Goal: Task Accomplishment & Management: Use online tool/utility

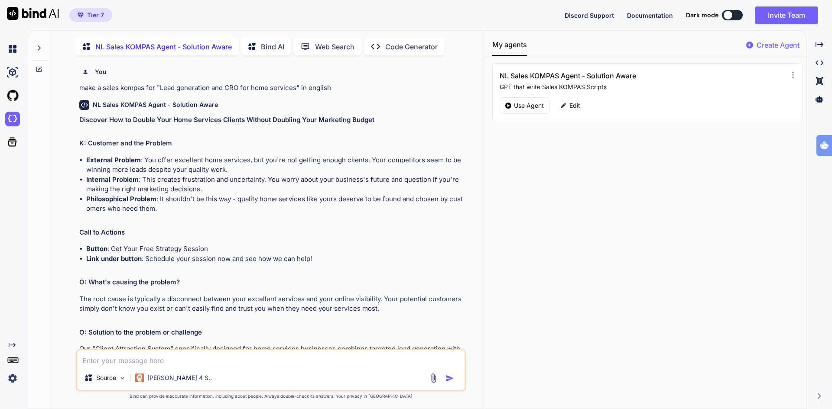
type textarea "x"
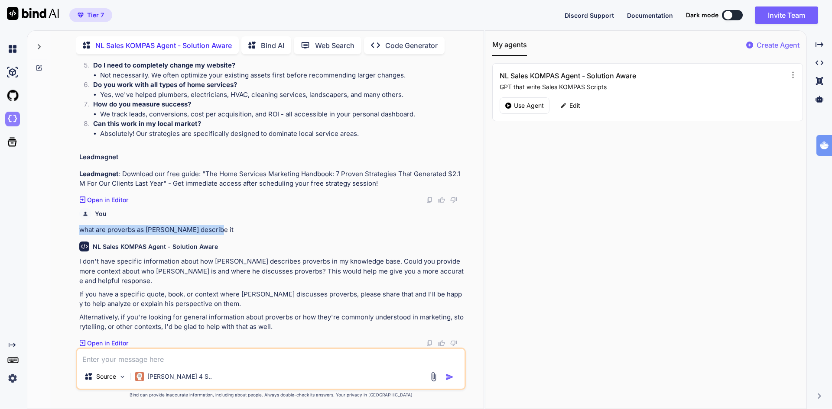
click at [12, 119] on img at bounding box center [12, 119] width 15 height 15
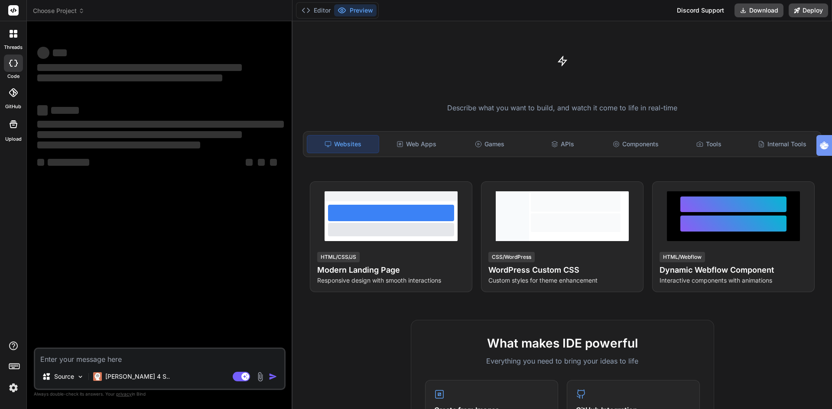
click at [68, 13] on span "Choose Project" at bounding box center [59, 10] width 52 height 9
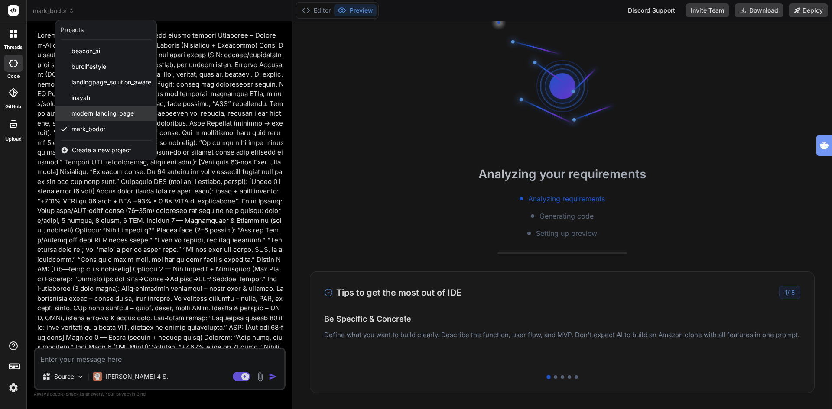
scroll to position [1237, 0]
click at [99, 151] on span "Create a new project" at bounding box center [101, 150] width 59 height 9
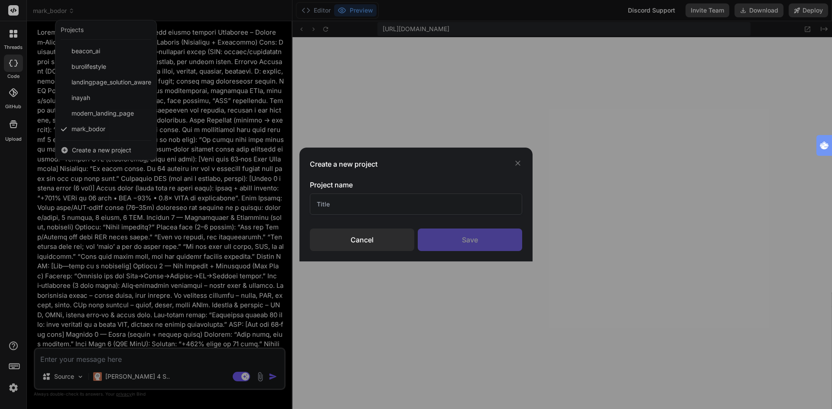
scroll to position [346, 0]
click at [347, 200] on input "text" at bounding box center [416, 204] width 212 height 21
type textarea "x"
type input "new test with images"
click at [469, 247] on div "Save" at bounding box center [470, 240] width 104 height 23
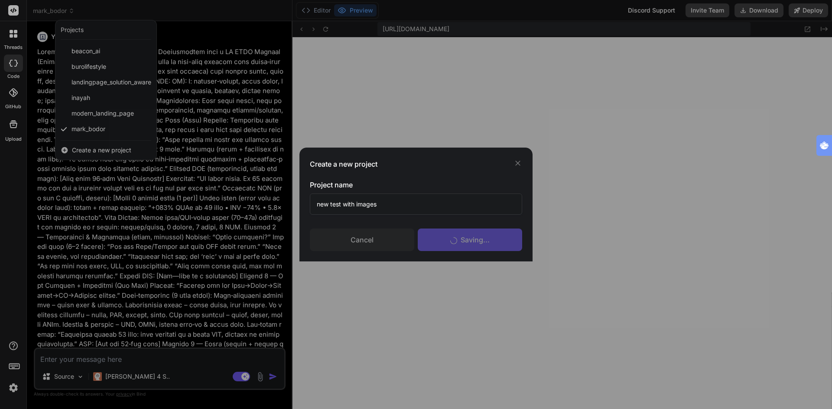
scroll to position [420, 0]
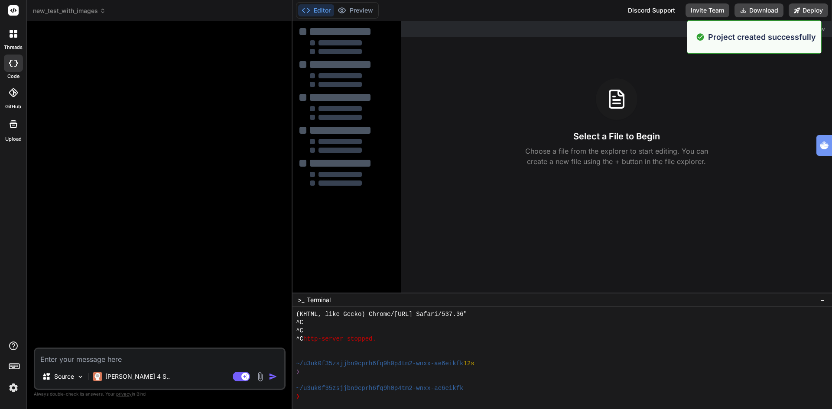
click at [117, 361] on textarea at bounding box center [159, 357] width 249 height 16
type textarea "x"
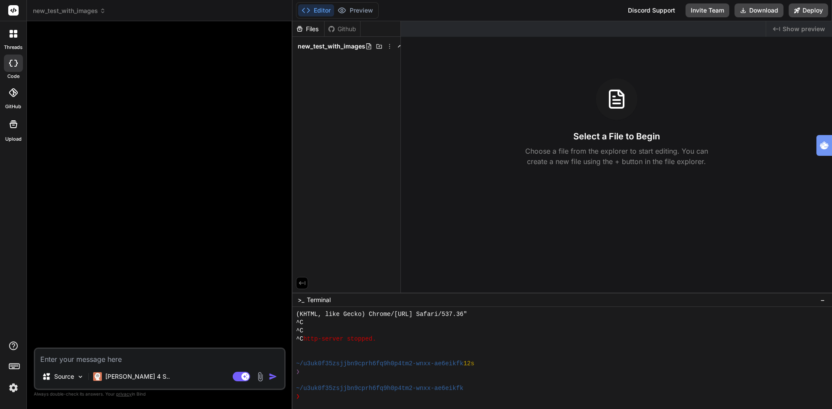
click at [199, 147] on div at bounding box center [161, 188] width 250 height 320
click at [97, 361] on textarea at bounding box center [159, 357] width 249 height 16
type textarea "c"
type textarea "x"
type textarea "cr"
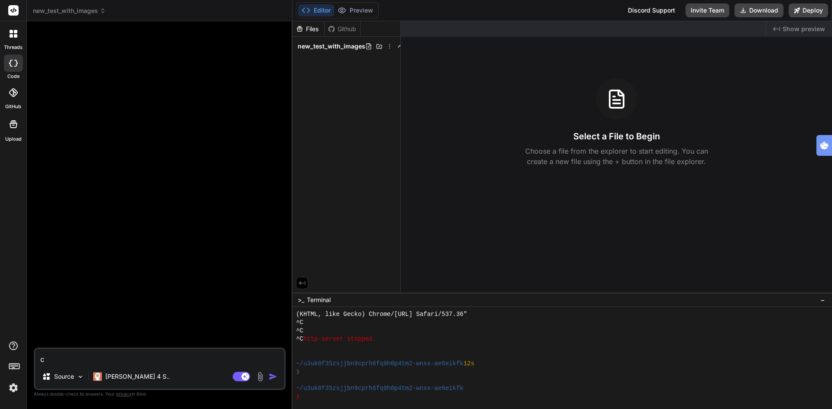
type textarea "x"
type textarea "cre"
type textarea "x"
type textarea "crea"
type textarea "x"
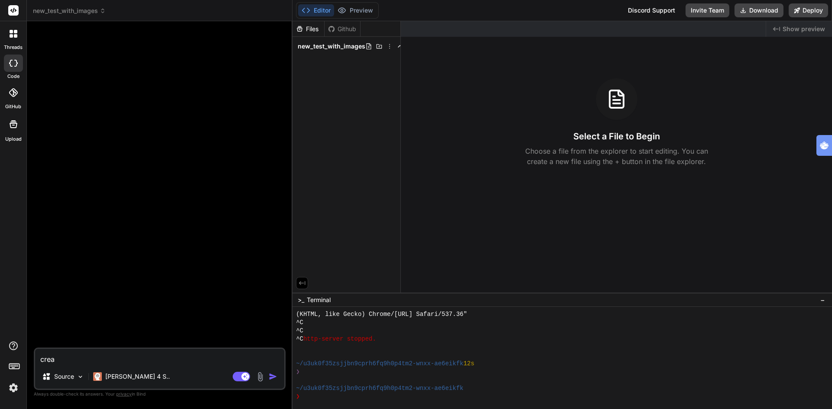
type textarea "creat"
type textarea "x"
type textarea "create"
type textarea "x"
type textarea "create"
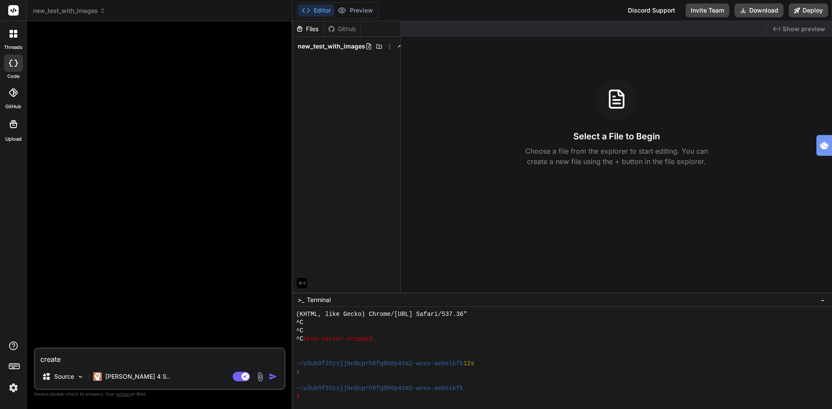
type textarea "x"
type textarea "create a"
type textarea "x"
type textarea "create a"
type textarea "x"
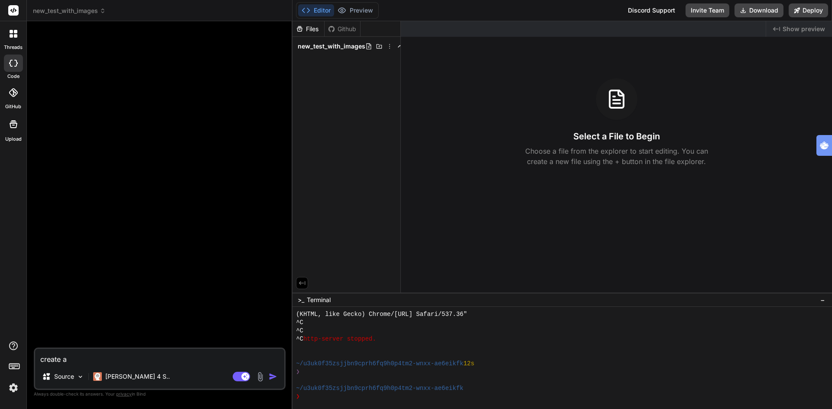
type textarea "create a m"
type textarea "x"
type textarea "create a mo"
type textarea "x"
type textarea "create a mod"
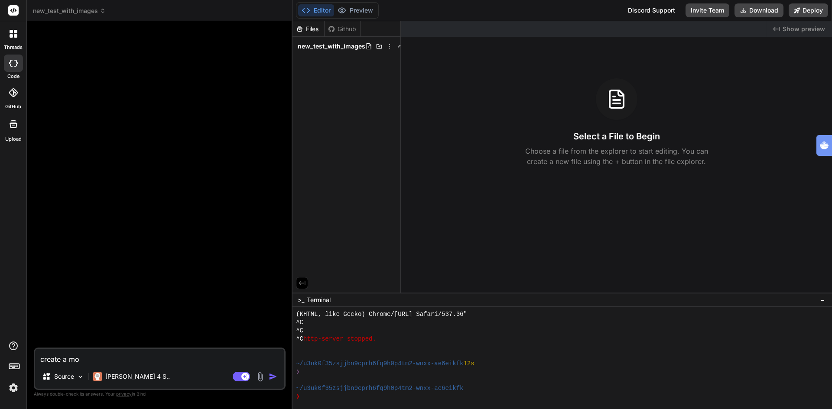
type textarea "x"
type textarea "create a mode"
type textarea "x"
type textarea "create a moder"
type textarea "x"
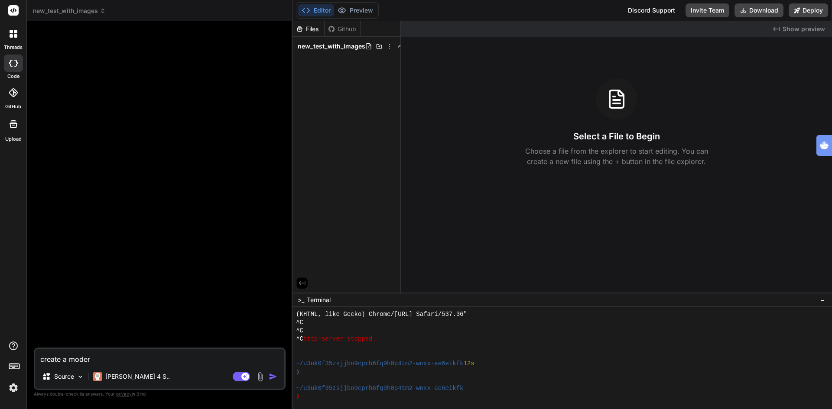
type textarea "create a modern"
type textarea "x"
type textarea "create a moderne"
type textarea "x"
type textarea "create a modern"
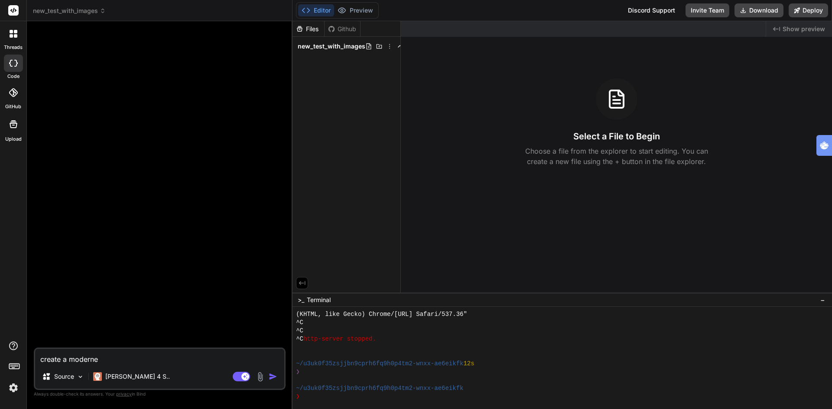
type textarea "x"
type textarea "create a modern"
type textarea "x"
type textarea "create a modern l"
type textarea "x"
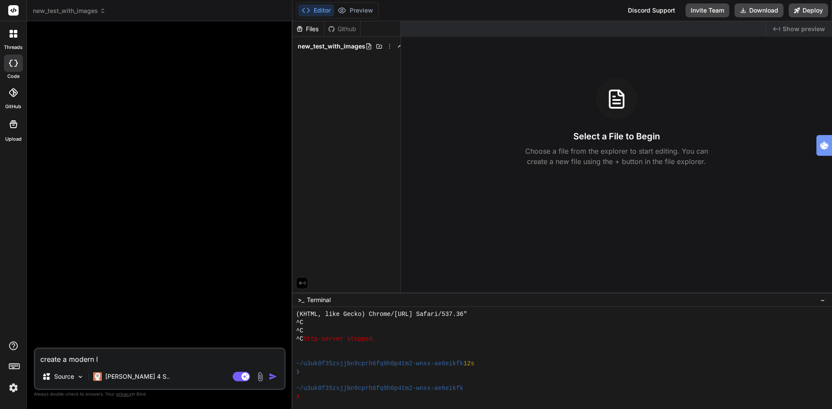
type textarea "create a modern la"
type textarea "x"
type textarea "create a modern lan"
type textarea "x"
type textarea "create a modern land"
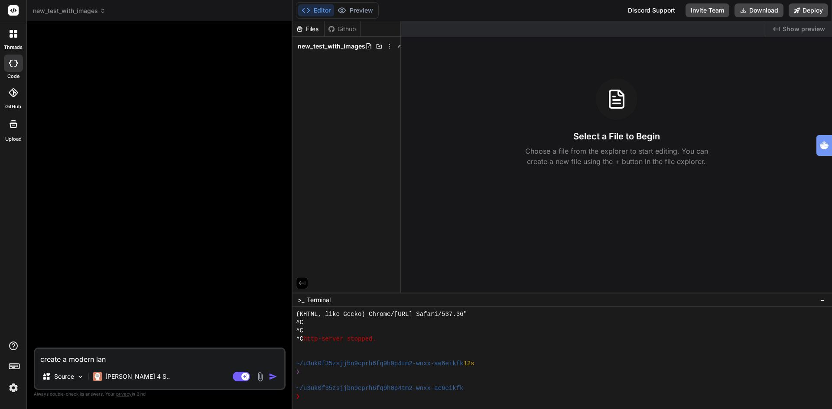
type textarea "x"
type textarea "create a modern landi"
type textarea "x"
type textarea "create a modern landin"
type textarea "x"
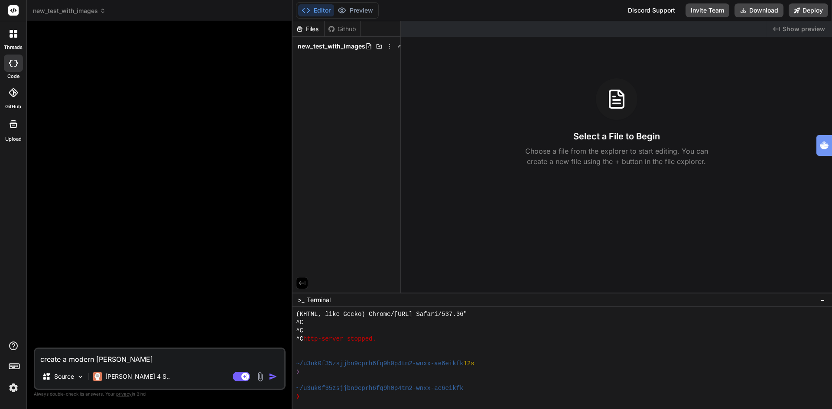
type textarea "create a modern landing"
type textarea "x"
type textarea "create a modern landingp"
type textarea "x"
type textarea "create a modern landingpa"
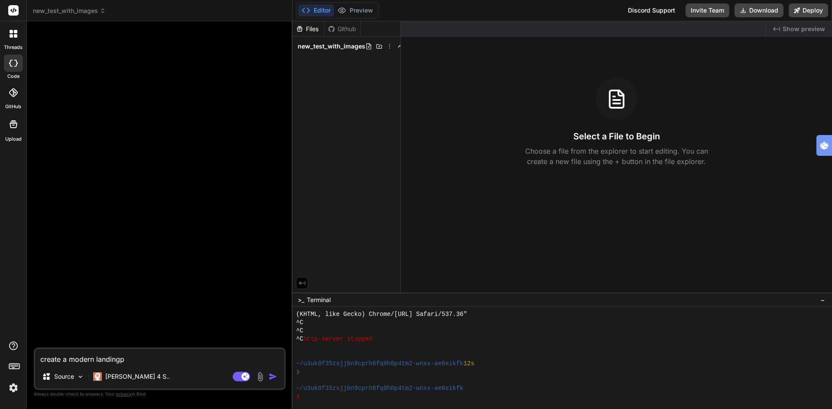
type textarea "x"
type textarea "create a modern landingpag"
type textarea "x"
type textarea "create a modern landingpage"
type textarea "x"
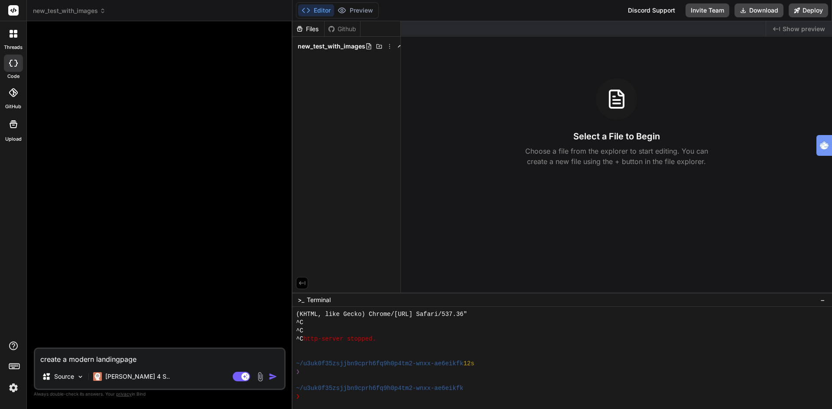
type textarea "create a modern landingpages"
type textarea "x"
type textarea "create a modern landingpages"
type textarea "x"
type textarea "create a modern landingpages w"
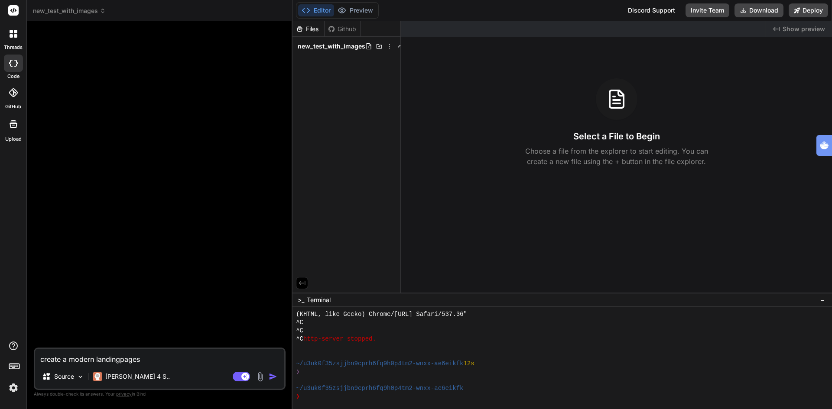
type textarea "x"
type textarea "create a modern landingpages wi"
type textarea "x"
type textarea "create a modern landingpages wit"
type textarea "x"
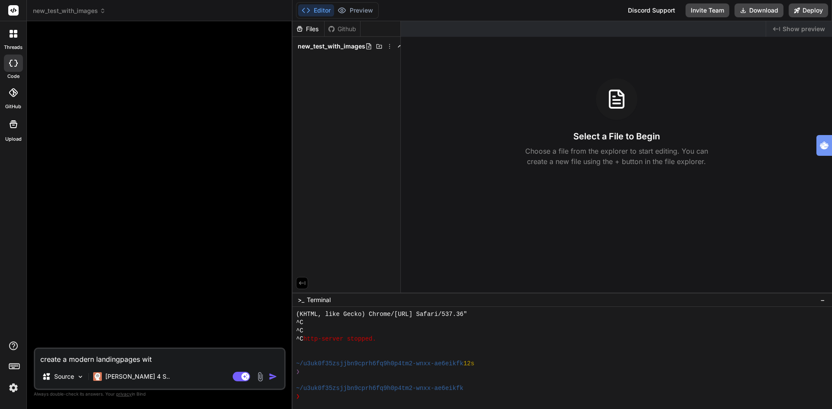
type textarea "create a modern landingpages with"
type textarea "x"
type textarea "create a modern landingpages with"
type textarea "x"
type textarea "create a modern landingpages with"
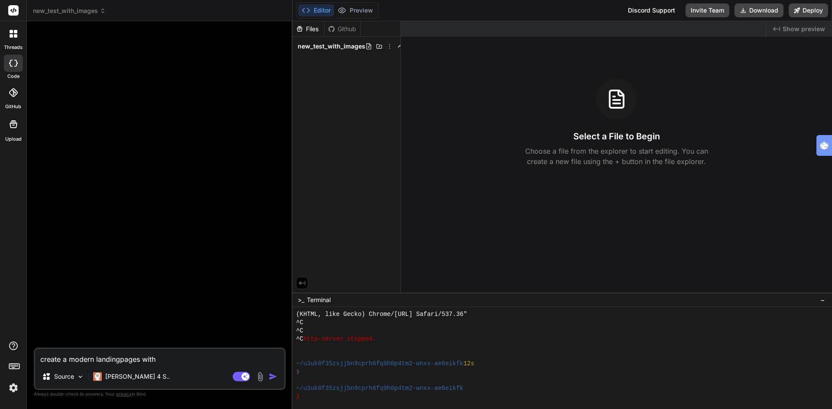
type textarea "x"
type textarea "create a modern landingpages wit"
type textarea "x"
type textarea "create a modern landingpages wi"
type textarea "x"
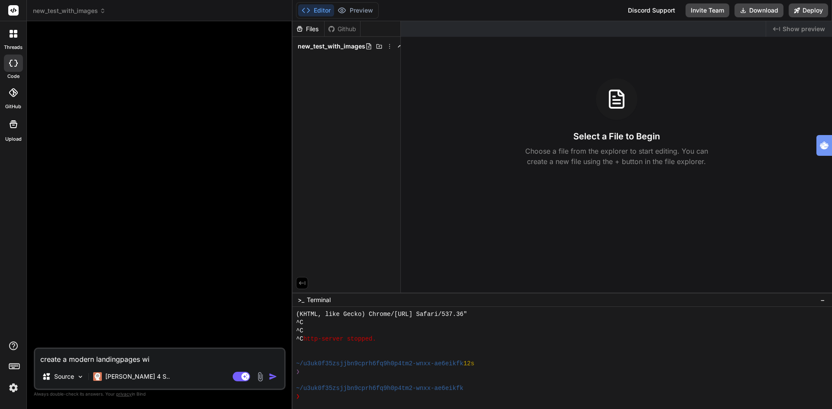
type textarea "create a modern landingpages w"
type textarea "x"
type textarea "create a modern landingpages"
type textarea "x"
type textarea "create a modern landingpages b"
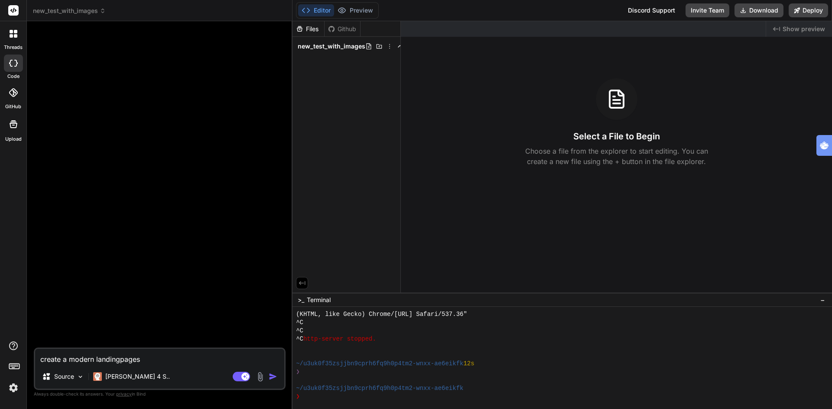
type textarea "x"
type textarea "create a modern landingpages ba"
type textarea "x"
type textarea "create a modern landingpages bas"
type textarea "x"
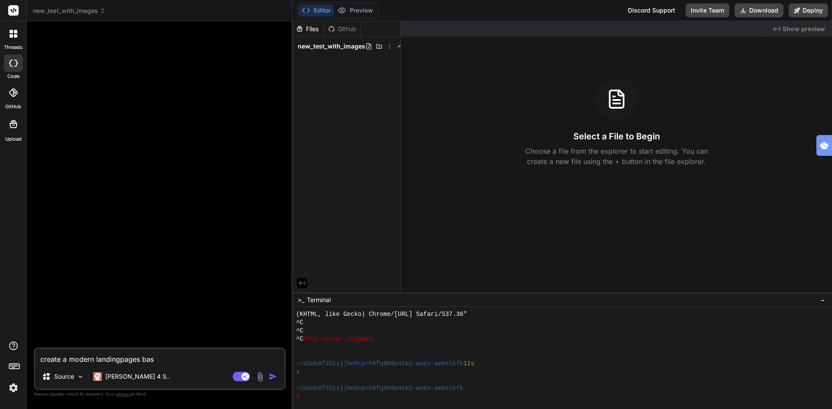
type textarea "create a modern landingpages base"
type textarea "x"
type textarea "create a modern landingpages based"
type textarea "x"
type textarea "create a modern landingpages based"
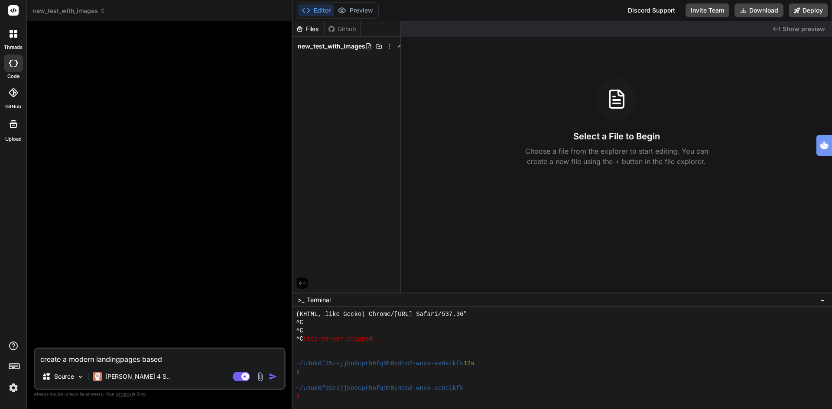
type textarea "x"
type textarea "create a modern landingpages based o"
type textarea "x"
type textarea "create a modern landingpages based on"
type textarea "x"
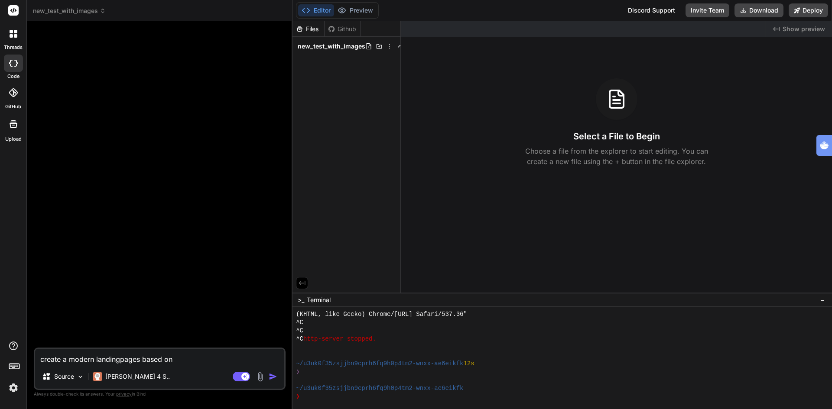
type textarea "create a modern landingpages based on"
type textarea "x"
type textarea "create a modern landingpages based on t"
type textarea "x"
type textarea "create a modern landingpages based on th"
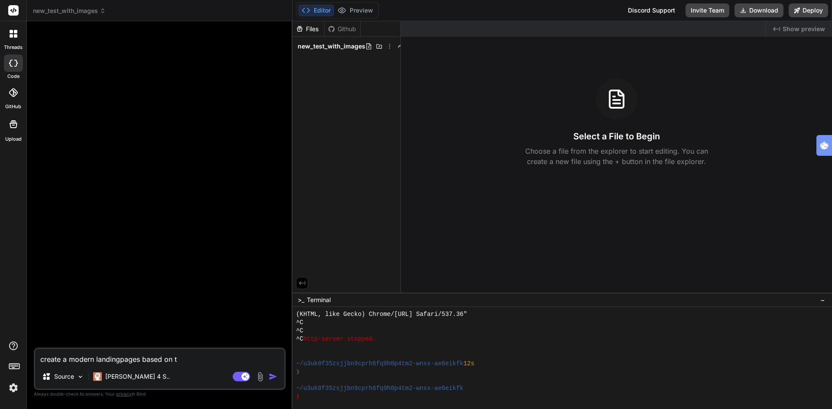
type textarea "x"
type textarea "create a modern landingpages based on the"
type textarea "x"
type textarea "create a modern landingpages based on the"
type textarea "x"
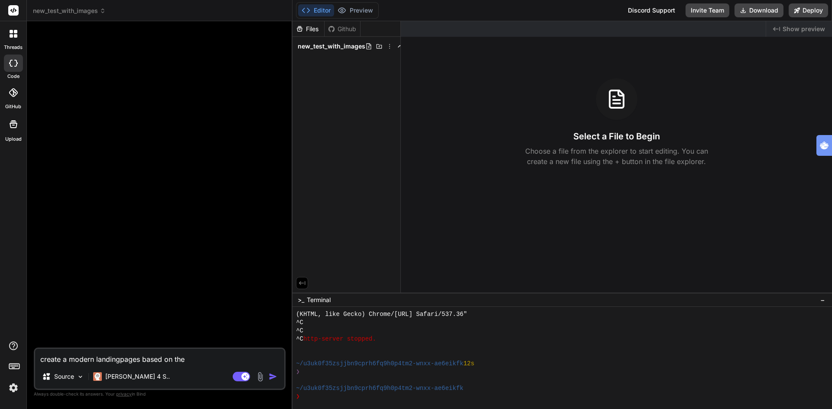
type textarea "create a modern landingpages based on the i"
type textarea "x"
type textarea "create a modern landingpages based on the im"
type textarea "x"
type textarea "create a modern landingpages based on the ima"
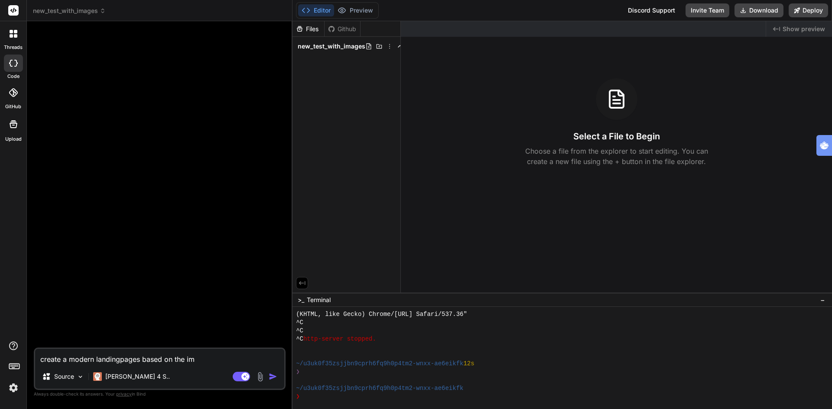
type textarea "x"
type textarea "create a modern landingpages based on the imag"
type textarea "x"
type textarea "create a modern landingpages based on the image"
type textarea "x"
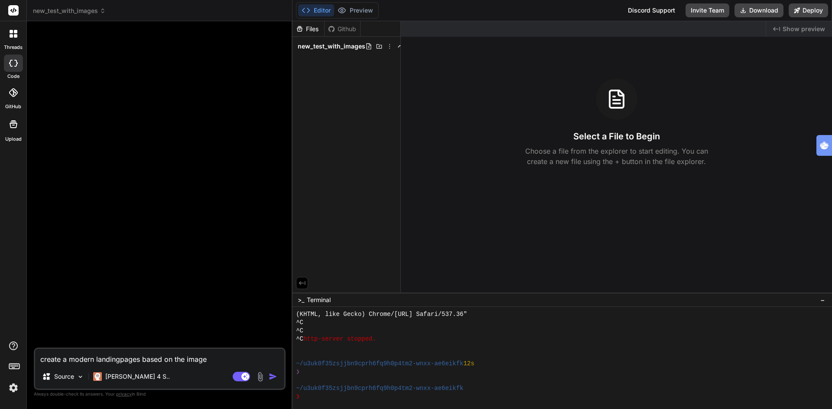
type textarea "create a modern landingpages based on the image"
click at [260, 378] on img at bounding box center [260, 377] width 10 height 10
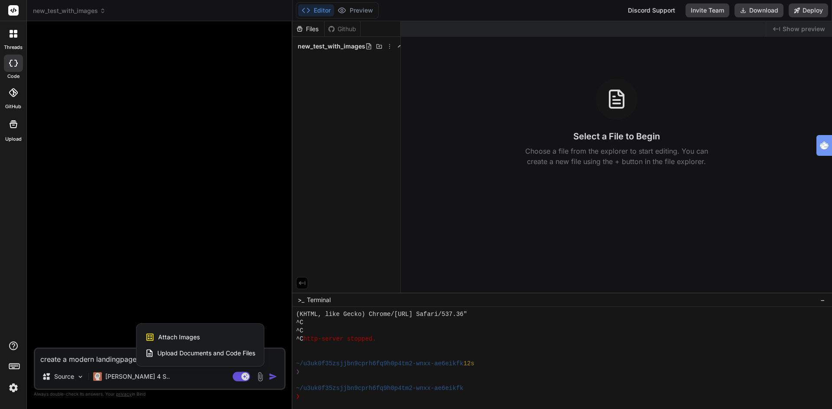
click at [185, 337] on span "Attach Images" at bounding box center [179, 337] width 42 height 9
type textarea "x"
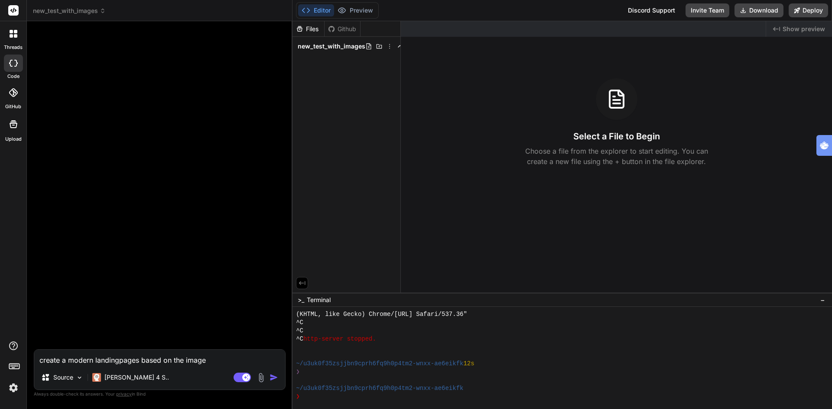
type input "C:\fakepath\Schermafbeelding 2025-09-20 093542.png"
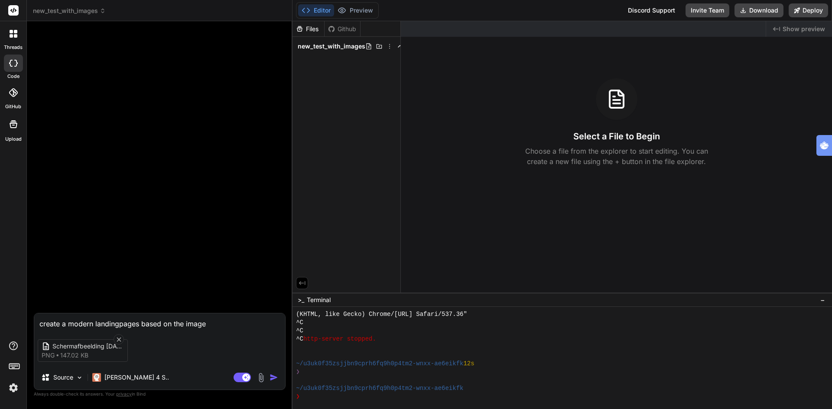
click at [274, 376] on img "button" at bounding box center [273, 377] width 9 height 9
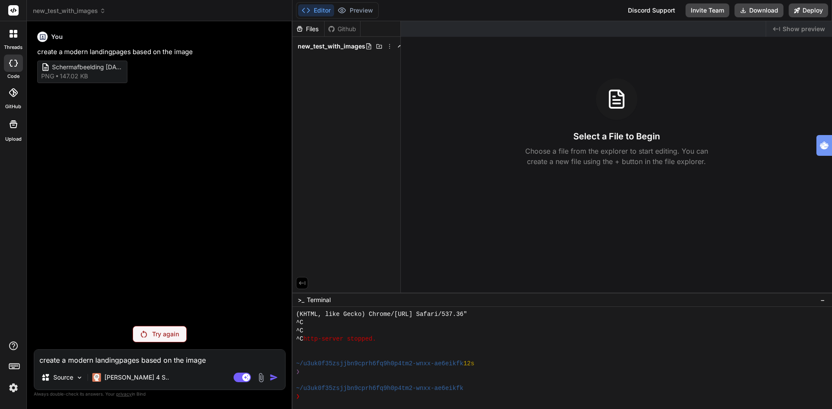
click at [168, 334] on p "Try again" at bounding box center [165, 334] width 27 height 9
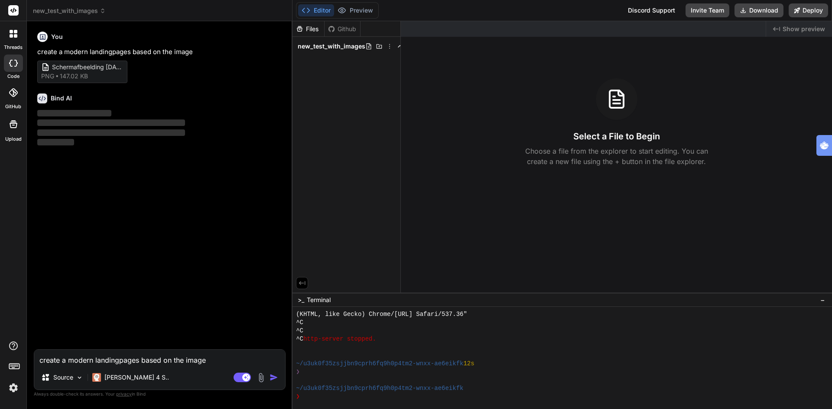
type textarea "x"
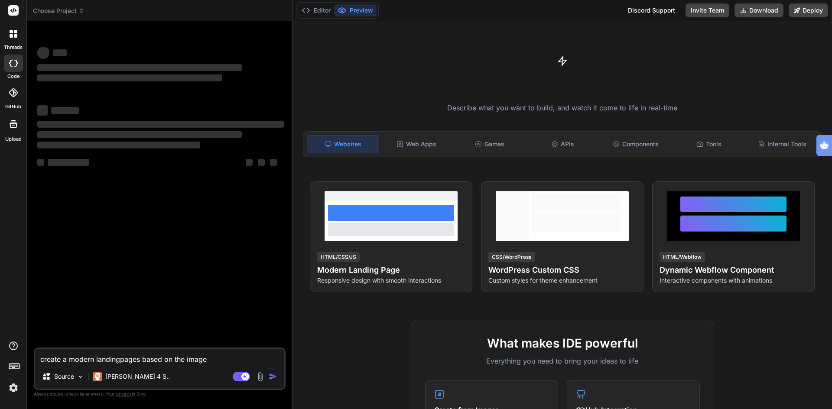
click at [10, 396] on div "threads code GitHub Upload" at bounding box center [13, 204] width 27 height 409
click at [12, 390] on img at bounding box center [13, 388] width 15 height 15
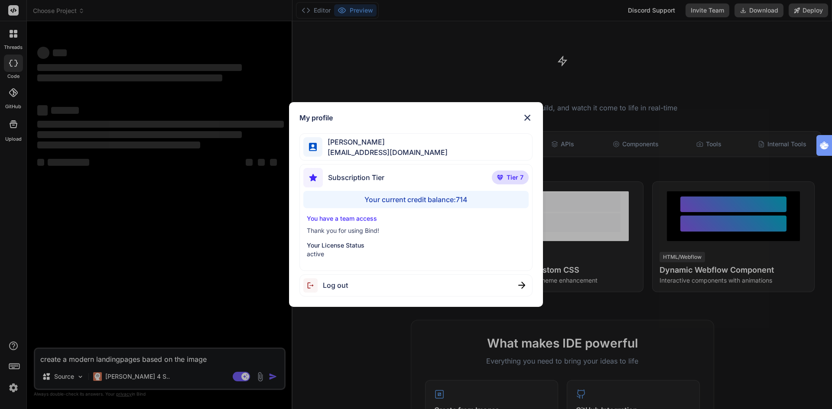
click at [347, 283] on span "Log out" at bounding box center [335, 285] width 25 height 10
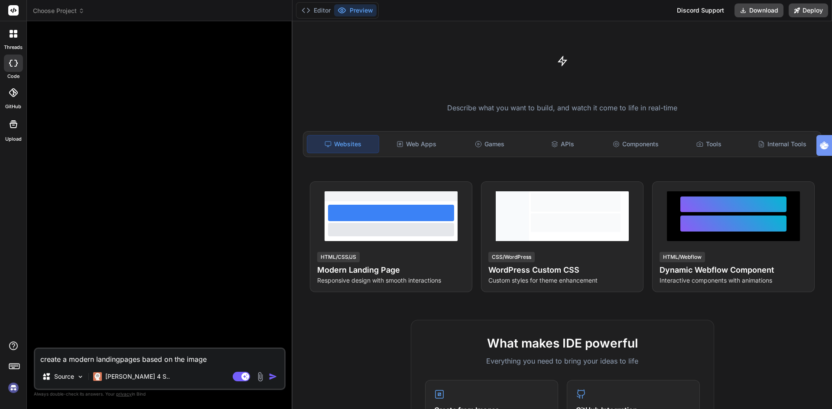
click at [10, 388] on img at bounding box center [13, 388] width 15 height 15
click at [259, 378] on img at bounding box center [260, 377] width 10 height 10
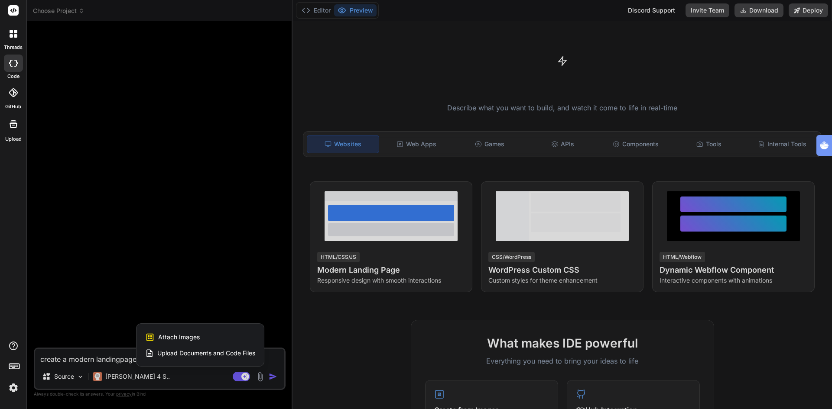
click at [192, 340] on span "Attach Images" at bounding box center [179, 337] width 42 height 9
type textarea "x"
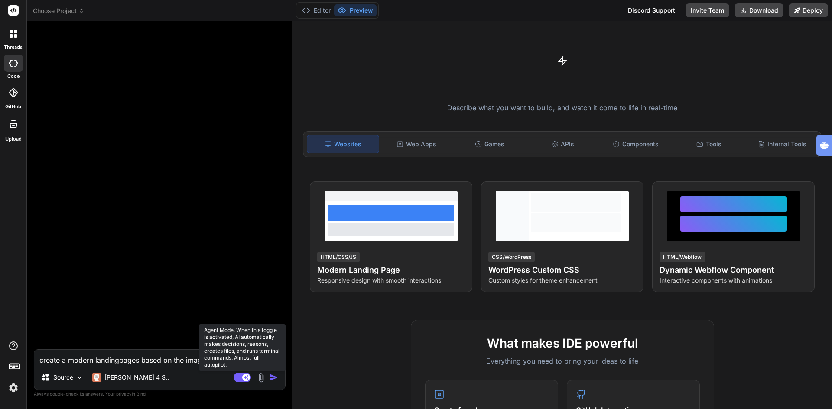
type input "C:\fakepath\Schermafbeelding 2025-09-20 093542.png"
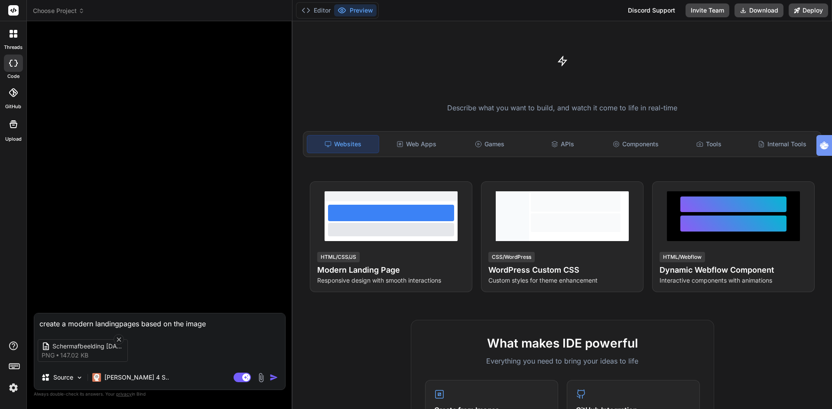
click at [272, 377] on img "button" at bounding box center [273, 377] width 9 height 9
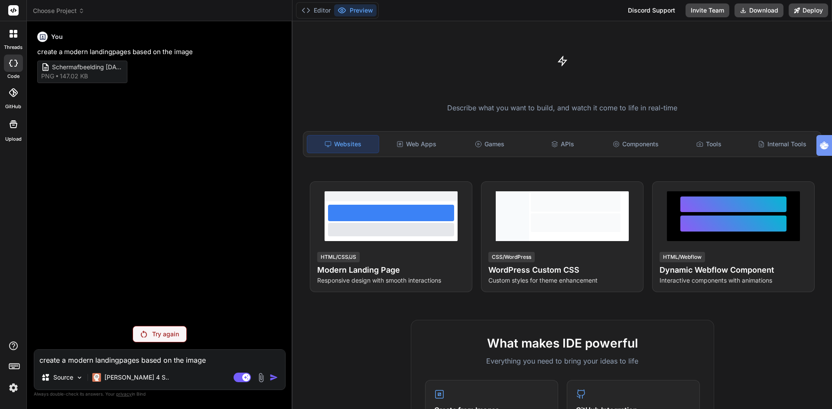
click at [149, 49] on p "create a modern landingpages based on the image" at bounding box center [160, 52] width 247 height 10
click at [62, 381] on p "Source" at bounding box center [63, 377] width 20 height 9
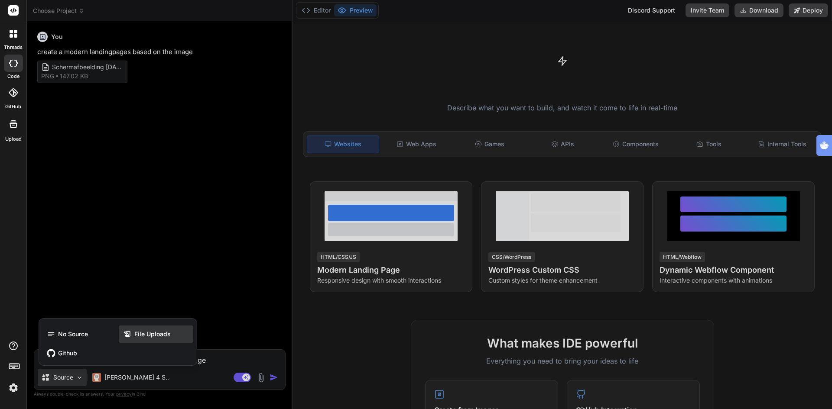
click at [144, 333] on span "File Uploads" at bounding box center [152, 334] width 36 height 9
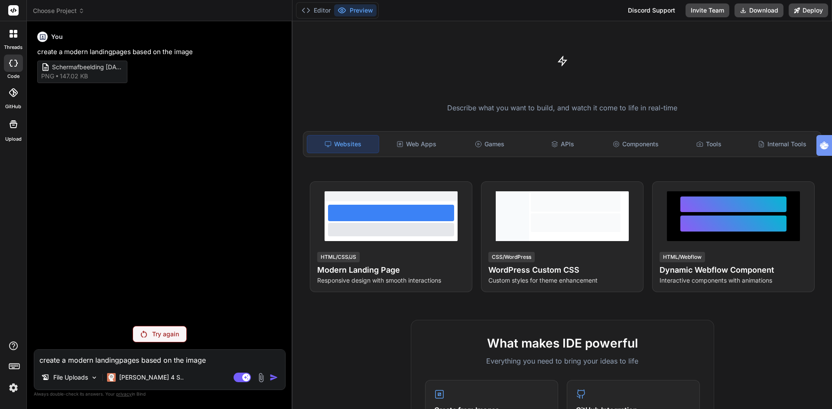
click at [65, 68] on span "Schermafbeelding 2025-09-20 093542" at bounding box center [86, 67] width 69 height 9
click at [154, 334] on p "Try again" at bounding box center [165, 334] width 27 height 9
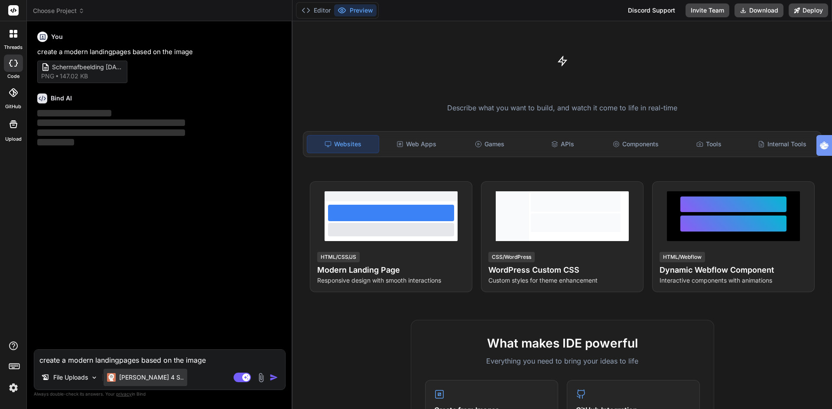
click at [137, 377] on p "Claude 4 S.." at bounding box center [151, 377] width 65 height 9
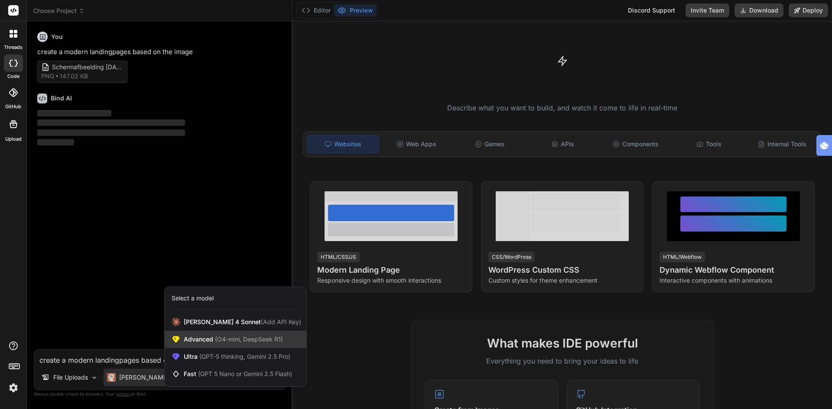
click at [220, 340] on span "(O4-mini, DeepSeek R1)" at bounding box center [248, 339] width 70 height 7
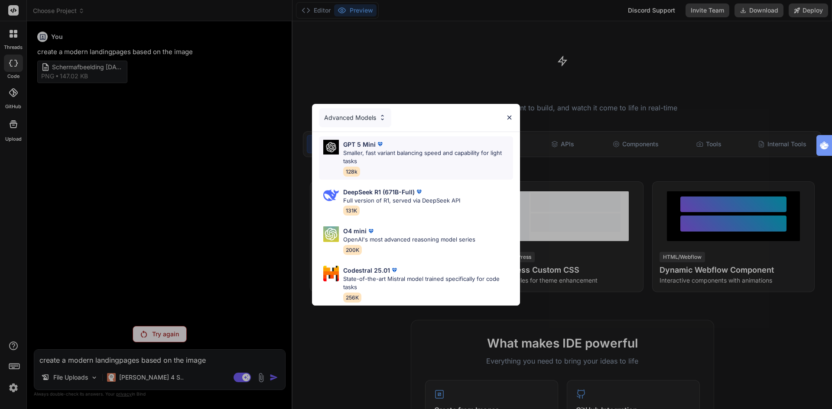
click at [391, 150] on p "Smaller, fast variant balancing speed and capability for light tasks" at bounding box center [428, 157] width 170 height 17
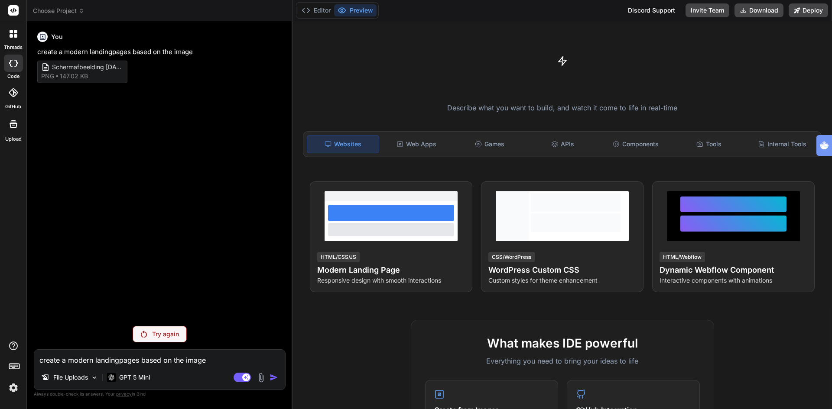
click at [175, 334] on p "Try again" at bounding box center [165, 334] width 27 height 9
click at [70, 73] on span "147.02 KB" at bounding box center [74, 76] width 28 height 9
click at [125, 72] on div "Schermafbeelding 2025-09-20 093542 png 147.02 KB" at bounding box center [82, 72] width 90 height 23
click at [236, 377] on rect at bounding box center [242, 378] width 17 height 10
click at [156, 333] on p "Try again" at bounding box center [165, 334] width 27 height 9
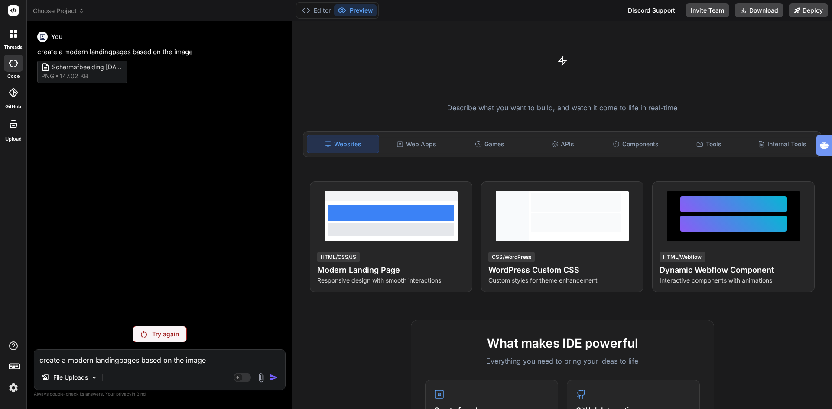
click at [59, 10] on span "Choose Project" at bounding box center [59, 10] width 52 height 9
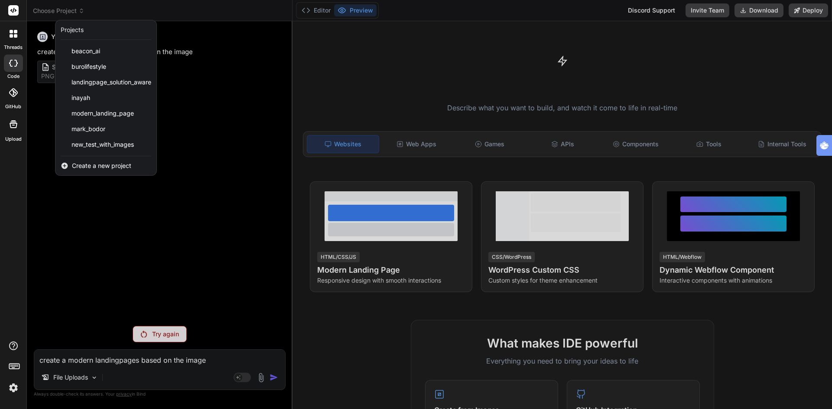
click at [317, 9] on div at bounding box center [416, 204] width 832 height 409
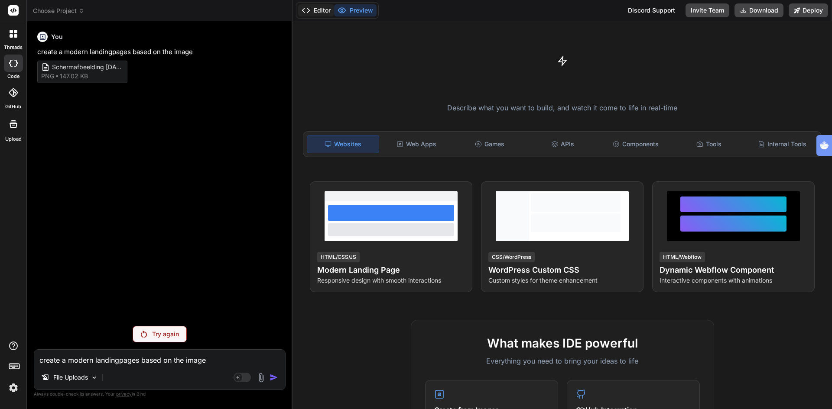
click at [315, 11] on button "Editor" at bounding box center [316, 10] width 36 height 12
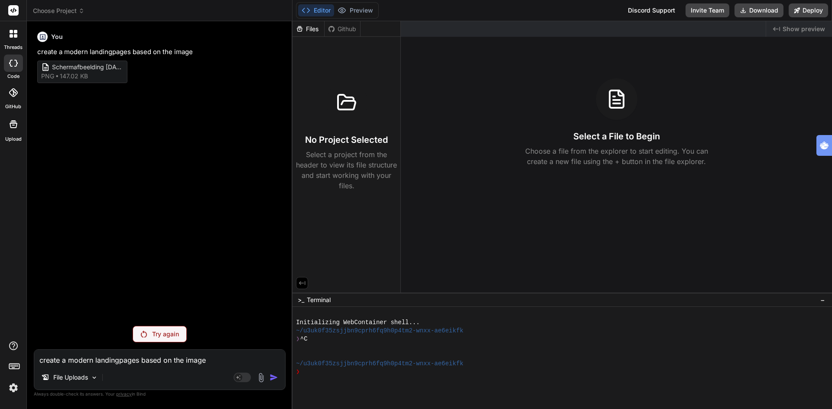
click at [310, 26] on div "Files" at bounding box center [308, 29] width 32 height 9
click at [55, 10] on span "Choose Project" at bounding box center [59, 10] width 52 height 9
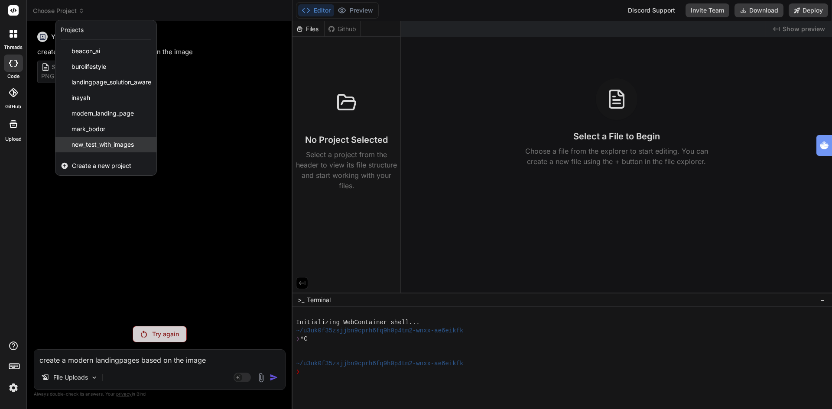
click at [103, 143] on span "new_test_with_images" at bounding box center [102, 144] width 62 height 9
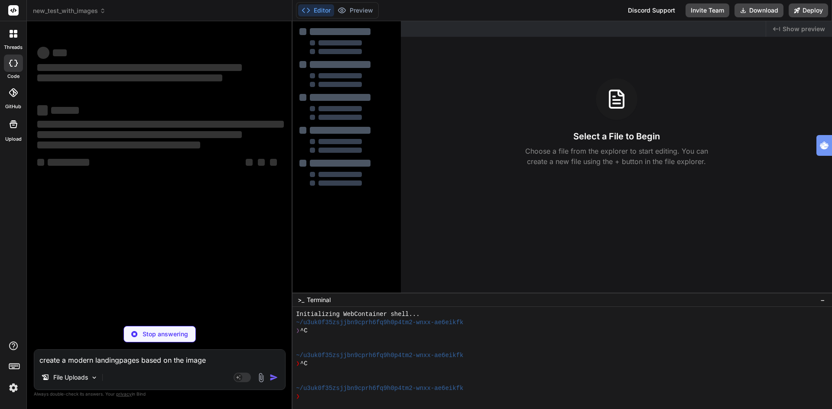
type textarea "x"
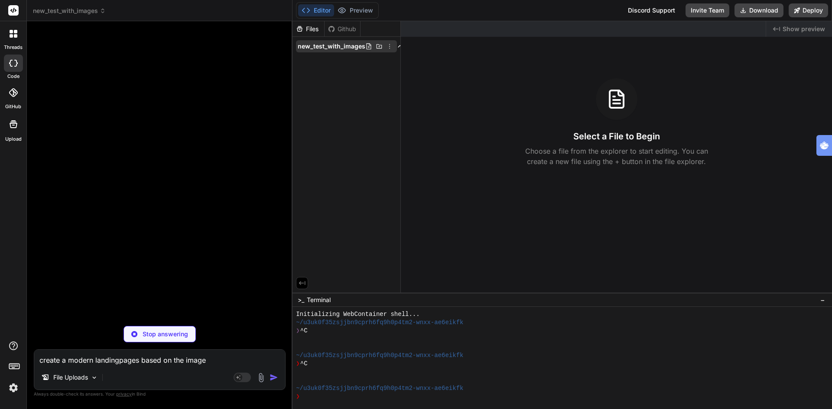
click at [387, 46] on icon at bounding box center [389, 46] width 7 height 7
click at [327, 80] on span "Delete" at bounding box center [332, 82] width 18 height 9
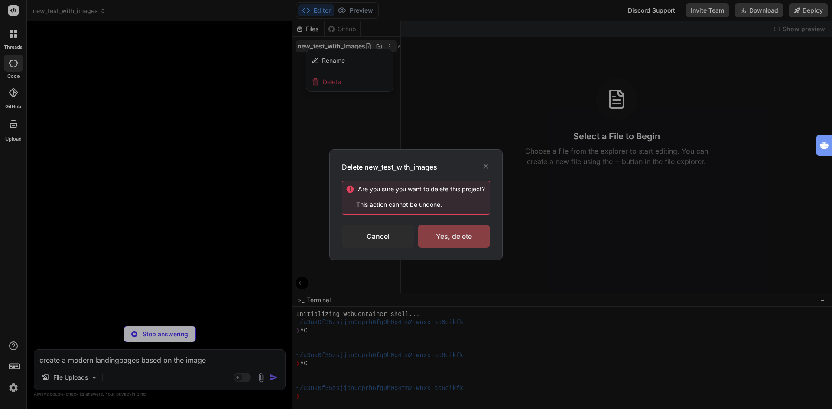
click at [461, 233] on div "Yes, delete" at bounding box center [454, 236] width 72 height 23
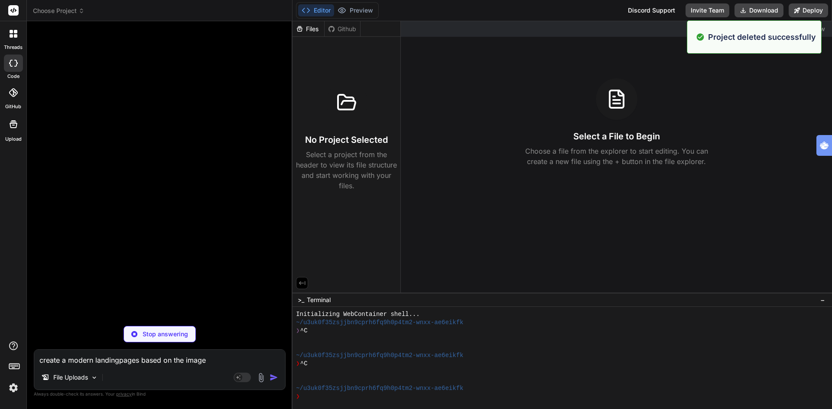
click at [56, 10] on span "Choose Project" at bounding box center [59, 10] width 52 height 9
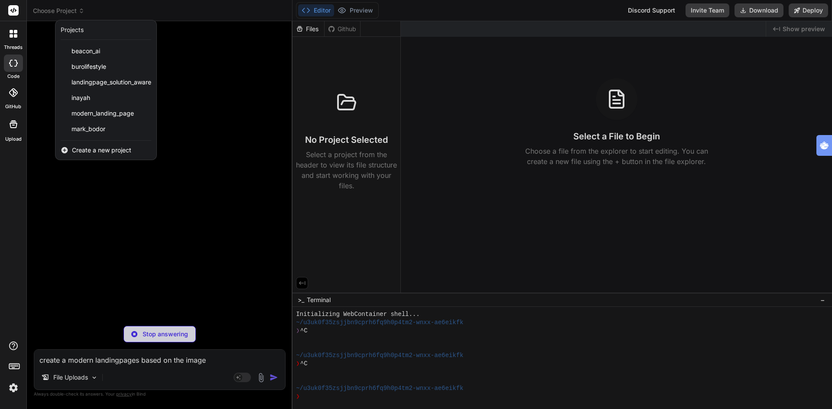
click at [99, 146] on span "Create a new project" at bounding box center [101, 150] width 59 height 9
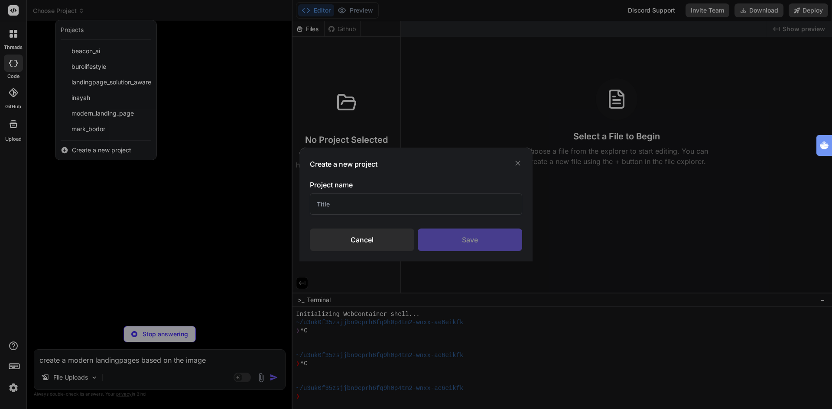
click at [345, 204] on input "text" at bounding box center [416, 204] width 212 height 21
type input "test"
click at [480, 243] on div "Save" at bounding box center [470, 240] width 104 height 23
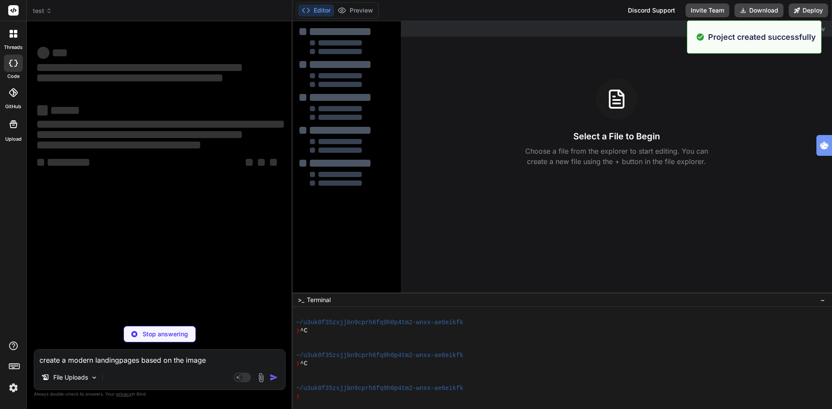
type textarea "x"
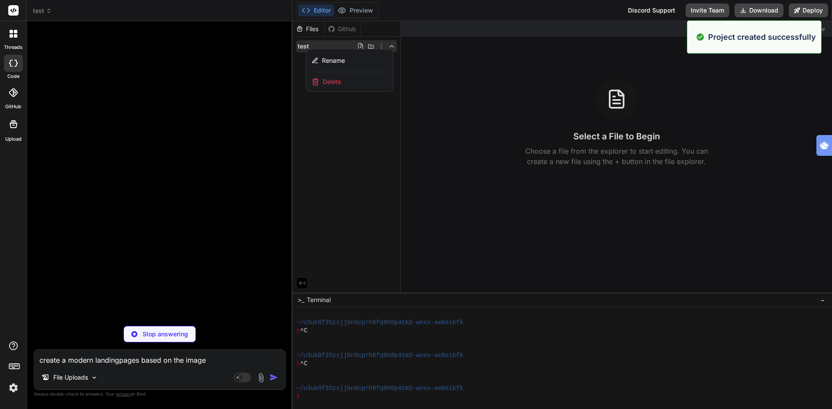
click at [89, 362] on textarea "create a modern landingpages based on the image" at bounding box center [159, 358] width 251 height 16
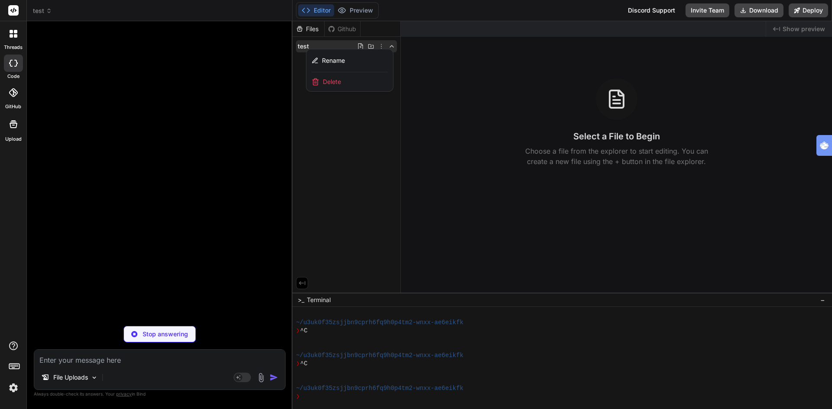
type textarea "c"
type textarea "x"
type textarea "cr"
type textarea "x"
type textarea "cre"
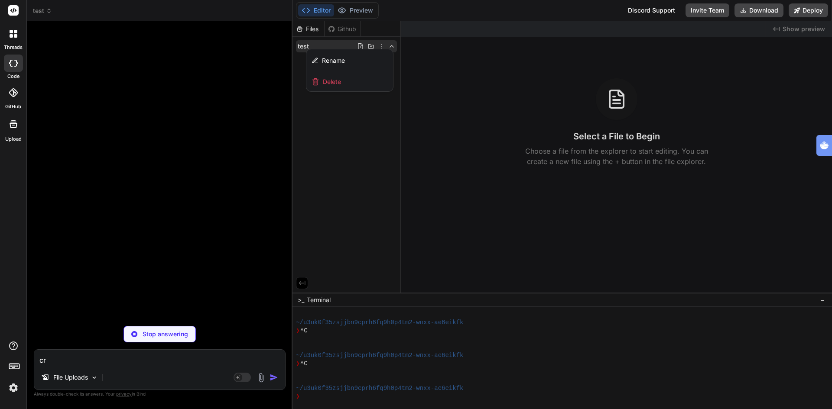
type textarea "x"
type textarea "crea"
type textarea "x"
type textarea "creat"
type textarea "x"
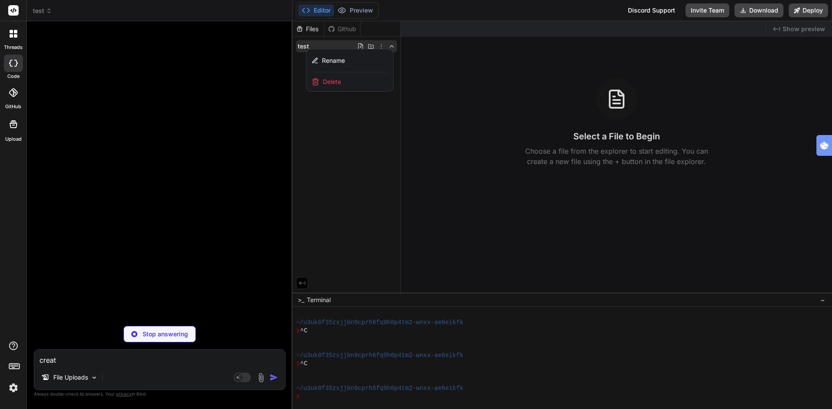
type textarea "create"
type textarea "x"
type textarea "create"
type textarea "x"
type textarea "create a"
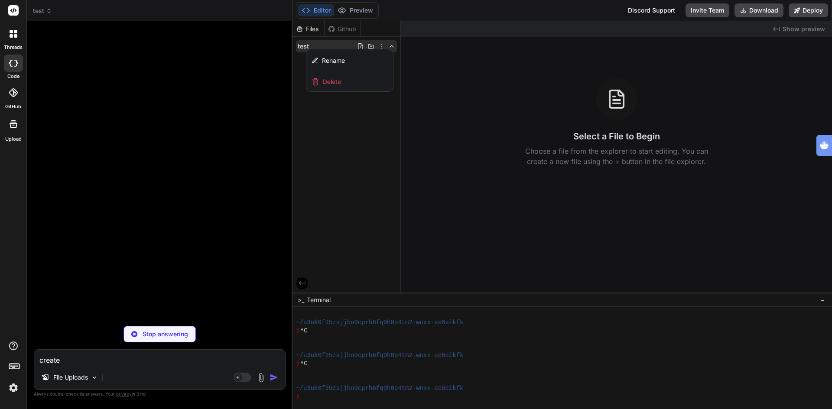
type textarea "x"
type textarea "create a"
type textarea "x"
type textarea "create a m"
type textarea "x"
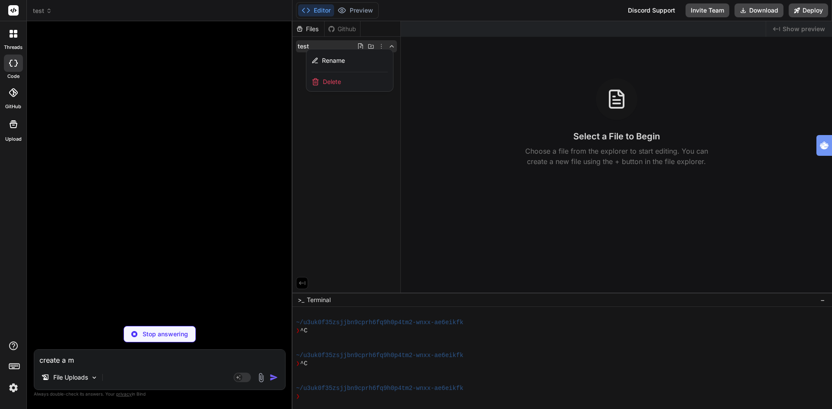
type textarea "create a mo"
type textarea "x"
type textarea "create a mod"
type textarea "x"
type textarea "create a modr"
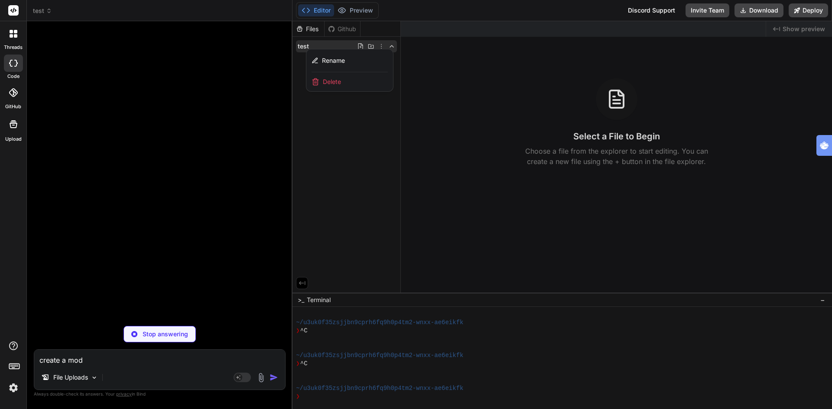
type textarea "x"
type textarea "create a modrn"
type textarea "x"
type textarea "create a modr"
type textarea "x"
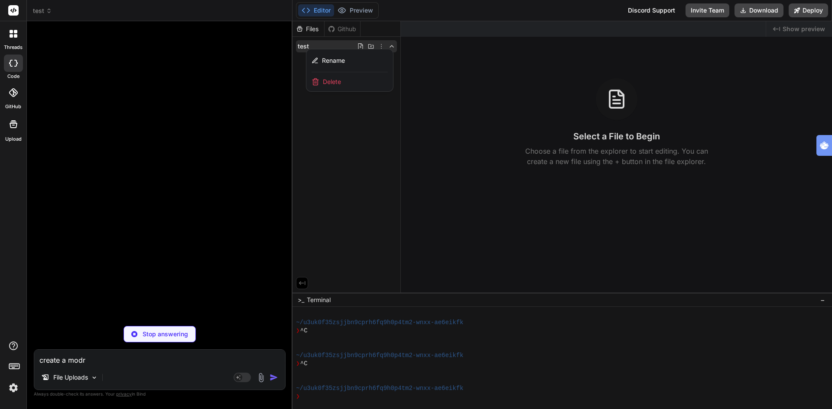
type textarea "create a mod"
type textarea "x"
type textarea "create a mode"
type textarea "x"
type textarea "create a moder"
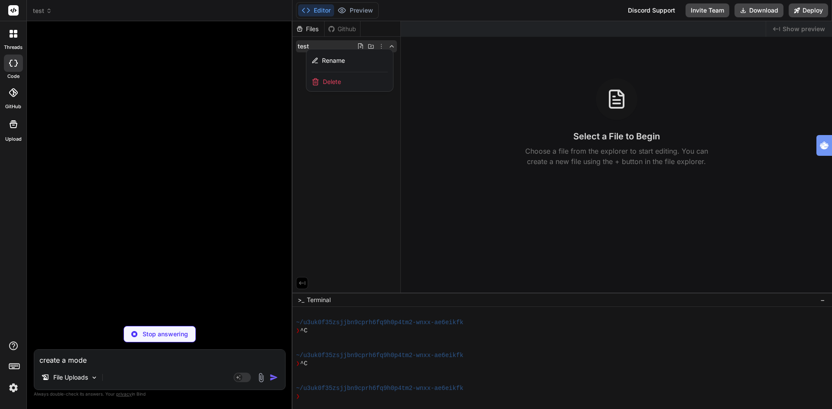
type textarea "x"
type textarea "create a modern"
type textarea "x"
type textarea "create a modern"
type textarea "x"
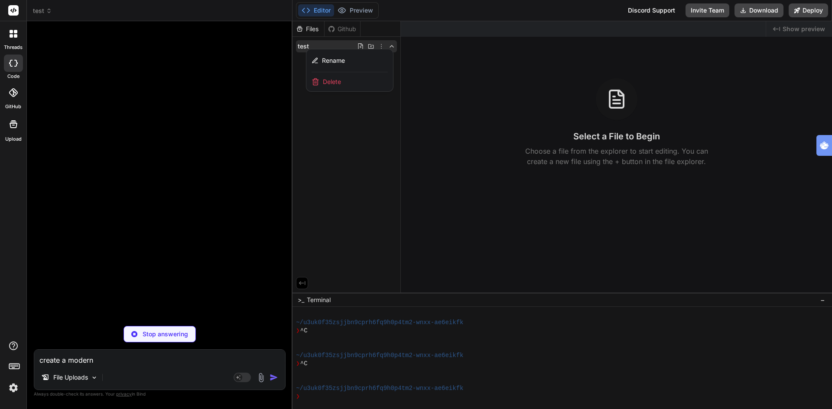
type textarea "create a modern l"
type textarea "x"
type textarea "create a modern la"
type textarea "x"
type textarea "create a modern lan"
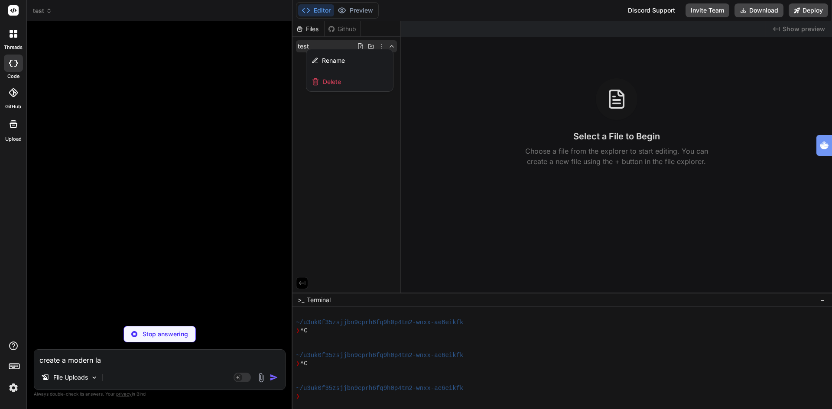
type textarea "x"
type textarea "create a modern land"
type textarea "x"
type textarea "create a modern landi"
type textarea "x"
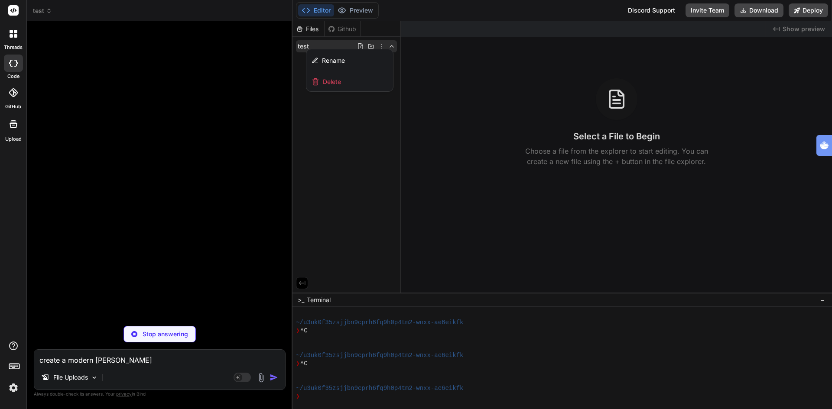
type textarea "create a modern landin"
type textarea "x"
type textarea "create a modern landing"
type textarea "x"
type textarea "create a modern landingp"
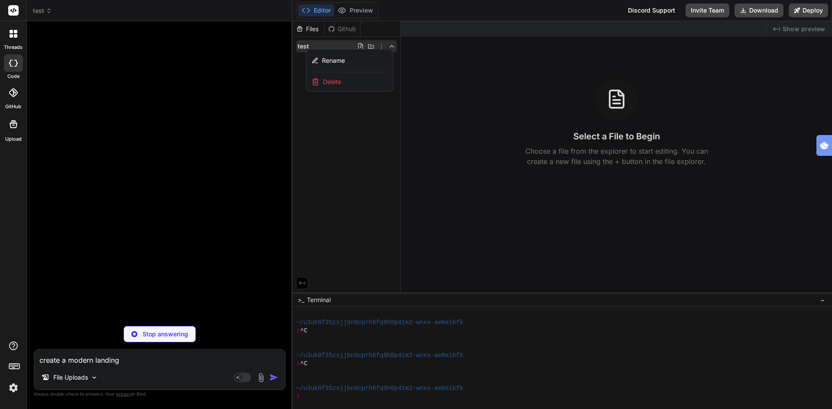
type textarea "x"
type textarea "create a modern landingpa"
type textarea "x"
type textarea "create a modern landingpag"
type textarea "x"
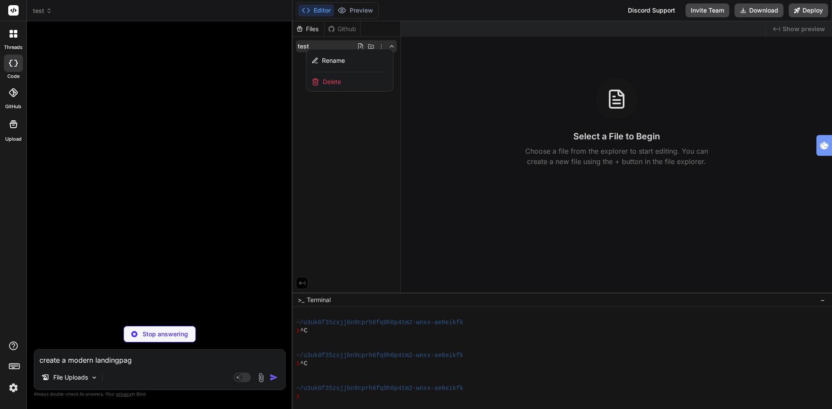
type textarea "create a modern landingpage"
type textarea "x"
type textarea "create a modern landingpage"
type textarea "x"
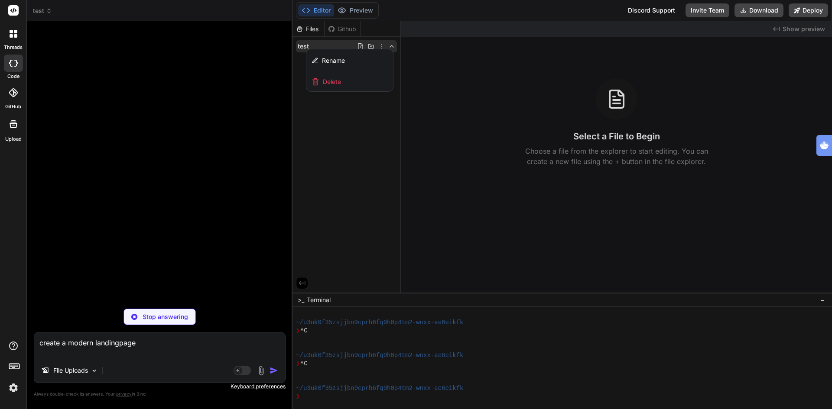
type textarea "create a modern landingpage"
drag, startPoint x: 192, startPoint y: 344, endPoint x: 188, endPoint y: 344, distance: 4.8
click at [192, 344] on textarea "create a modern landingpage" at bounding box center [159, 346] width 251 height 26
click at [248, 370] on rect at bounding box center [242, 371] width 17 height 10
click at [141, 373] on p "GPT 5 Mini" at bounding box center [134, 371] width 31 height 9
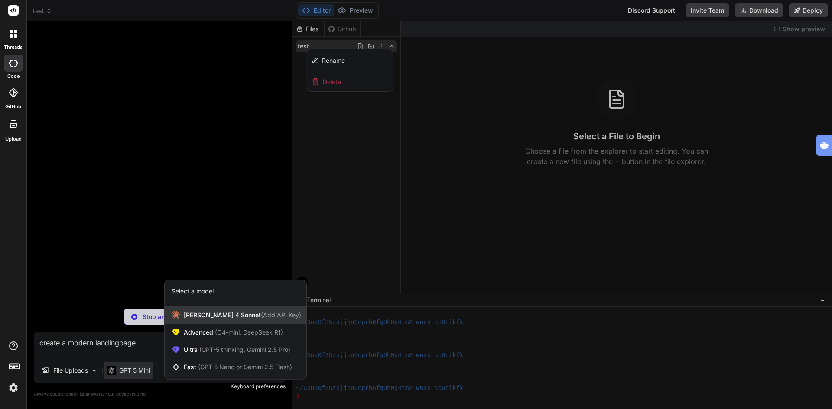
click at [233, 312] on span "Claude 4 Sonnet (Add API Key)" at bounding box center [242, 315] width 117 height 9
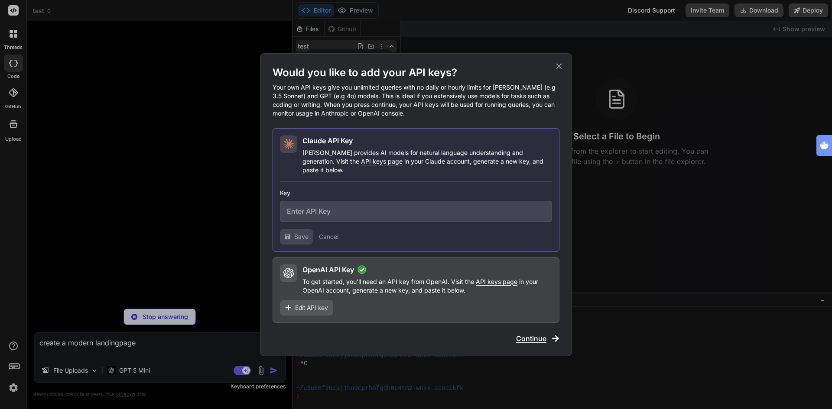
click at [233, 312] on div "Would you like to add your API keys? Your own API keys give you unlimited queri…" at bounding box center [416, 204] width 832 height 409
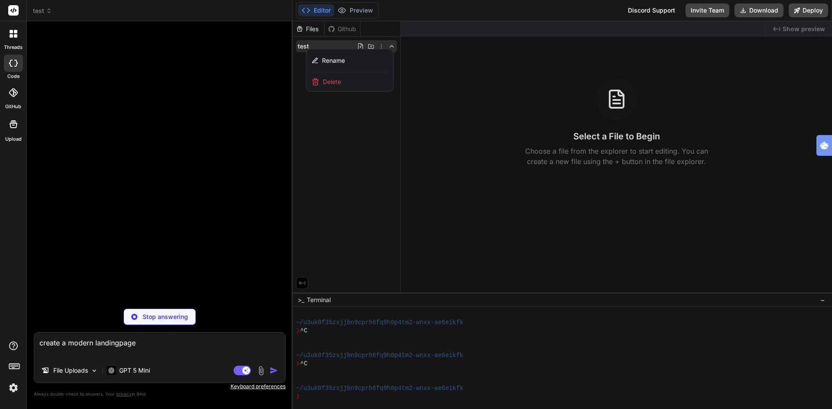
click at [233, 312] on div "Stop answering" at bounding box center [160, 317] width 252 height 16
click at [138, 374] on p "GPT 5 Mini" at bounding box center [134, 371] width 31 height 9
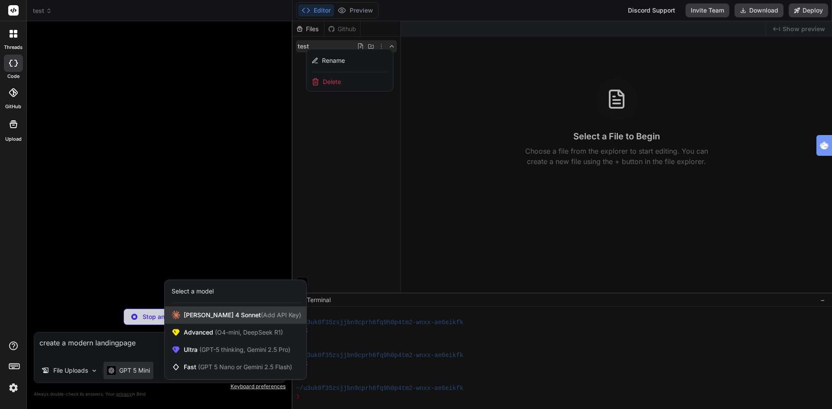
click at [234, 316] on span "Claude 4 Sonnet (Add API Key)" at bounding box center [242, 315] width 117 height 9
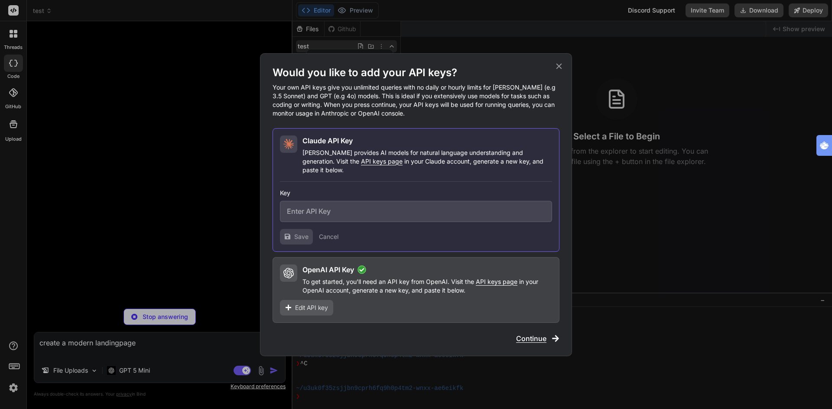
click at [537, 334] on span "Continue" at bounding box center [531, 339] width 30 height 10
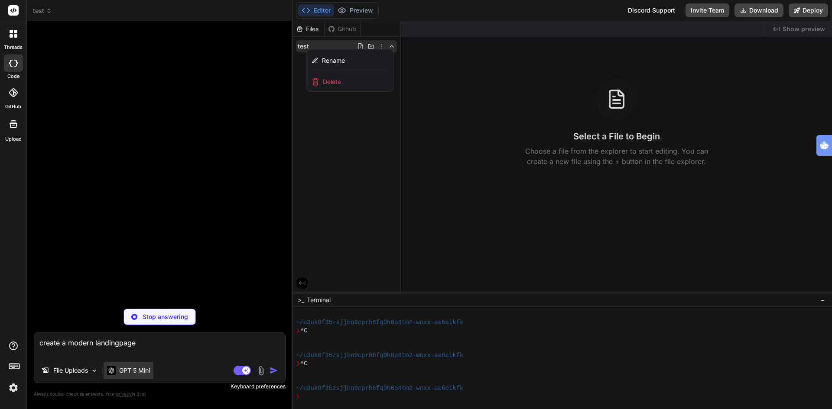
click at [150, 368] on p "GPT 5 Mini" at bounding box center [134, 371] width 31 height 9
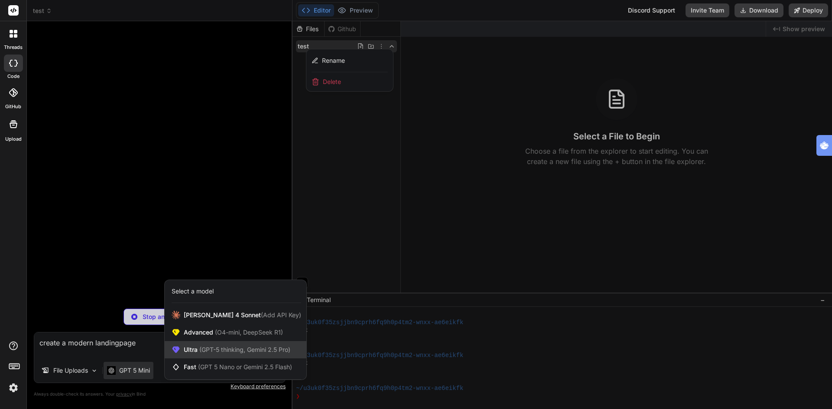
click at [208, 348] on span "(GPT-5 thinking, Gemini 2.5 Pro)" at bounding box center [244, 349] width 93 height 7
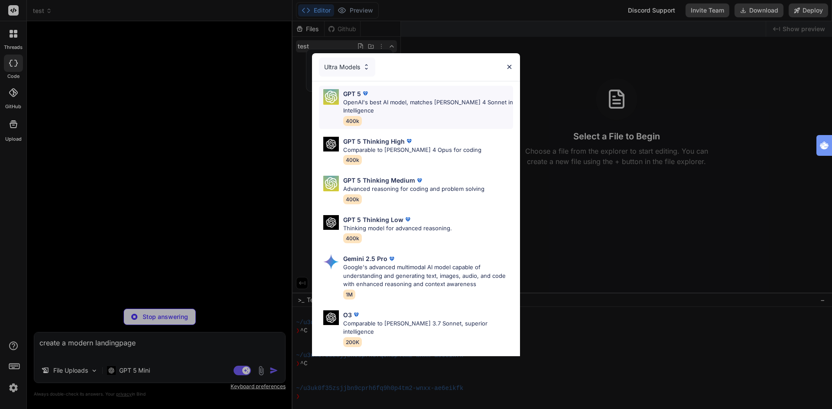
click at [392, 100] on p "OpenAI's best AI model, matches Claude 4 Sonnet in Intelligence" at bounding box center [428, 106] width 170 height 17
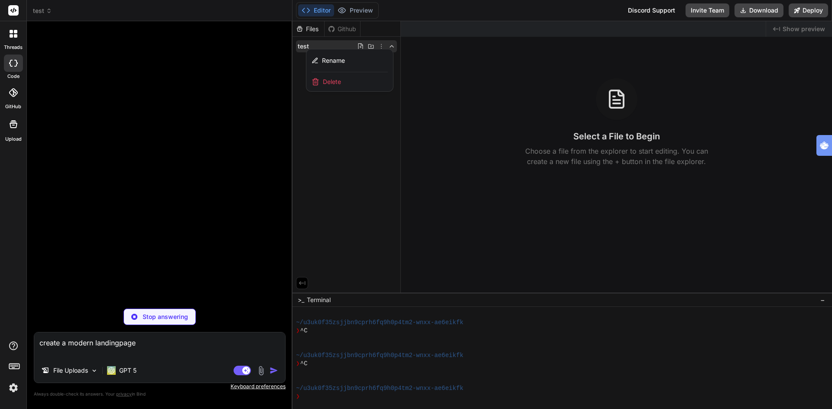
click at [146, 315] on p "Stop answering" at bounding box center [165, 317] width 45 height 9
click at [273, 370] on img "button" at bounding box center [273, 371] width 9 height 9
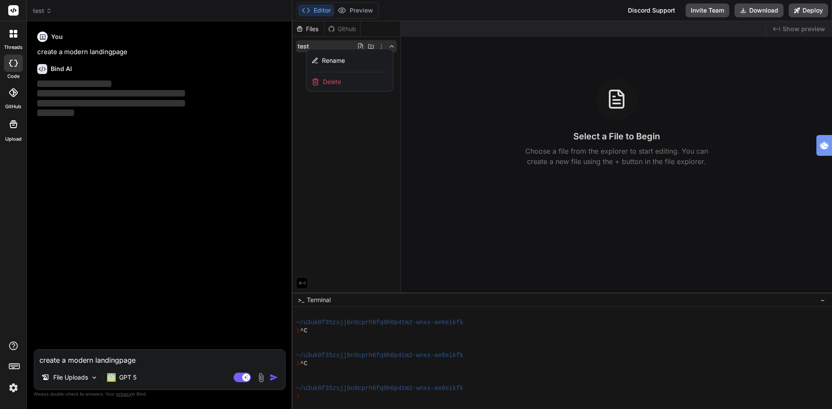
click at [432, 50] on div at bounding box center [561, 215] width 539 height 388
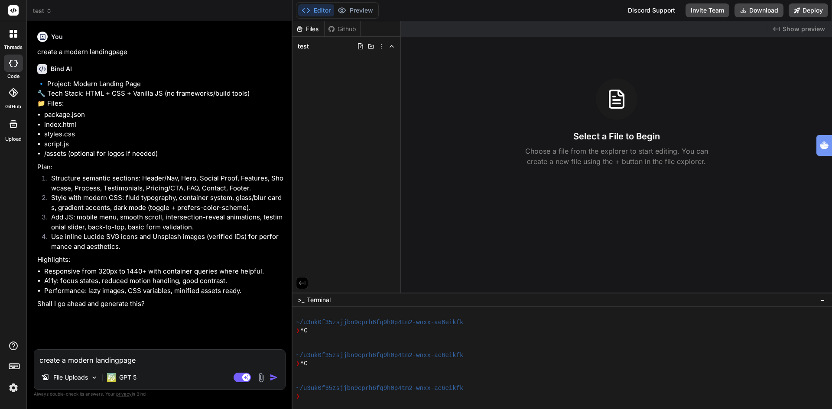
type textarea "x"
click at [123, 360] on textarea "create a modern landingpage" at bounding box center [159, 358] width 251 height 16
type textarea "y"
type textarea "x"
type textarea "ye"
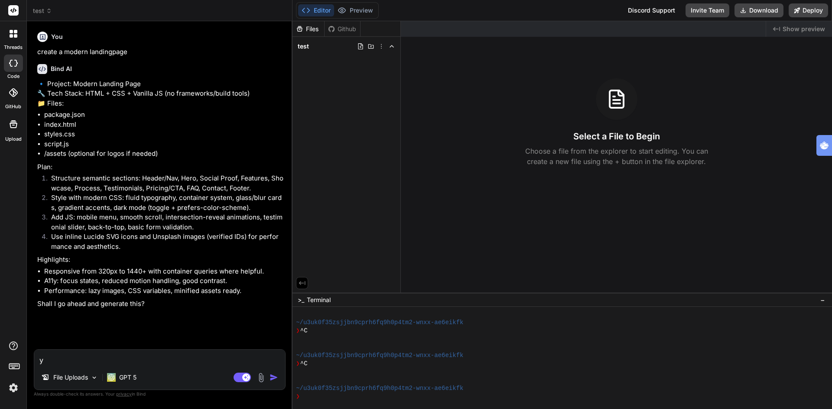
type textarea "x"
type textarea "yes"
type textarea "x"
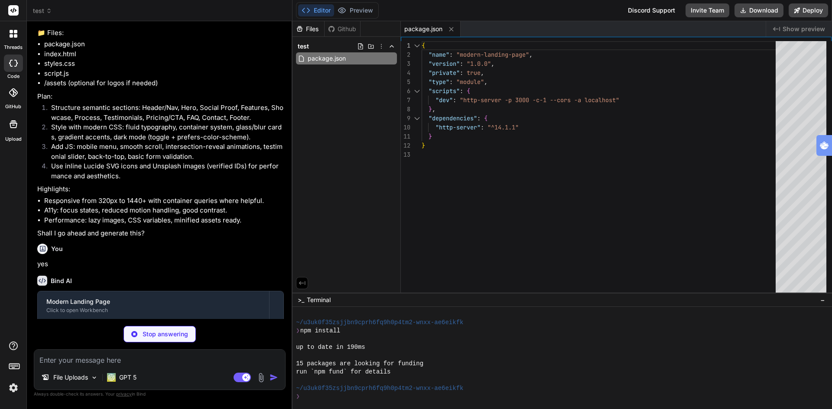
scroll to position [164, 0]
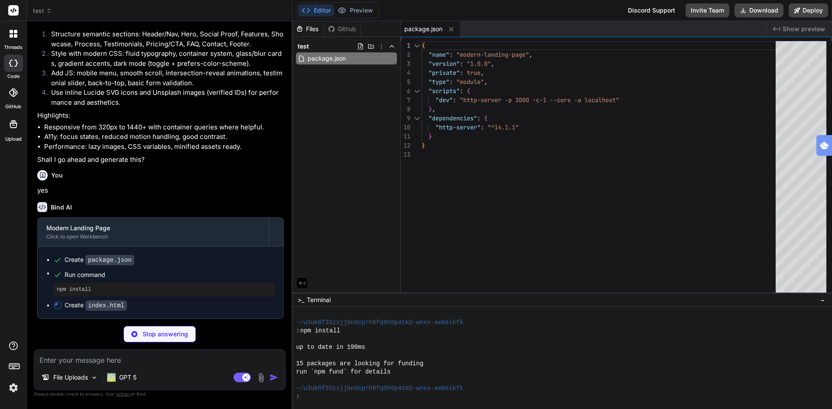
type textarea "x"
type textarea "<div class="container"> <small>© <span id="year"></span> Nebula. All rights res…"
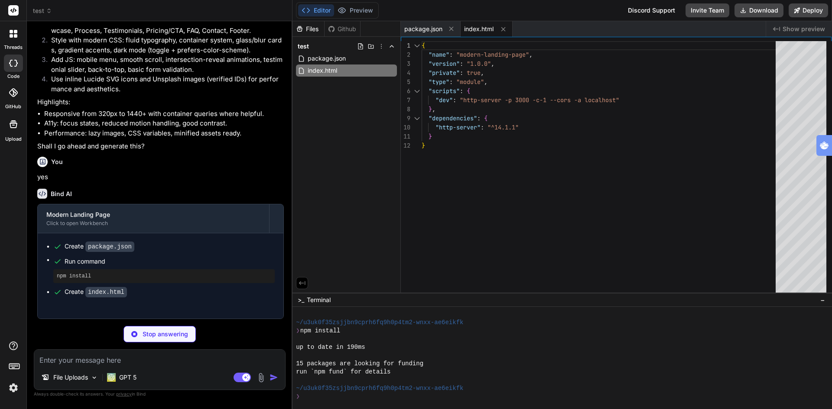
type textarea "x"
type textarea "} /* Theme toggle icons */ .icon-sun { display: none; } .icon-moon { display: b…"
type textarea "x"
type textarea "input.addEventListener('input', () => setError(input, '')); }); }"
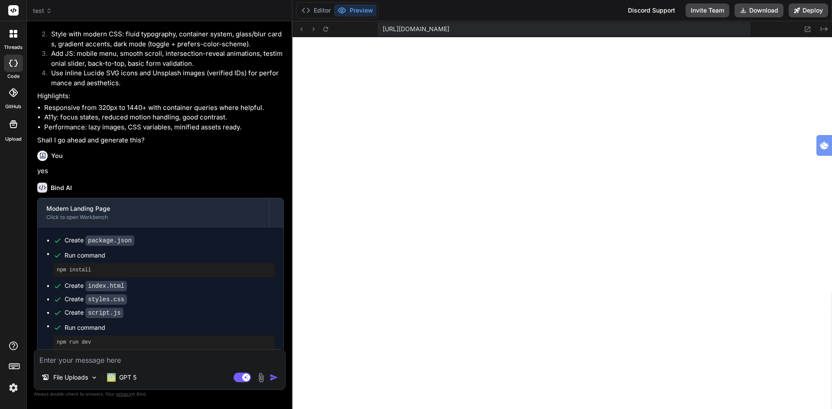
scroll to position [650, 0]
click at [73, 377] on p "File Uploads" at bounding box center [70, 377] width 35 height 9
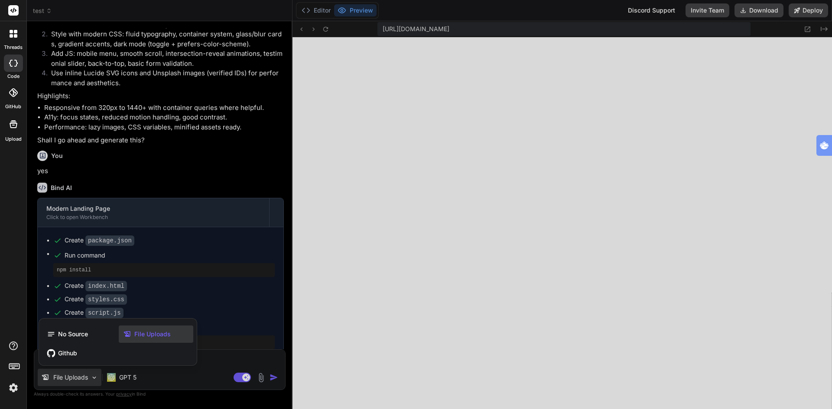
click at [155, 334] on span "File Uploads" at bounding box center [152, 334] width 36 height 9
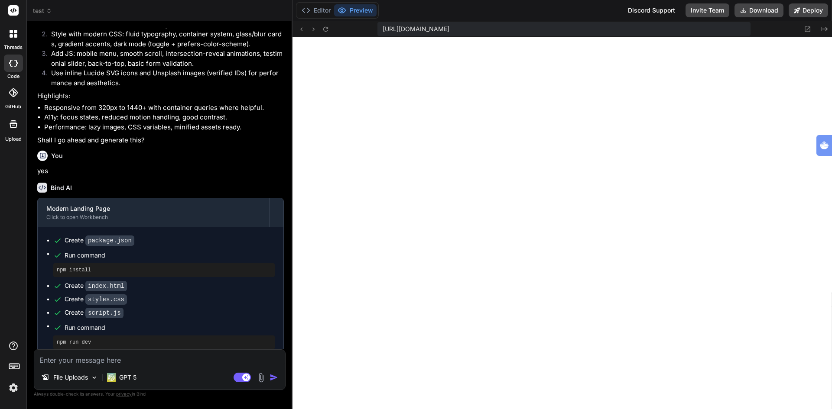
click at [259, 378] on img at bounding box center [261, 378] width 10 height 10
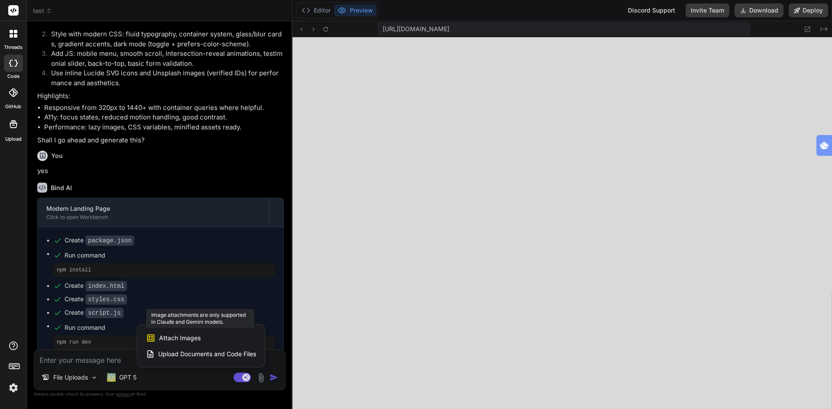
click at [186, 336] on span "Attach Images" at bounding box center [180, 338] width 42 height 9
click at [185, 337] on span "Attach Images" at bounding box center [180, 338] width 42 height 9
click at [173, 334] on span "Attach Images" at bounding box center [180, 338] width 42 height 9
click at [107, 366] on div at bounding box center [416, 204] width 832 height 409
type textarea "x"
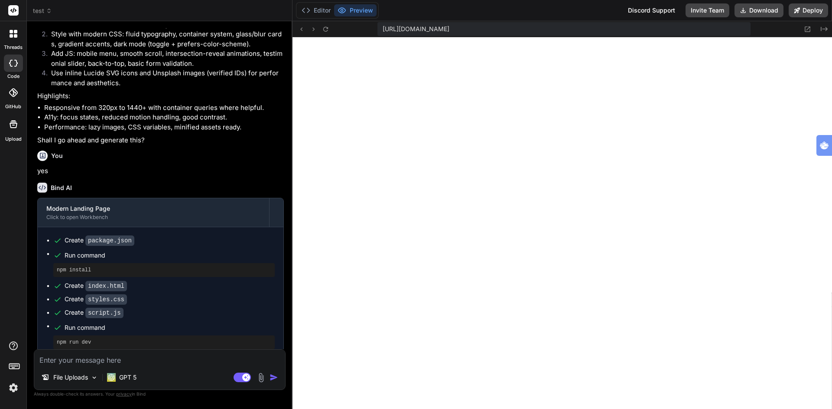
click at [111, 359] on textarea at bounding box center [159, 358] width 251 height 16
type textarea "c"
type textarea "x"
type textarea "ca"
type textarea "x"
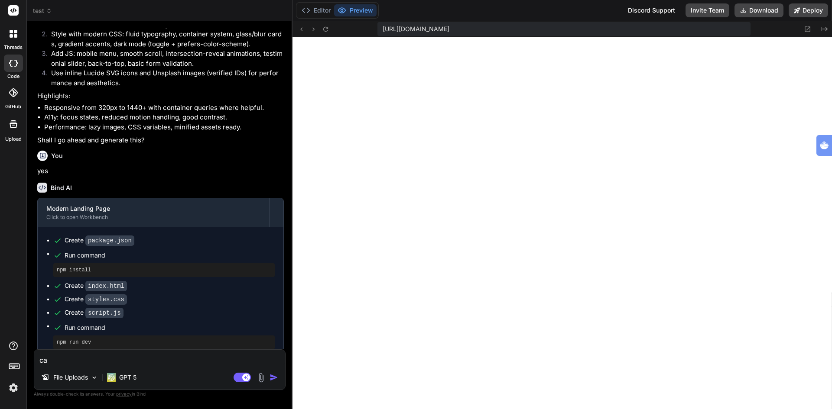
type textarea "can"
type textarea "x"
type textarea "can"
type textarea "x"
type textarea "can y"
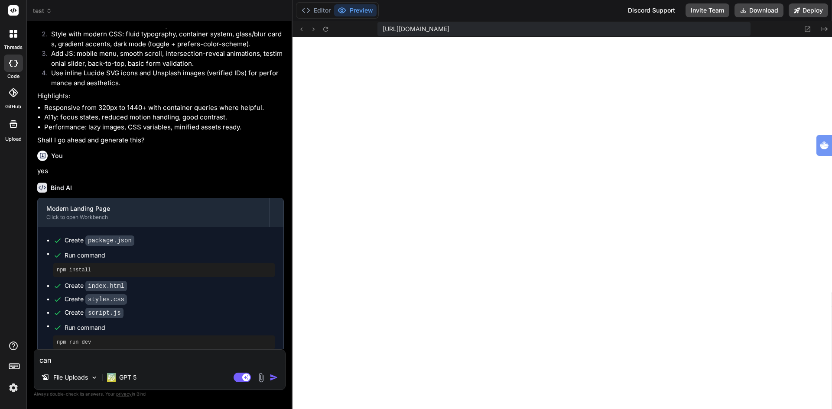
type textarea "x"
type textarea "can"
type textarea "x"
type textarea "can t"
type textarea "x"
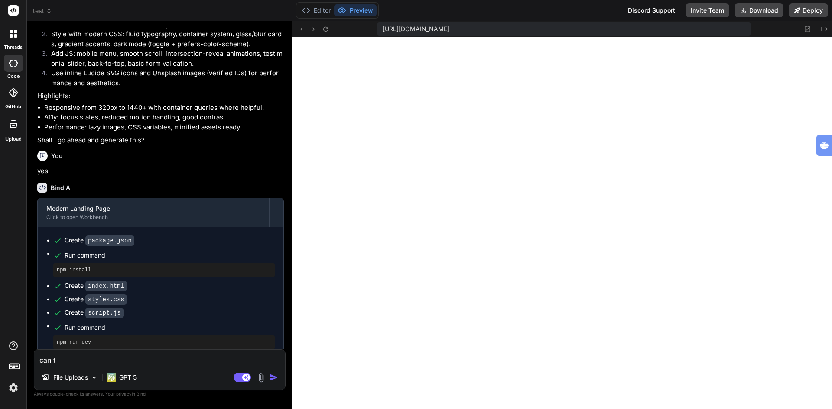
type textarea "can th"
type textarea "x"
type textarea "can the"
type textarea "x"
type textarea "can the"
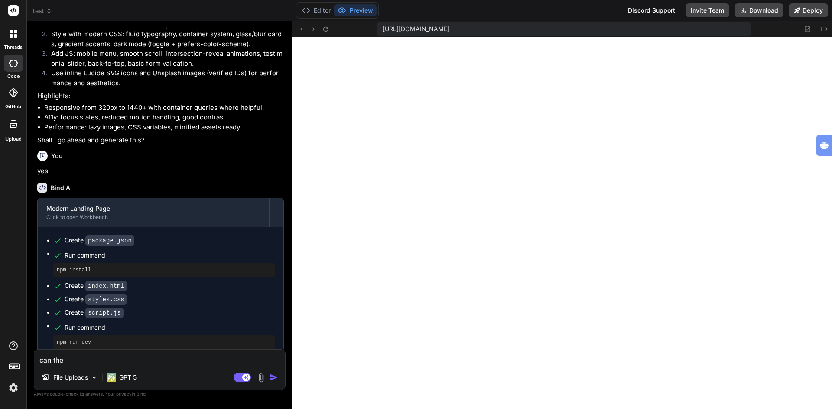
type textarea "x"
type textarea "can the c"
type textarea "x"
type textarea "can the cl"
type textarea "x"
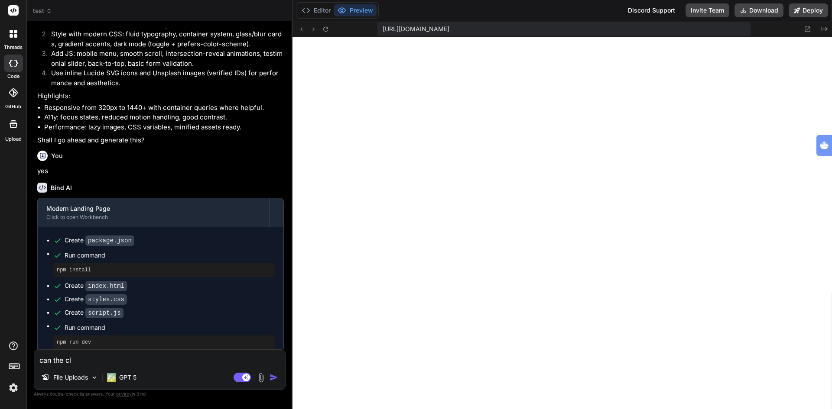
type textarea "can the cla"
type textarea "x"
type textarea "can the clau"
type textarea "x"
type textarea "can the claus"
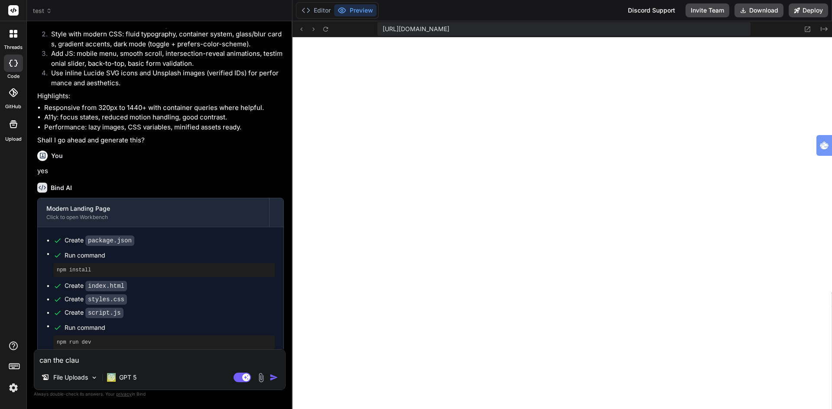
type textarea "x"
type textarea "can the clau"
type textarea "x"
type textarea "can the claud"
type textarea "x"
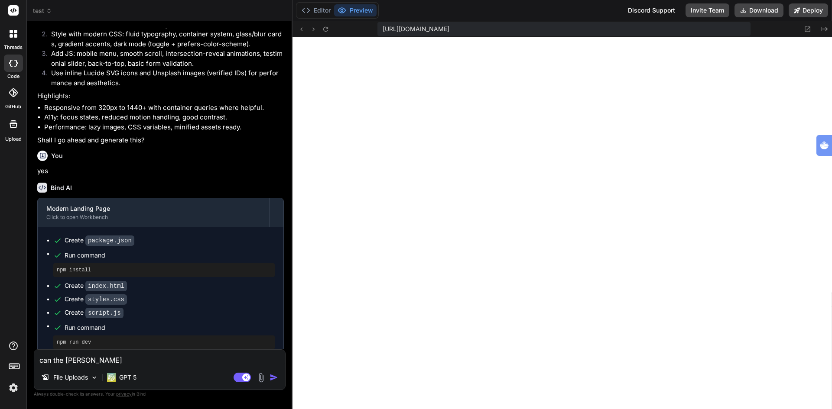
type textarea "can the claude"
type textarea "x"
type textarea "can the claude"
type textarea "x"
type textarea "can the claude a"
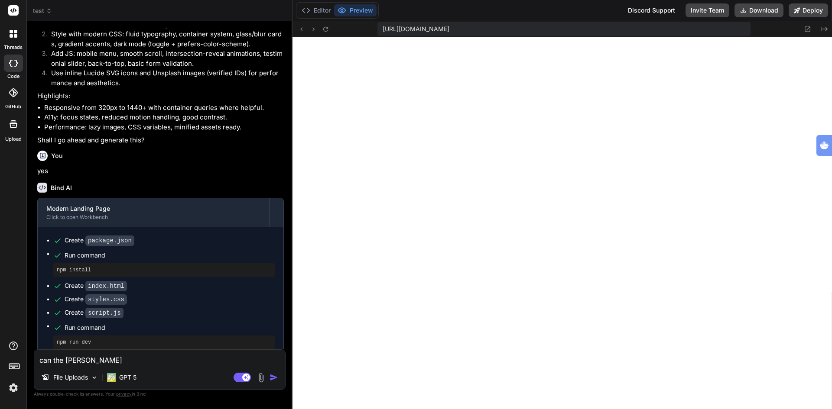
type textarea "x"
type textarea "can the claude ai"
type textarea "x"
type textarea "can the claude ai"
type textarea "x"
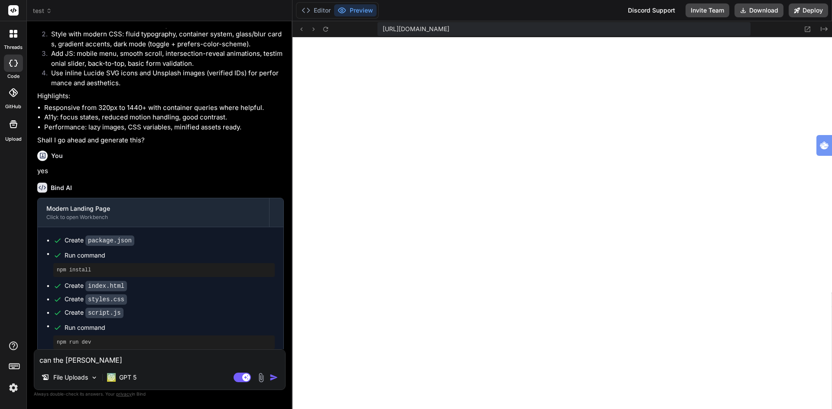
type textarea "can the claude ai a"
type textarea "x"
type textarea "can the claude ai al"
type textarea "x"
type textarea "can the claude ai als"
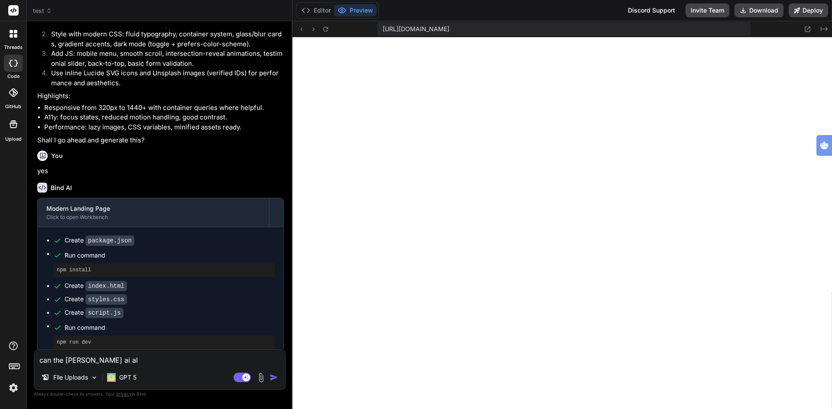
type textarea "x"
type textarea "can the claude ai also"
type textarea "x"
type textarea "can the claude ai also"
type textarea "x"
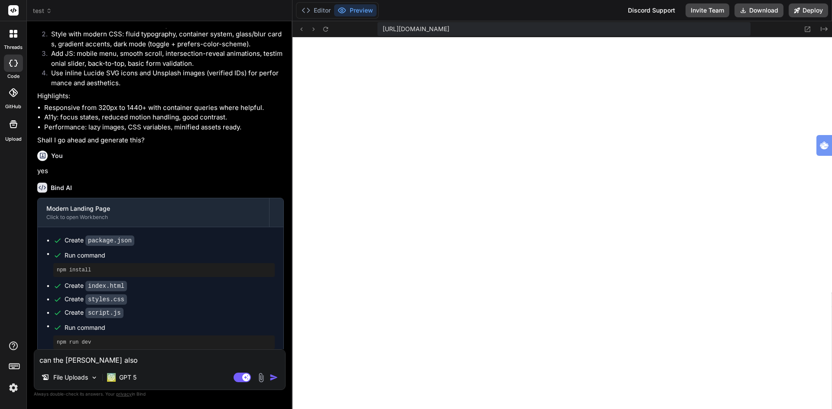
type textarea "can the claude ai also a"
type textarea "x"
type textarea "can the claude ai also an"
type textarea "x"
type textarea "can the claude ai also ana"
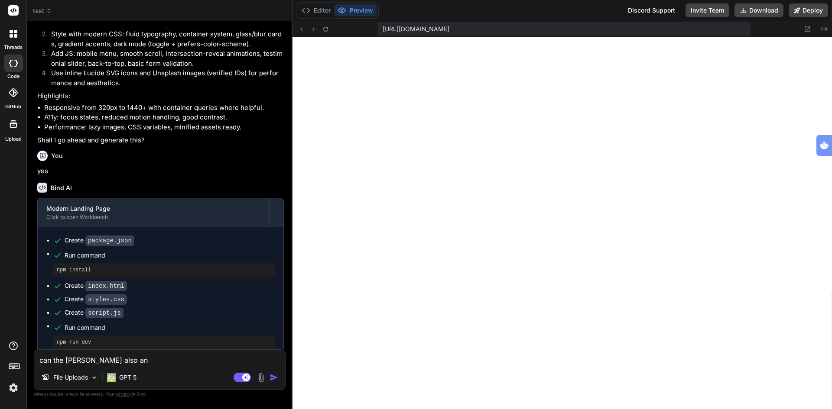
type textarea "x"
type textarea "can the claude ai also anal"
type textarea "x"
type textarea "can the claude ai also analy"
type textarea "x"
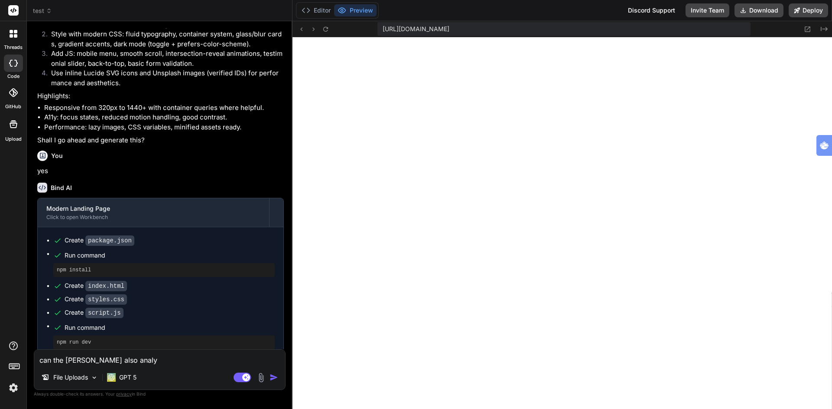
type textarea "can the claude ai also analys"
type textarea "x"
type textarea "can the claude ai also analyse"
type textarea "x"
type textarea "can the claude ai also analyse"
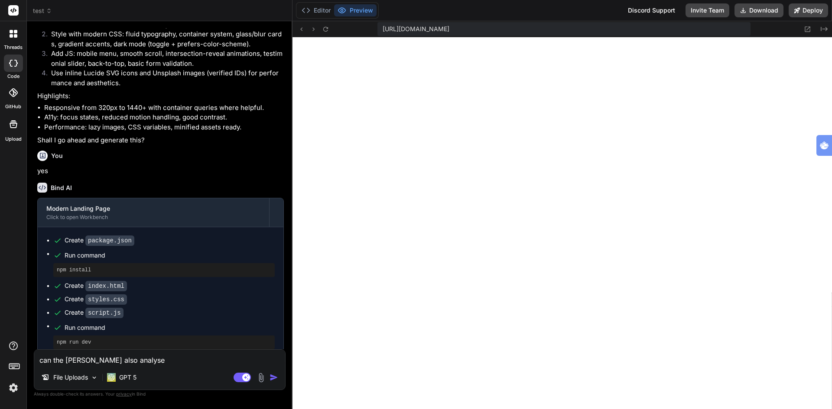
type textarea "x"
type textarea "can the claude ai also analyse i"
type textarea "x"
type textarea "can the claude ai also analyse im"
type textarea "x"
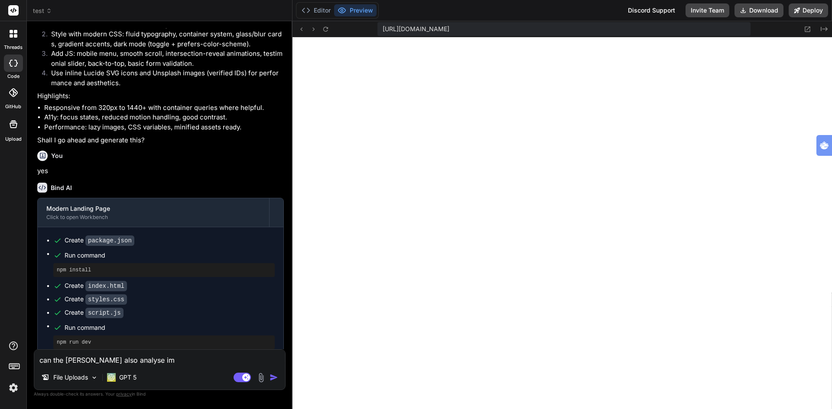
type textarea "can the claude ai also analyse ima"
type textarea "x"
type textarea "can the claude ai also analyse imag"
type textarea "x"
type textarea "can the claude ai also analyse image"
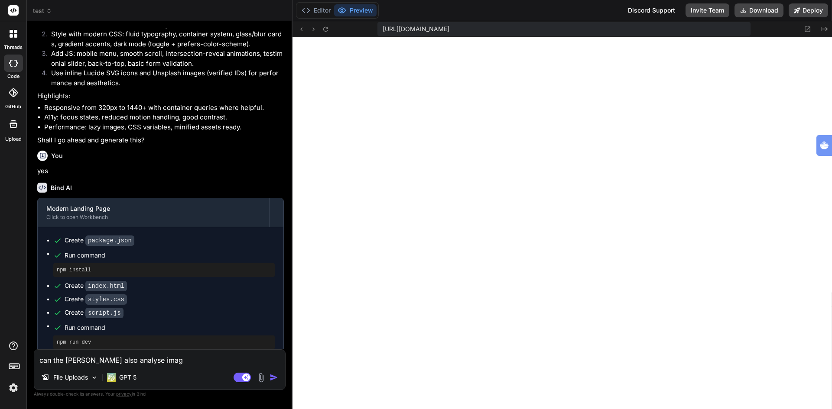
type textarea "x"
type textarea "can the claude ai also analyse images"
type textarea "x"
type textarea "can the claude ai also analyse images"
type textarea "x"
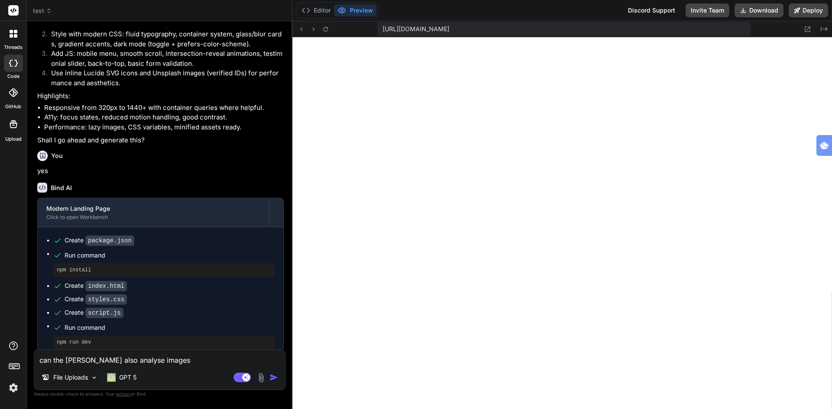
type textarea "can the claude ai also analyse images t"
type textarea "x"
type textarea "can the claude ai also analyse images"
type textarea "x"
type textarea "can the claude ai also analyse images s"
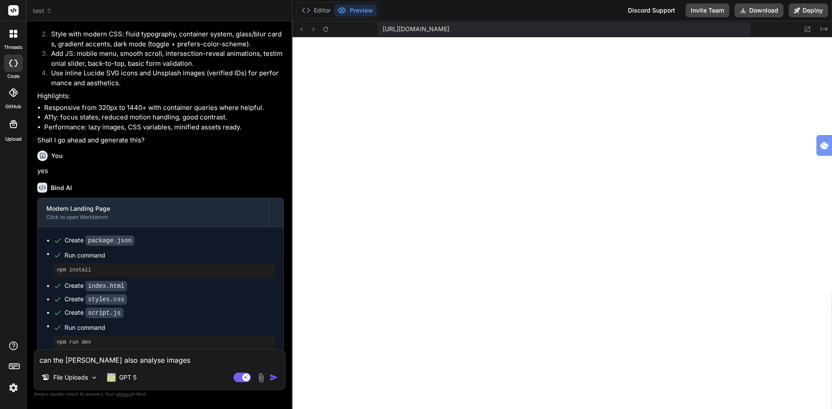
type textarea "x"
type textarea "can the claude ai also analyse images so"
type textarea "x"
type textarea "can the claude ai also analyse images so"
type textarea "x"
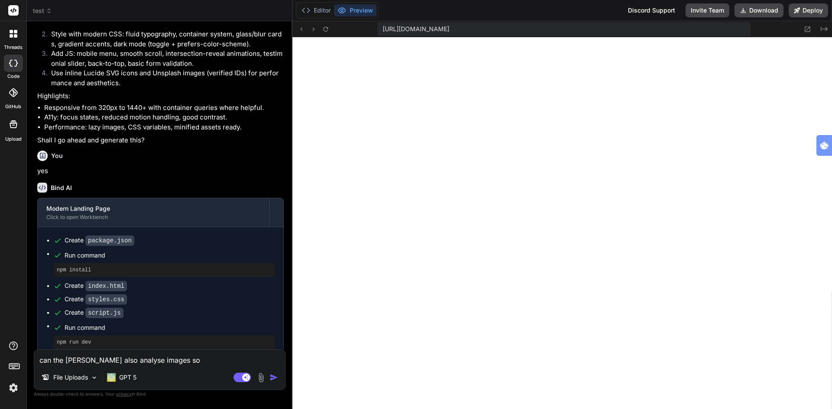
type textarea "can the claude ai also analyse images so t"
type textarea "x"
type textarea "can the claude ai also analyse images so th"
type textarea "x"
type textarea "can the claude ai also analyse images so tha"
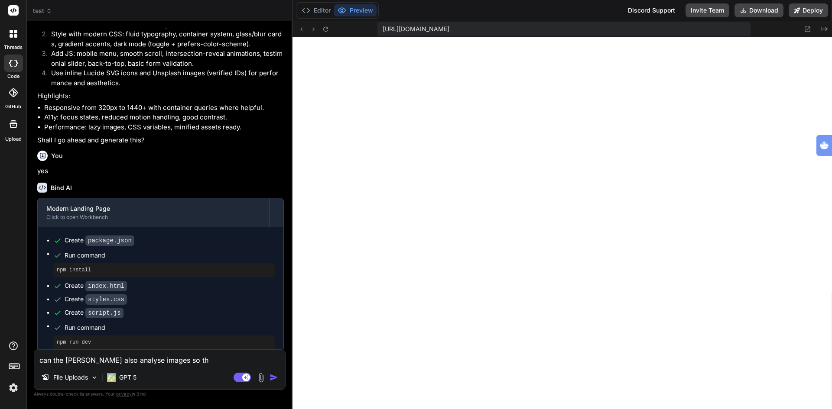
type textarea "x"
type textarea "can the claude ai also analyse images so that"
type textarea "x"
type textarea "can the claude ai also analyse images so that"
type textarea "x"
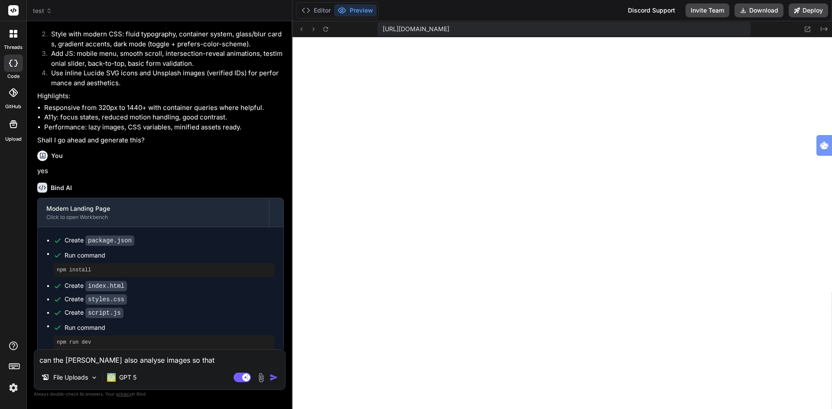
type textarea "can the claude ai also analyse images so that y"
type textarea "x"
type textarea "can the claude ai also analyse images so that yo"
type textarea "x"
type textarea "can the claude ai also analyse images so that you"
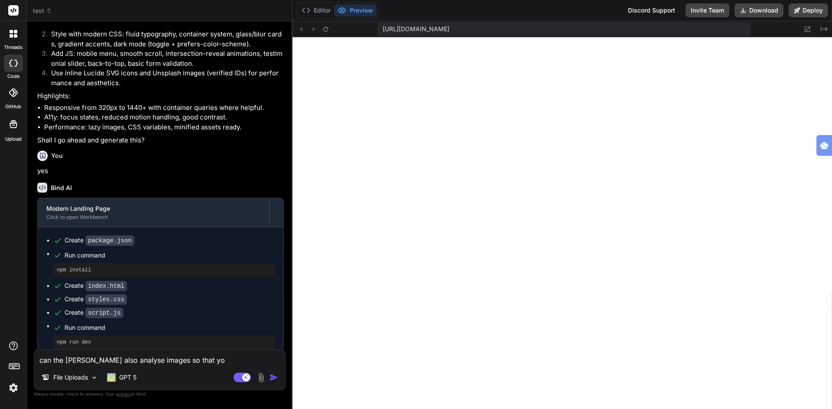
type textarea "x"
type textarea "can the claude ai also analyse images so that you"
type textarea "x"
type textarea "can the claude ai also analyse images so that you c"
type textarea "x"
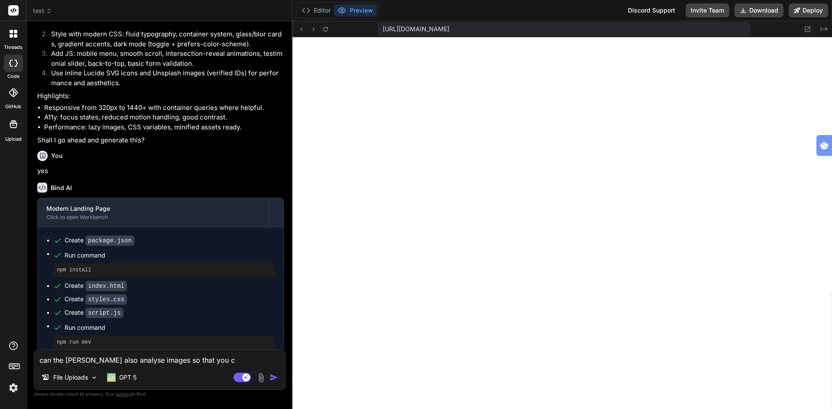
type textarea "can the claude ai also analyse images so that you ca"
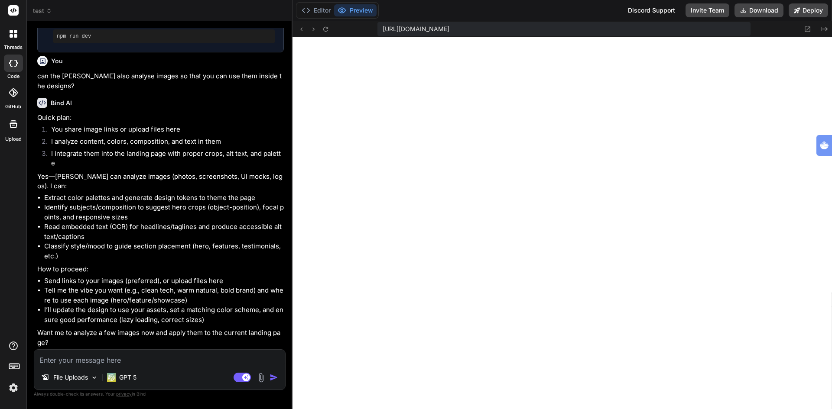
scroll to position [480, 0]
click at [94, 355] on textarea at bounding box center [159, 358] width 251 height 16
click at [87, 361] on textarea at bounding box center [159, 358] width 251 height 16
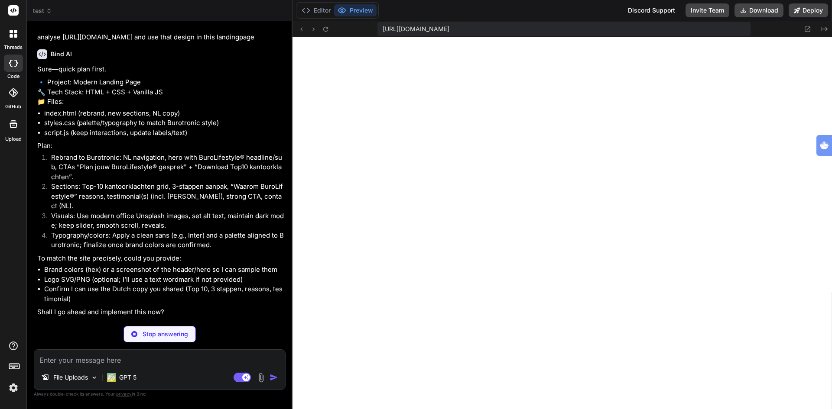
scroll to position [805, 0]
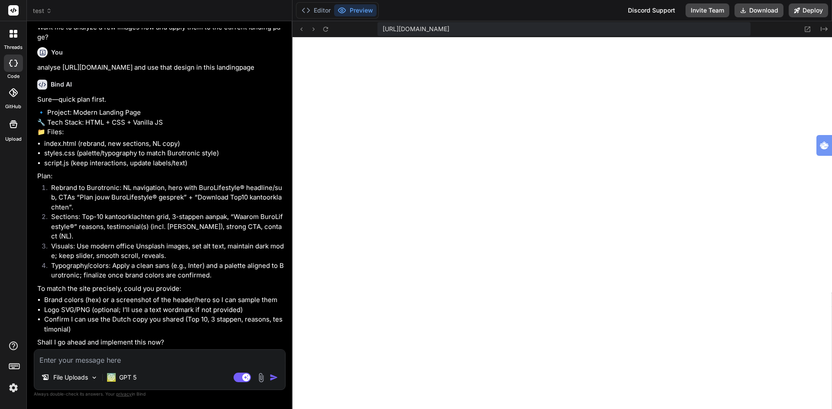
click at [93, 362] on textarea at bounding box center [159, 358] width 251 height 16
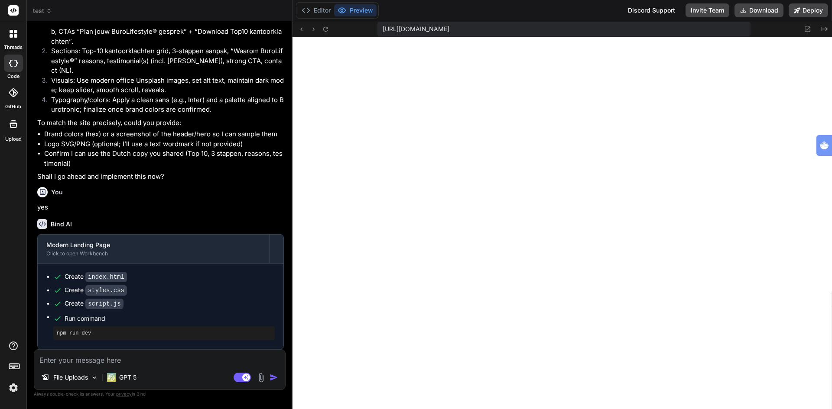
scroll to position [971, 0]
click at [325, 31] on icon at bounding box center [325, 29] width 7 height 7
click at [132, 374] on p "GPT 5" at bounding box center [127, 377] width 17 height 9
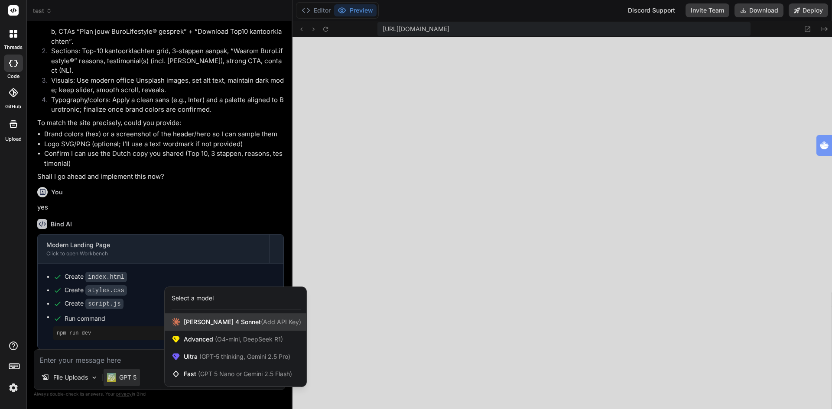
click at [211, 324] on span "Claude 4 Sonnet (Add API Key)" at bounding box center [242, 322] width 117 height 9
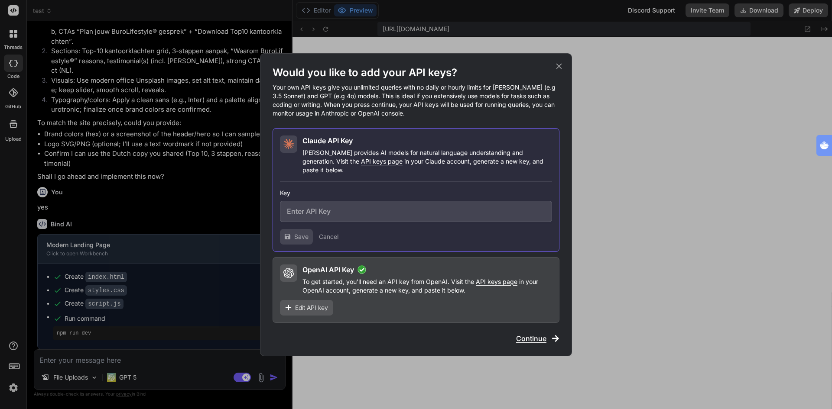
click at [559, 71] on icon at bounding box center [559, 67] width 10 height 10
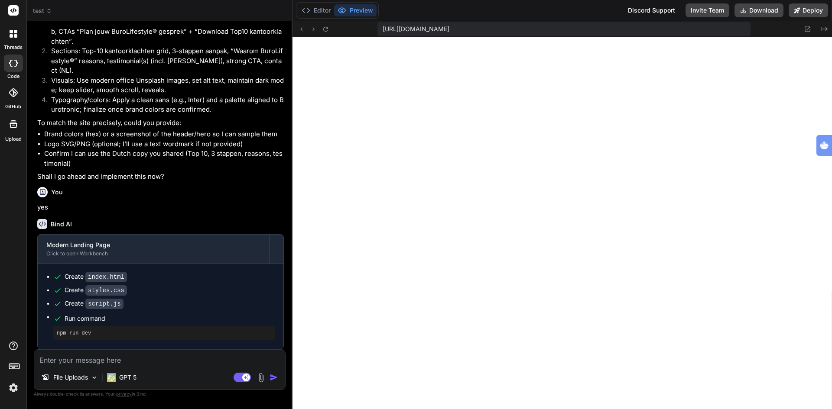
click at [260, 376] on img at bounding box center [261, 378] width 10 height 10
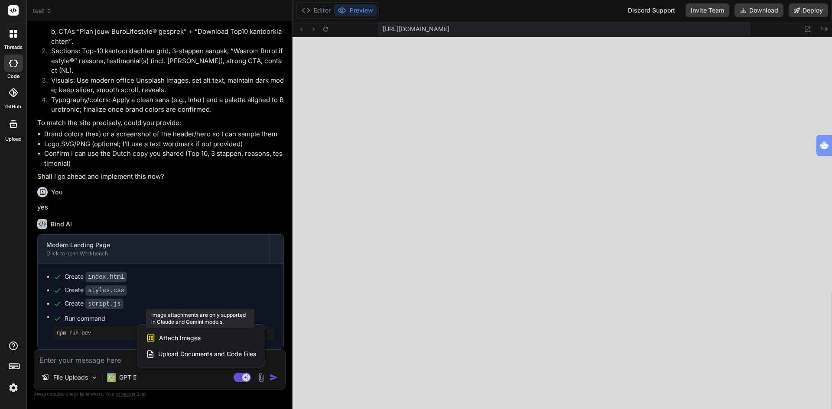
click at [186, 342] on span "Attach Images" at bounding box center [180, 338] width 42 height 9
click at [186, 339] on span "Attach Images" at bounding box center [180, 338] width 42 height 9
click at [134, 378] on div at bounding box center [416, 204] width 832 height 409
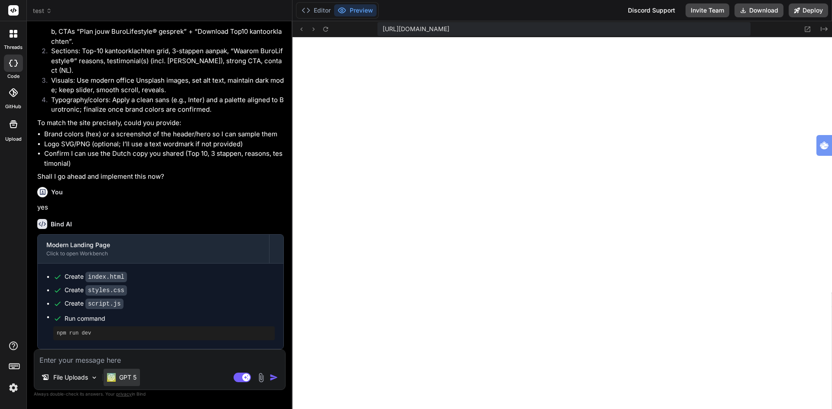
click at [130, 377] on p "GPT 5" at bounding box center [127, 377] width 17 height 9
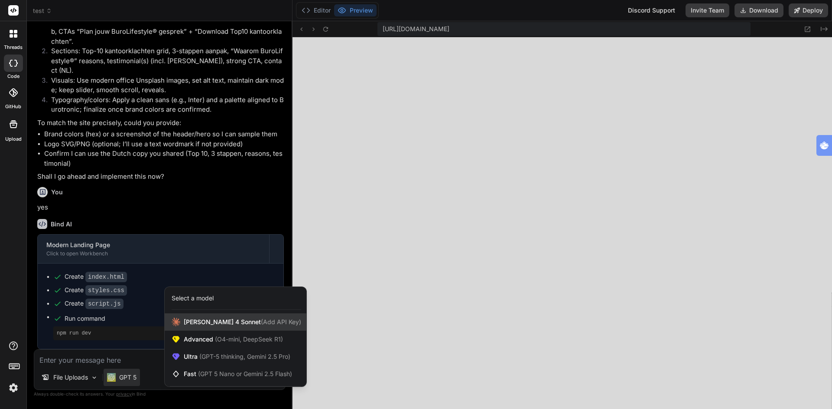
click at [261, 320] on span "(Add API Key)" at bounding box center [281, 321] width 40 height 7
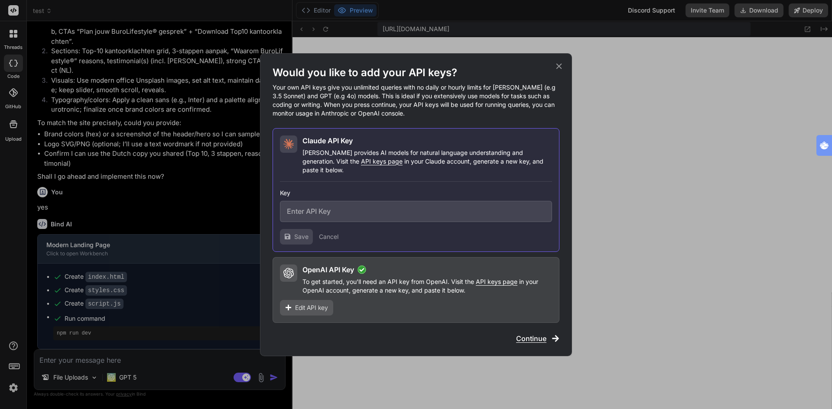
click at [532, 335] on span "Continue" at bounding box center [531, 339] width 30 height 10
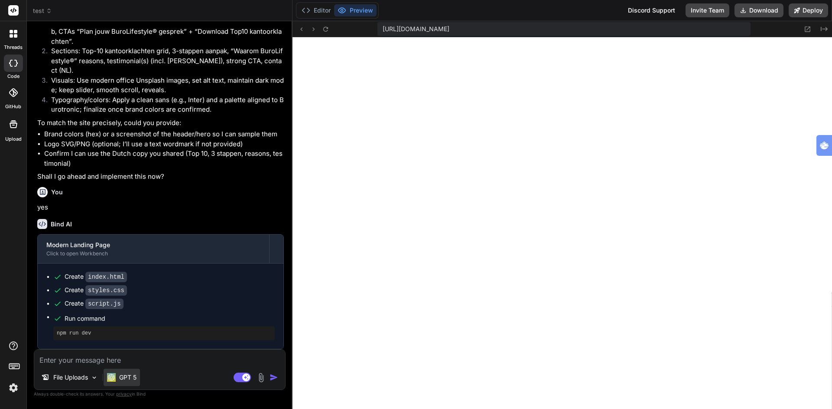
click at [127, 377] on p "GPT 5" at bounding box center [127, 377] width 17 height 9
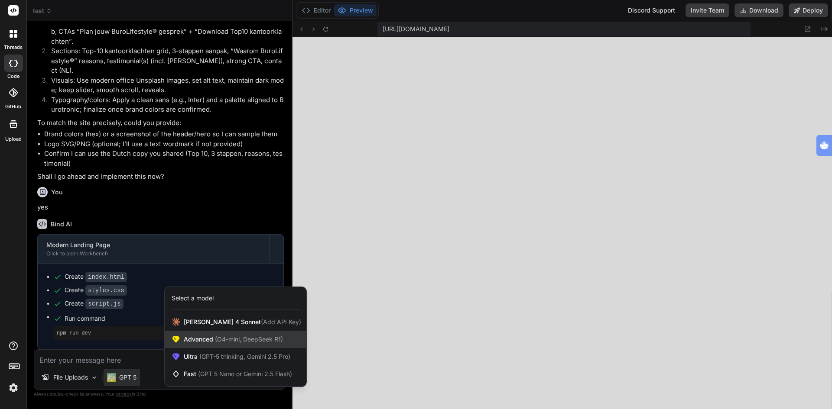
click at [267, 340] on span "(O4-mini, DeepSeek R1)" at bounding box center [248, 339] width 70 height 7
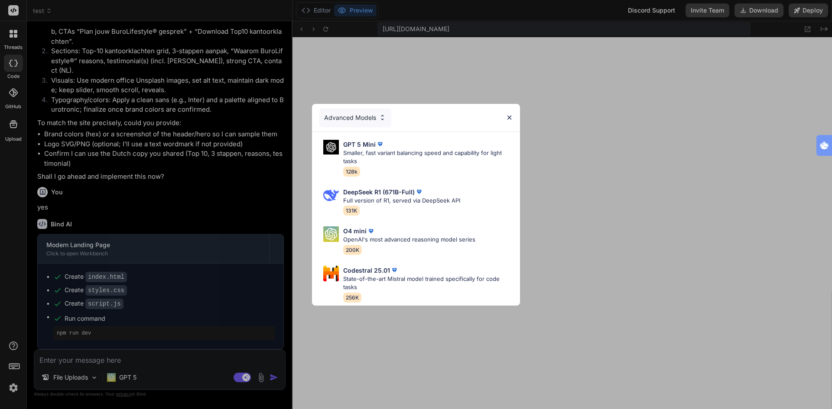
click at [127, 381] on div "Advanced Models GPT 5 Mini Smaller, fast variant balancing speed and capability…" at bounding box center [416, 204] width 832 height 409
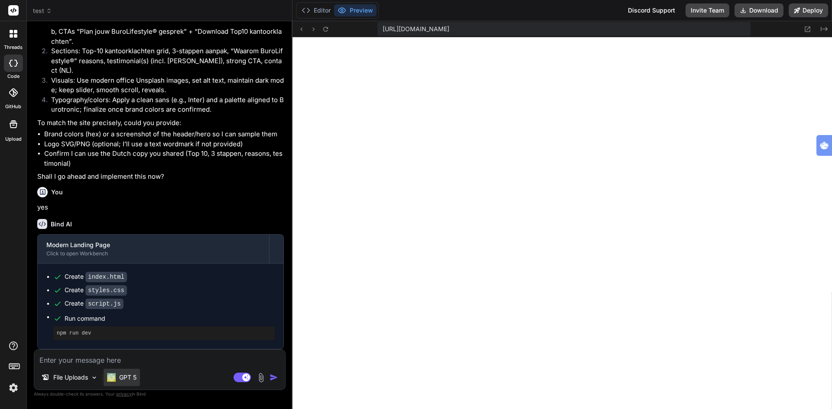
click at [130, 378] on p "GPT 5" at bounding box center [127, 377] width 17 height 9
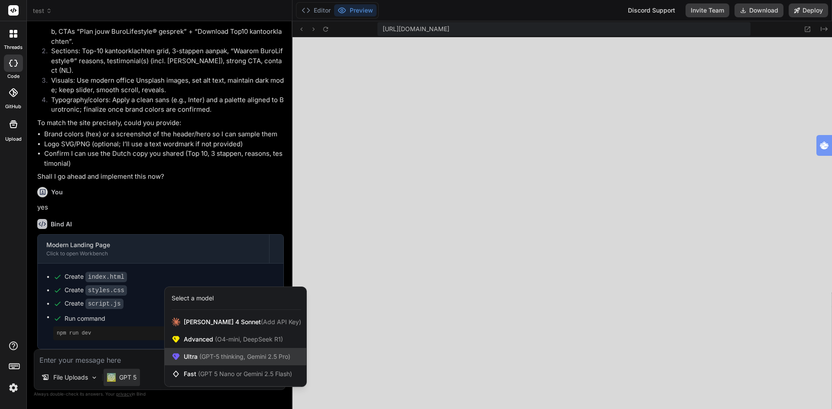
click at [209, 357] on span "(GPT-5 thinking, Gemini 2.5 Pro)" at bounding box center [244, 356] width 93 height 7
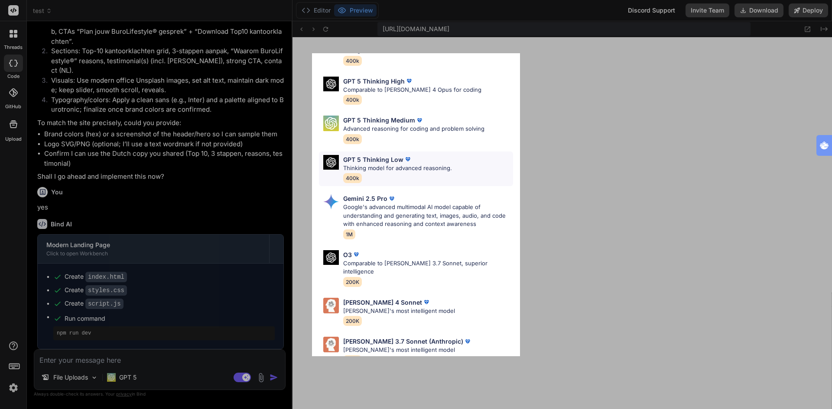
scroll to position [70, 0]
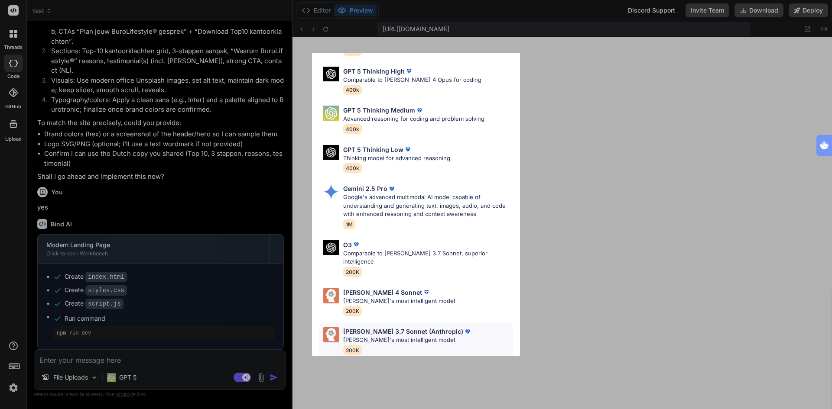
click at [393, 336] on p "Claude's most intelligent model" at bounding box center [407, 340] width 129 height 9
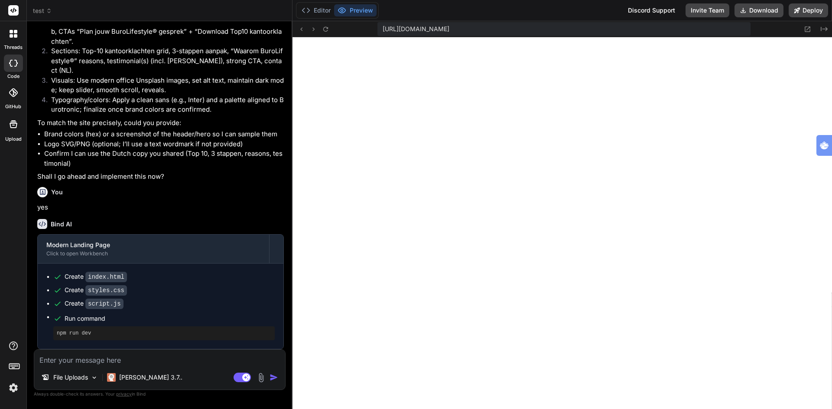
click at [260, 378] on img at bounding box center [261, 378] width 10 height 10
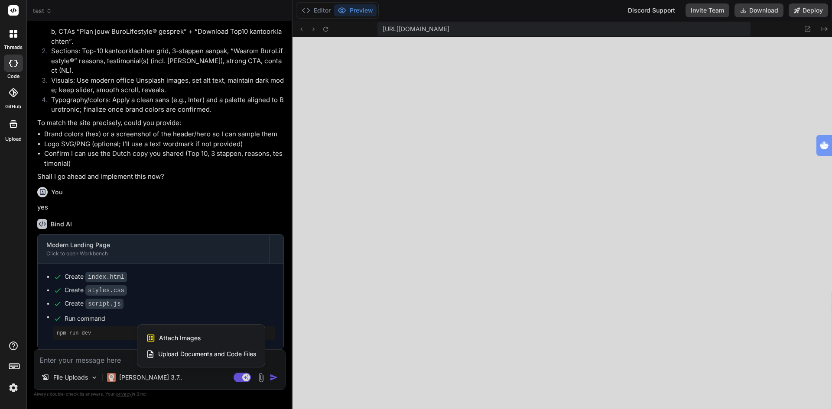
click at [166, 339] on span "Attach Images" at bounding box center [180, 338] width 42 height 9
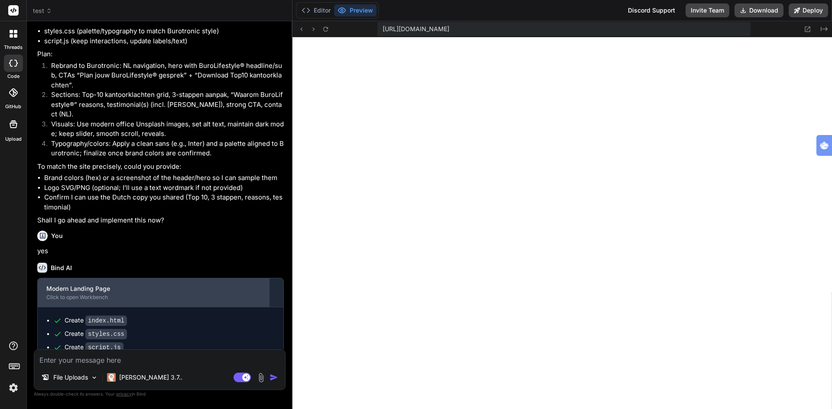
scroll to position [971, 0]
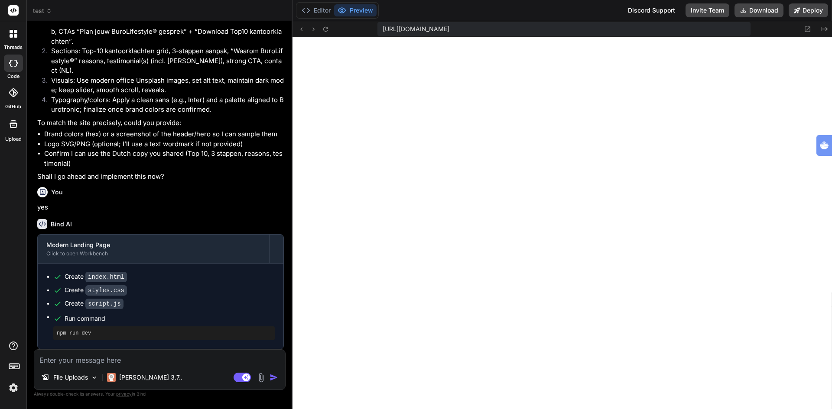
click at [10, 128] on icon at bounding box center [14, 124] width 8 height 8
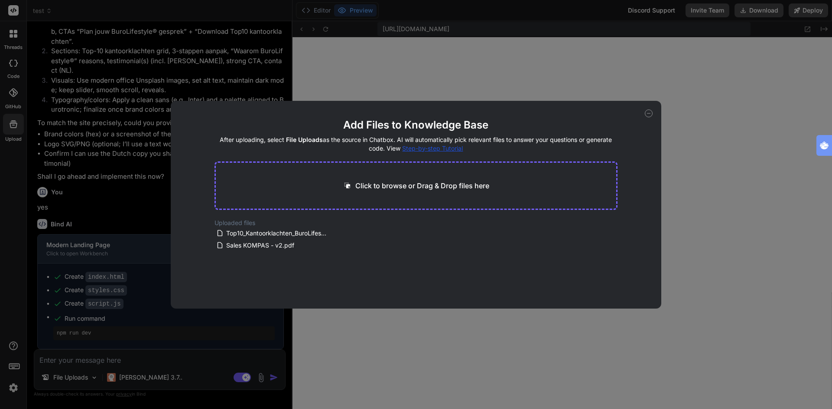
click at [646, 112] on icon at bounding box center [649, 114] width 8 height 8
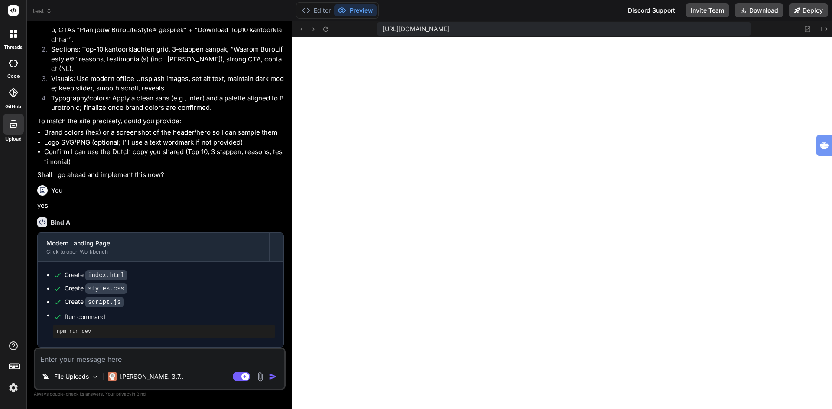
scroll to position [973, 0]
click at [260, 379] on img at bounding box center [260, 377] width 10 height 10
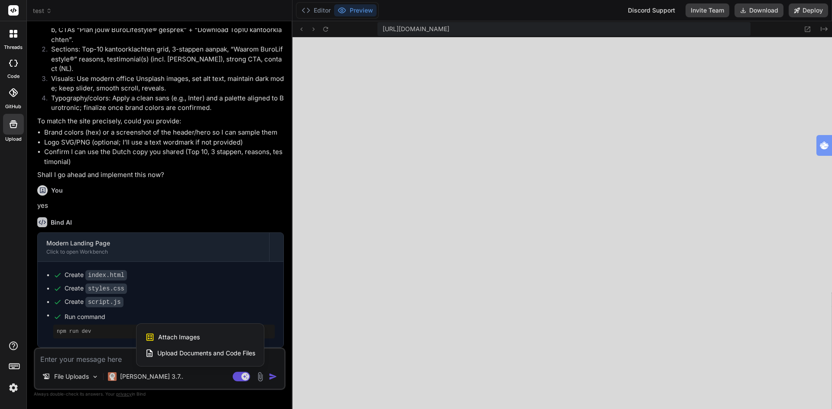
click at [184, 338] on span "Attach Images" at bounding box center [179, 337] width 42 height 9
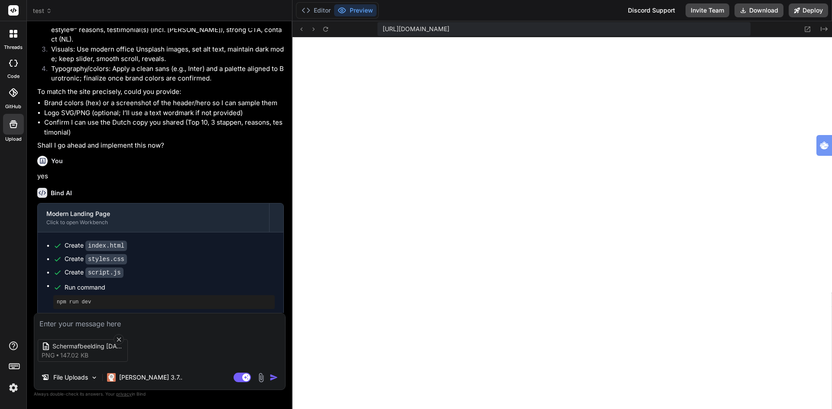
click at [152, 325] on textarea at bounding box center [159, 322] width 251 height 16
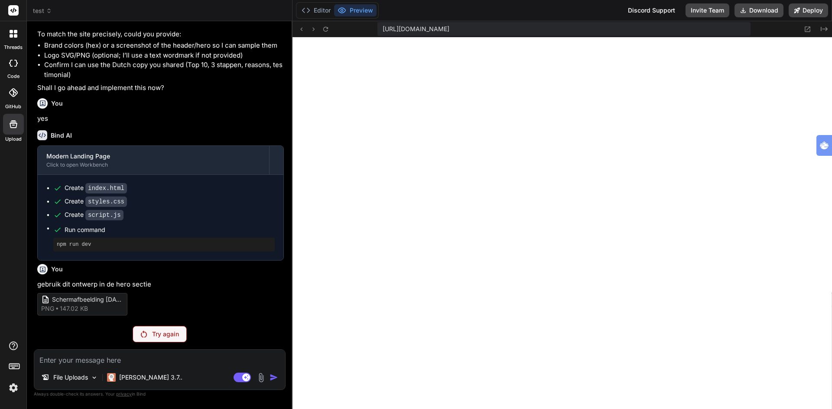
scroll to position [1060, 0]
click at [161, 334] on p "Try again" at bounding box center [165, 334] width 27 height 9
click at [139, 356] on textarea at bounding box center [159, 358] width 251 height 16
click at [122, 361] on textarea "sdd" at bounding box center [159, 358] width 251 height 16
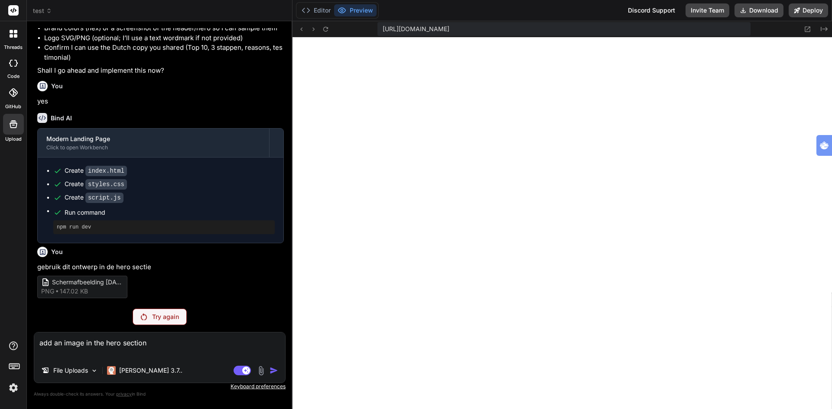
click at [162, 344] on textarea "add an image in the hero section" at bounding box center [159, 346] width 251 height 26
click at [164, 342] on textarea "add an image in the hero section" at bounding box center [159, 346] width 251 height 26
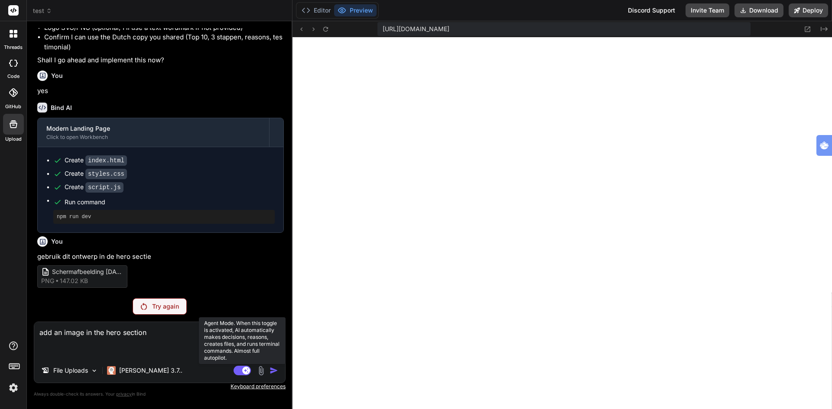
click at [235, 371] on rect at bounding box center [242, 371] width 17 height 10
click at [244, 371] on rect at bounding box center [242, 371] width 17 height 10
click at [168, 306] on p "Try again" at bounding box center [165, 306] width 27 height 9
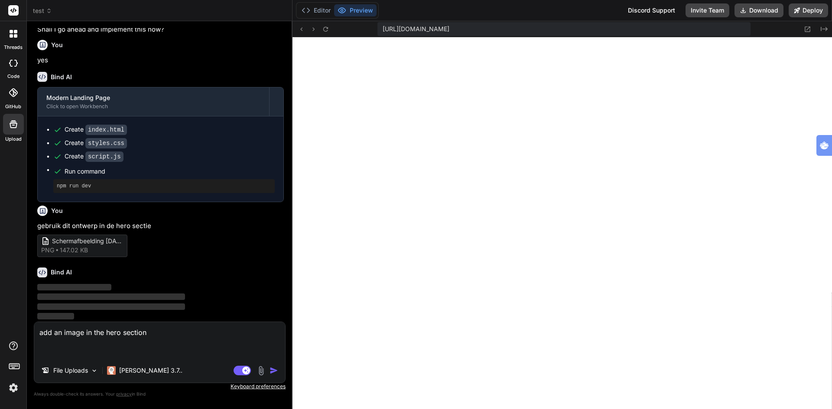
scroll to position [1118, 0]
click at [80, 248] on span "147.02 KB" at bounding box center [74, 250] width 28 height 9
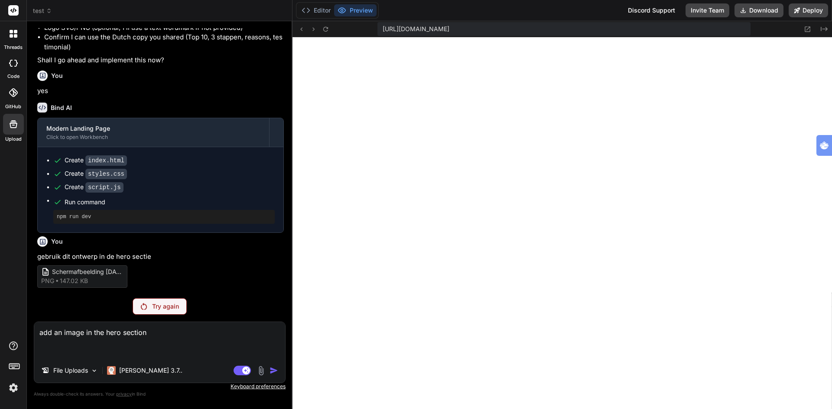
scroll to position [1087, 0]
click at [110, 276] on span "Schermafbeelding 2025-09-20 093542" at bounding box center [86, 272] width 69 height 9
click at [46, 269] on icon at bounding box center [45, 272] width 6 height 8
click at [168, 271] on div "You gebruik dit ontwerp in de hero sectie Schermafbeelding 2025-09-20 093542 pn…" at bounding box center [160, 260] width 247 height 55
click at [261, 371] on img at bounding box center [261, 371] width 10 height 10
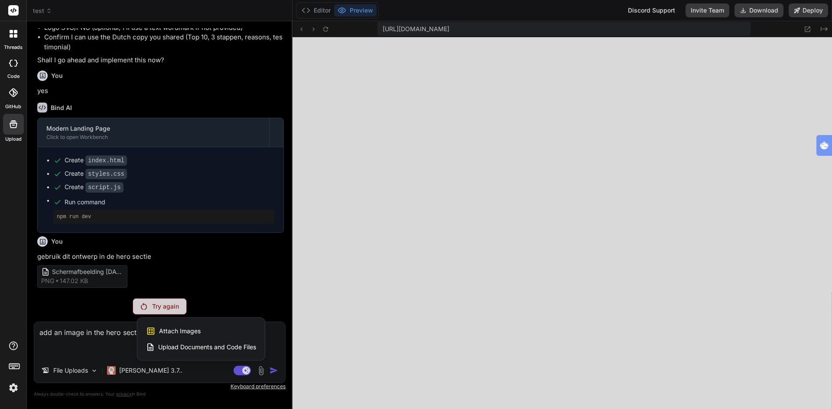
click at [219, 332] on div "Attach Images Image attachments are only supported in Claude and Gemini models." at bounding box center [201, 331] width 110 height 16
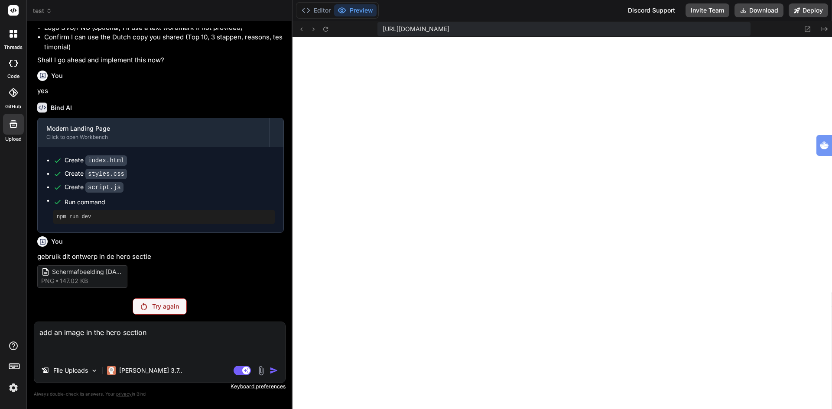
click at [84, 249] on div "You gebruik dit ontwerp in de hero sectie Schermafbeelding 2025-09-20 093542 pn…" at bounding box center [160, 260] width 247 height 55
click at [93, 217] on pre "npm run dev" at bounding box center [164, 217] width 214 height 7
click at [99, 332] on textarea "add an image in the hero section" at bounding box center [159, 340] width 251 height 36
click at [142, 371] on p "Claude 3.7.." at bounding box center [150, 371] width 63 height 9
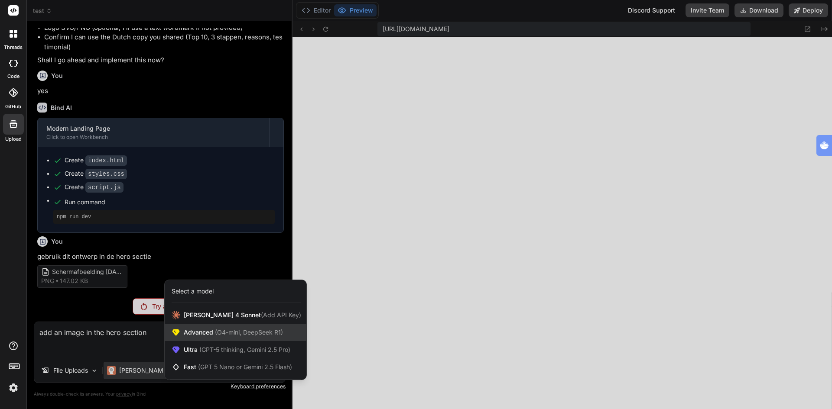
click at [203, 328] on span "Advanced (O4-mini, DeepSeek R1)" at bounding box center [233, 332] width 99 height 9
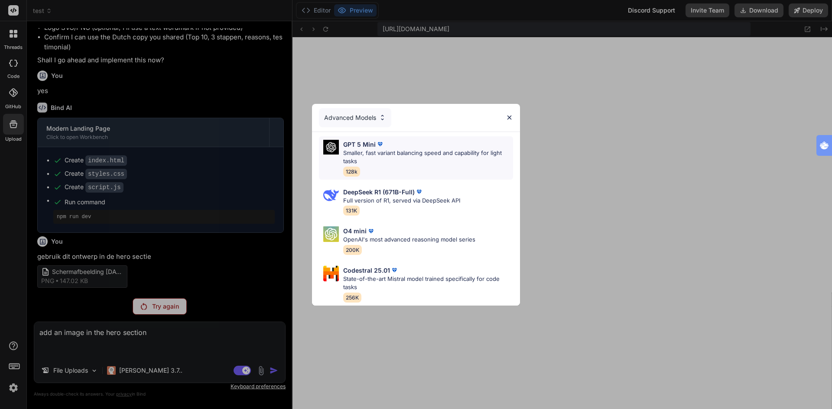
click at [384, 152] on p "Smaller, fast variant balancing speed and capability for light tasks" at bounding box center [428, 157] width 170 height 17
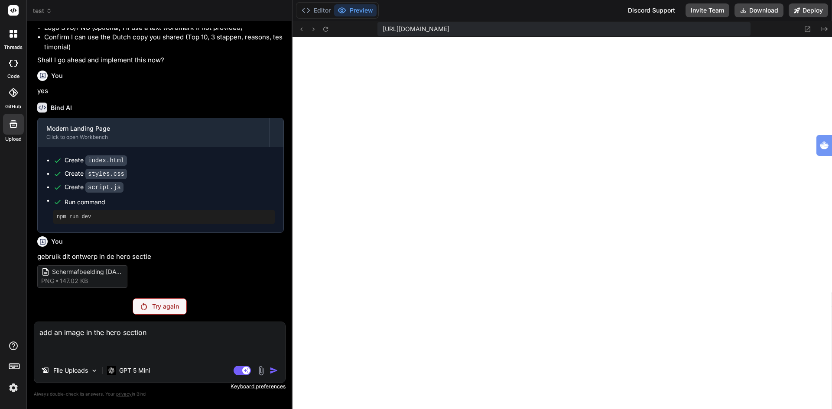
click at [273, 348] on textarea "add an image in the hero section" at bounding box center [159, 340] width 251 height 36
click at [166, 305] on p "Try again" at bounding box center [165, 306] width 27 height 9
click at [151, 270] on div "You gebruik dit ontwerp in de hero sectie Schermafbeelding 2025-09-20 093542 pn…" at bounding box center [160, 260] width 247 height 55
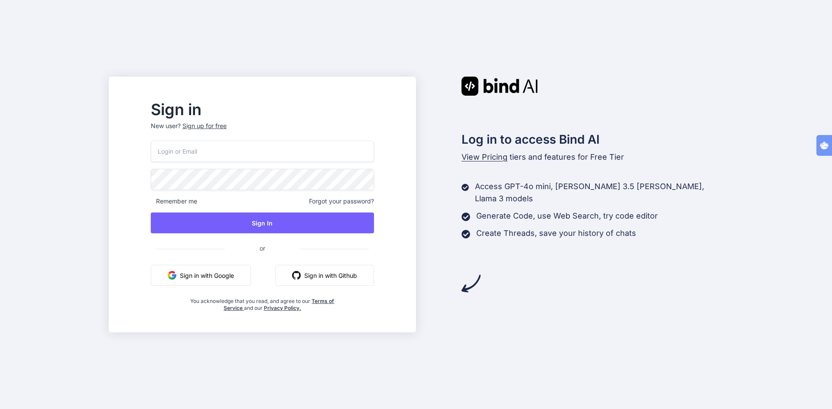
type input "tognolli@kpnmail"
click at [213, 277] on button "Sign in with Google" at bounding box center [201, 275] width 100 height 21
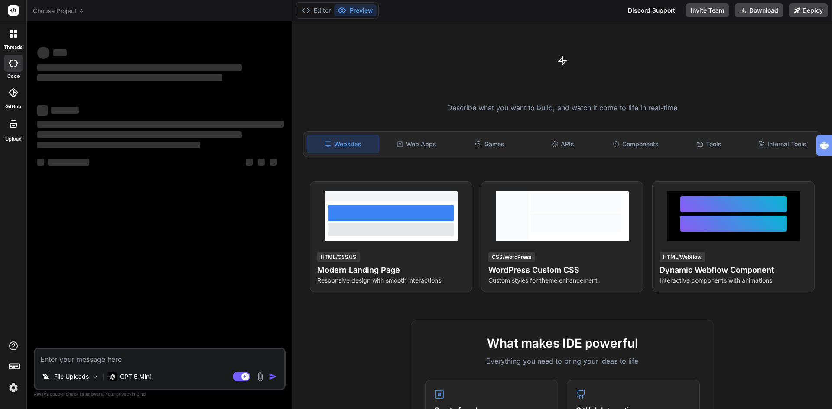
type textarea "x"
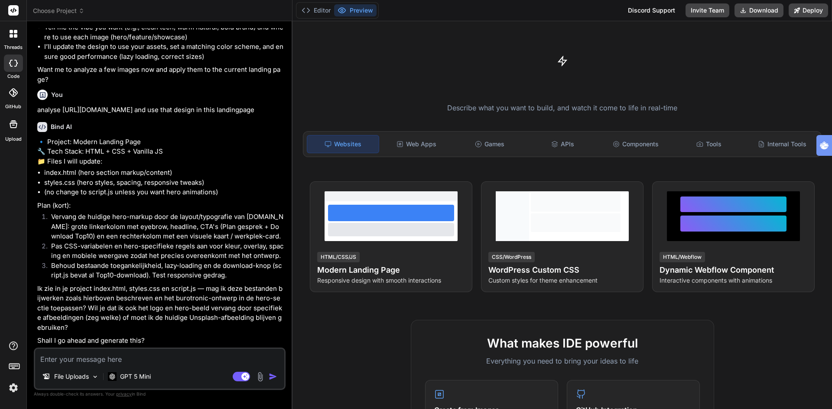
scroll to position [763, 0]
click at [352, 10] on button "Preview" at bounding box center [355, 10] width 42 height 12
click at [111, 357] on textarea at bounding box center [159, 357] width 249 height 16
type textarea "y"
type textarea "x"
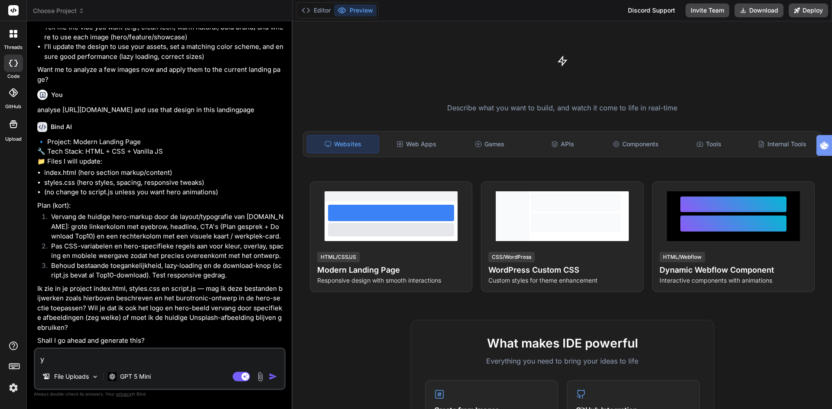
type textarea "ye"
type textarea "x"
type textarea "yes"
type textarea "x"
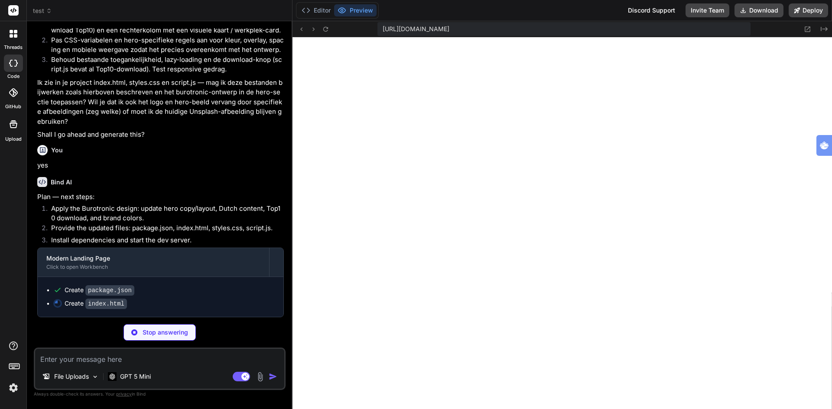
scroll to position [296, 0]
click at [176, 360] on textarea at bounding box center [159, 357] width 249 height 16
type textarea "x"
type textarea "r"
type textarea "x"
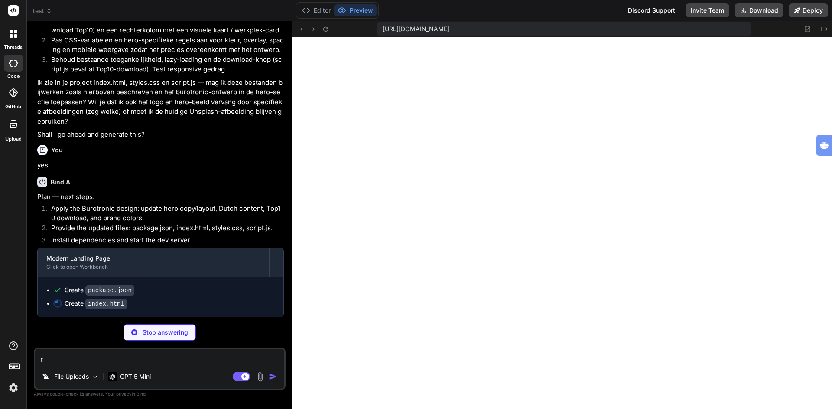
type textarea "re"
type textarea "x"
type textarea "rep"
type textarea "x"
type textarea "repl"
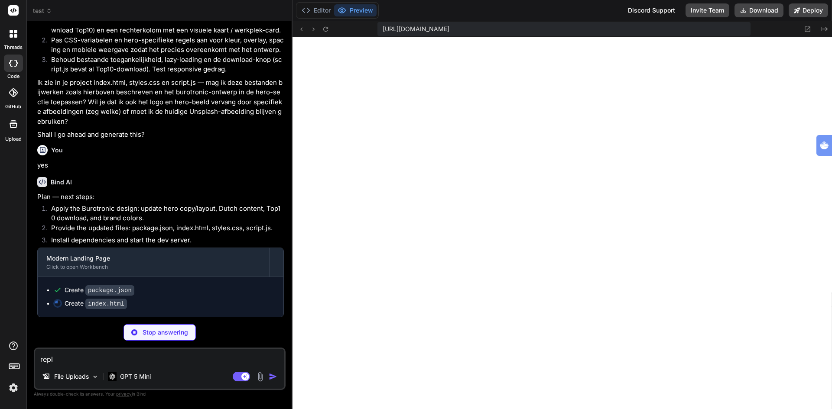
type textarea "x"
type textarea "repla"
type textarea "x"
type textarea "replac"
type textarea "x"
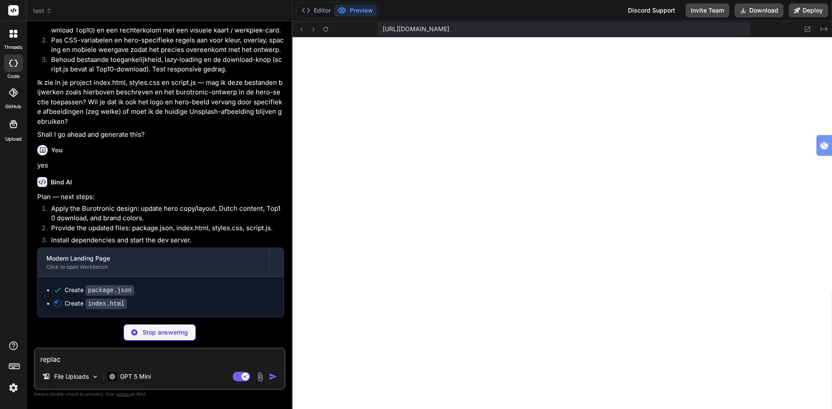
type textarea "replace"
type textarea "x"
type textarea "replace"
type textarea "x"
type textarea "replace t"
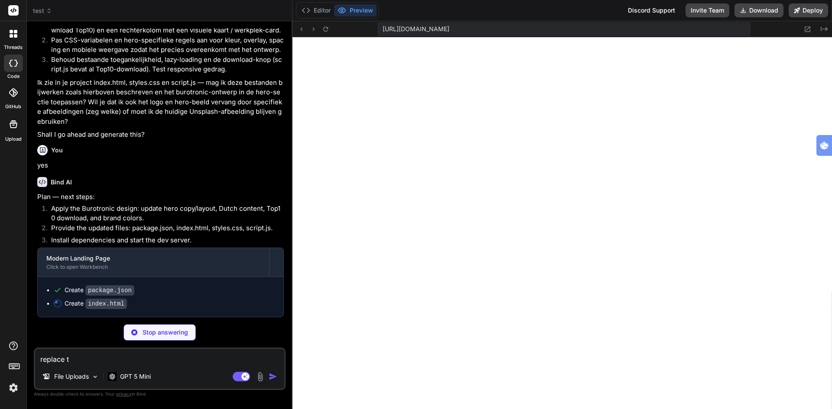
type textarea "x"
type textarea "replace th"
type textarea "x"
type textarea "replace the"
type textarea "x"
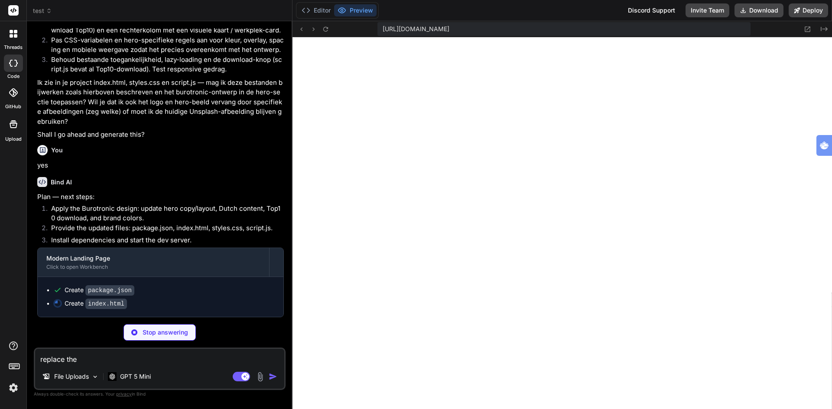
type textarea "replace the"
type textarea "x"
type textarea "replace the g"
type textarea "x"
type textarea "replace the ga"
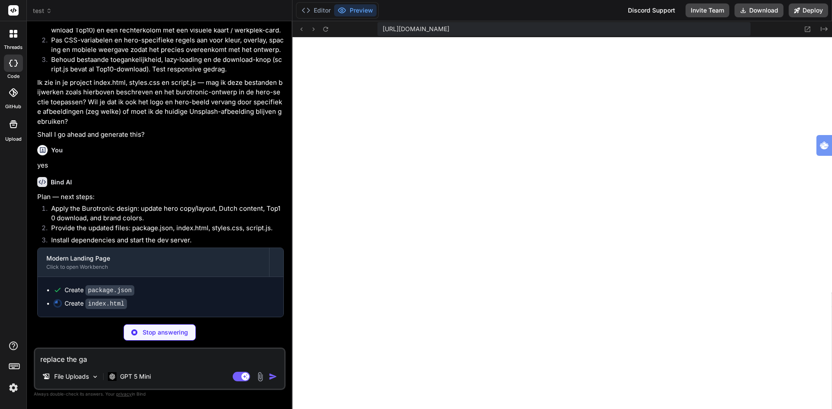
type textarea "x"
type textarea "replace the g"
type textarea "x"
type textarea "replace the gr"
type textarea "x"
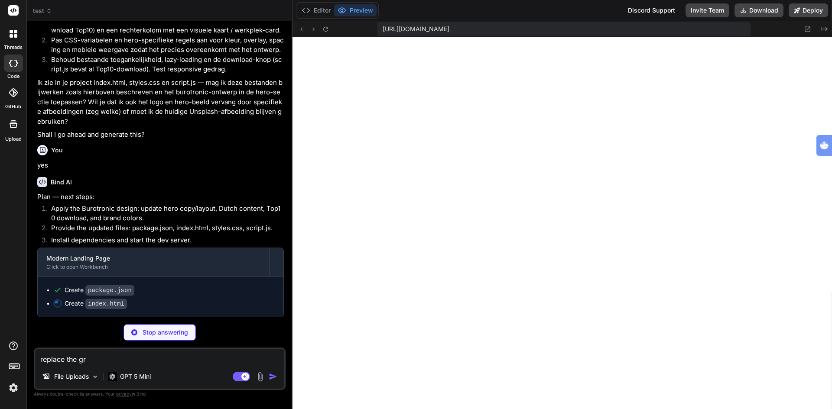
type textarea "replace the gra"
type textarea "x"
type textarea "replace the grat"
type textarea "x"
type textarea "replace the grati"
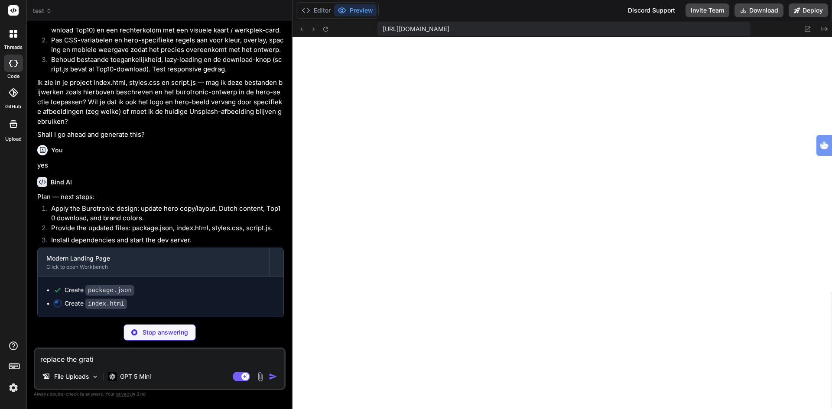
type textarea "x"
type textarea "replace the gratis"
type textarea "x"
type textarea "replace the gratis"
type textarea "x"
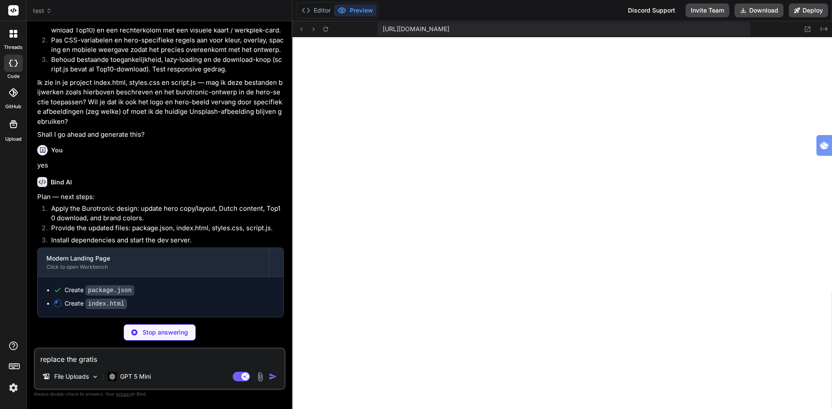
type textarea "replace the gratis w"
type textarea "x"
type textarea "replace the gratis we"
type textarea "x"
type textarea "replace the gratis wer"
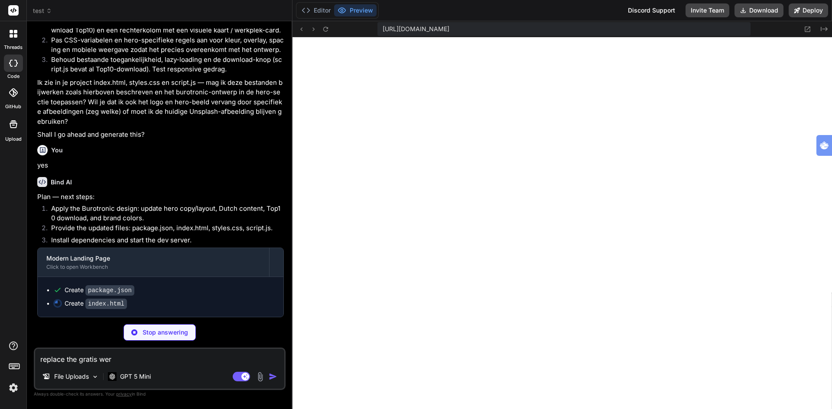
type textarea "x"
type textarea "replace the gratis werk"
type textarea "x"
type textarea "replace the gratis werkp"
type textarea "x"
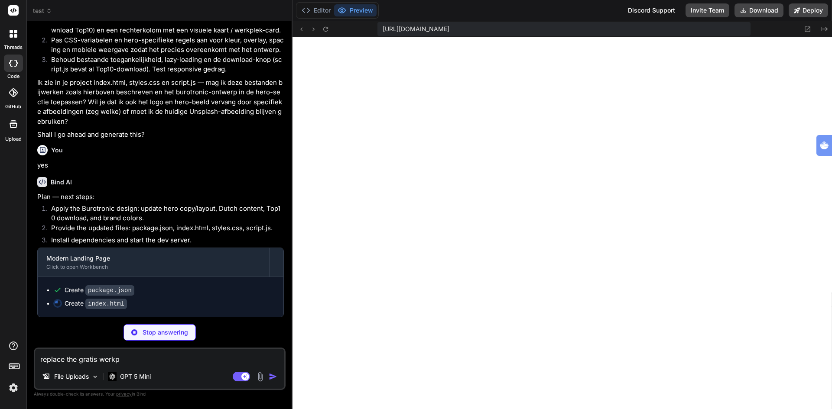
type textarea "replace the gratis werkpl"
type textarea "x"
type textarea "replace the gratis werkple"
type textarea "x"
type textarea "replace the gratis werkplek"
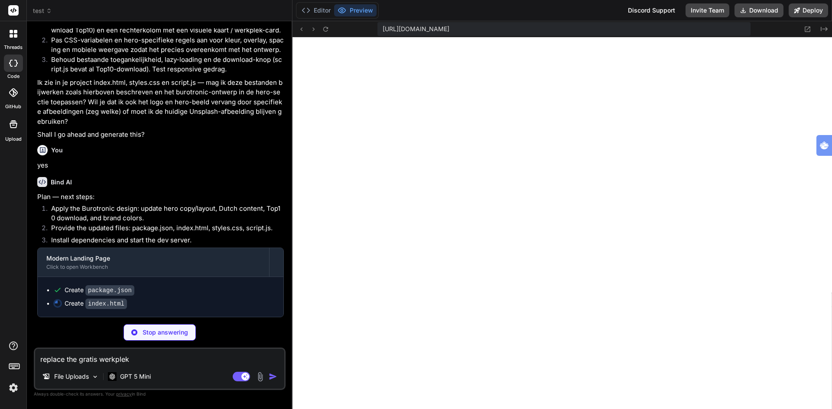
type textarea "x"
type textarea "replace the gratis werkpleks"
type textarea "x"
type textarea "replace the gratis werkpleksc"
type textarea "x"
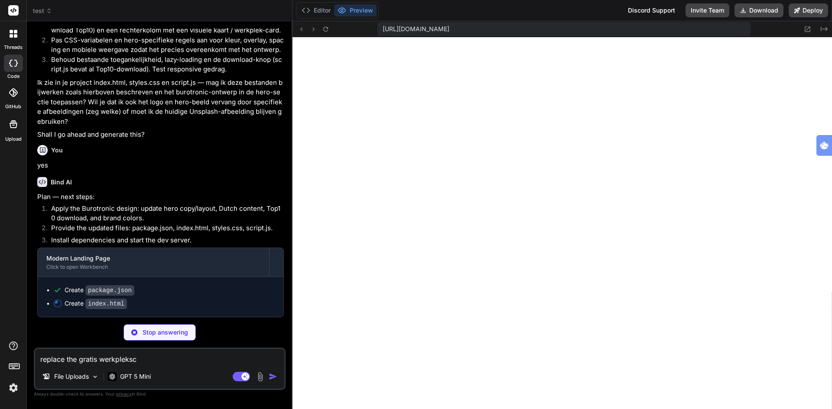
type textarea "replace the gratis werkpleksca"
type textarea "x"
type textarea "replace the gratis werkplekscan"
type textarea "x"
type textarea "replace the gratis werkplekscan"
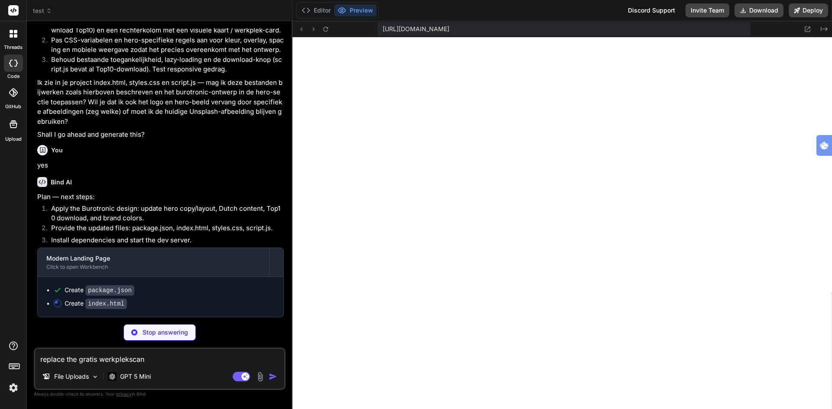
type textarea "x"
type textarea "replace the gratis werkplekscan i"
type textarea "x"
type textarea "replace the gratis werkplekscan in"
type textarea "x"
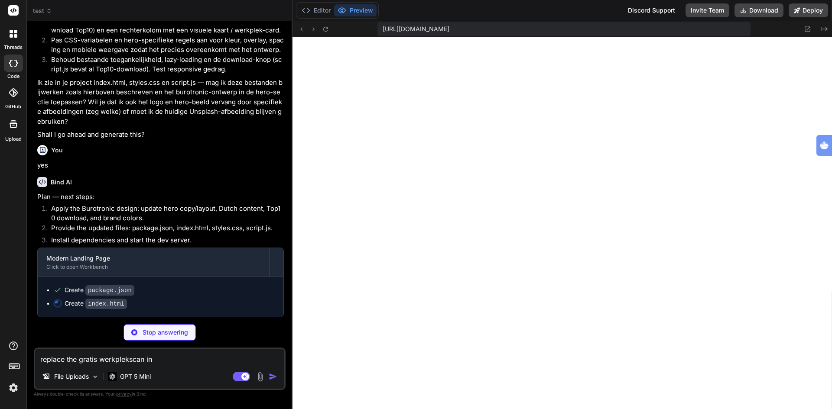
type textarea "replace the gratis werkplekscan in"
type textarea "x"
type textarea "replace the gratis werkplekscan in d"
type textarea "x"
type textarea "replace the gratis werkplekscan in de"
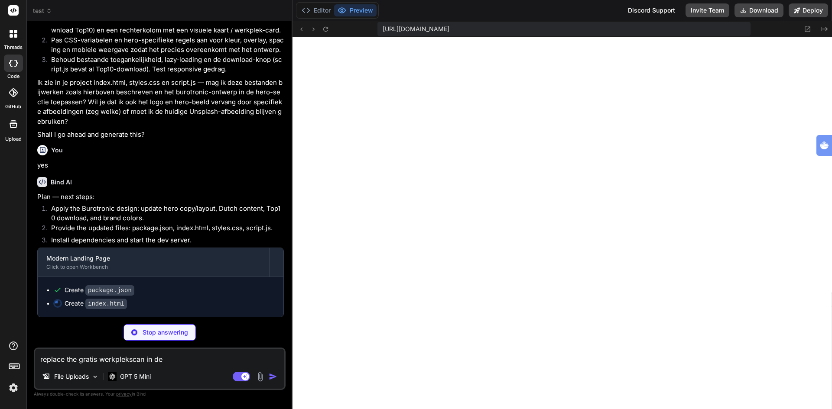
type textarea "x"
type textarea "replace the gratis werkplekscan in de"
type textarea "x"
type textarea "replace the gratis werkplekscan in de h"
type textarea "x"
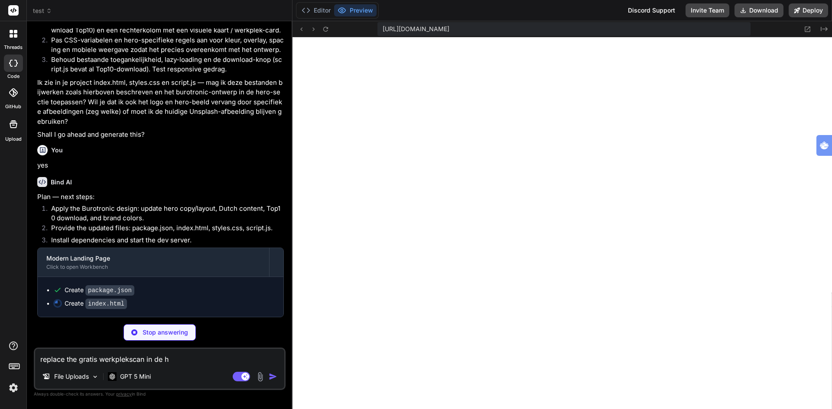
type textarea "replace the gratis werkplekscan in de he"
type textarea "x"
type textarea "replace the gratis werkplekscan in de her"
type textarea "x"
type textarea "replace the gratis werkplekscan in de hero"
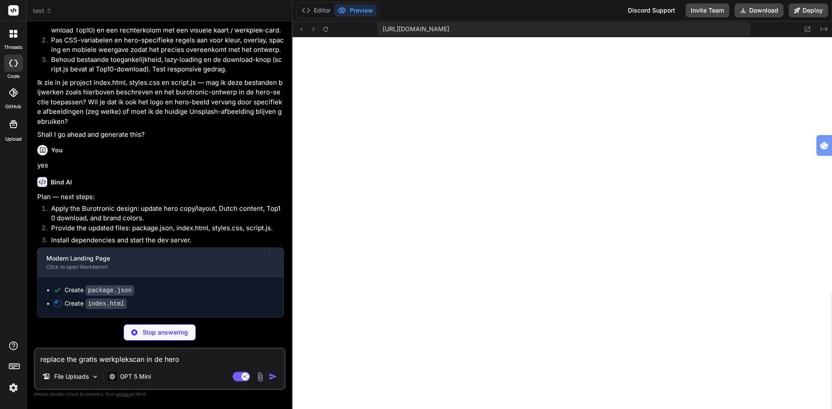
type textarea "x"
type textarea "replace the gratis werkplekscan in de hero"
type textarea "x"
type textarea "replace the gratis werkplekscan in de hero s"
type textarea "x"
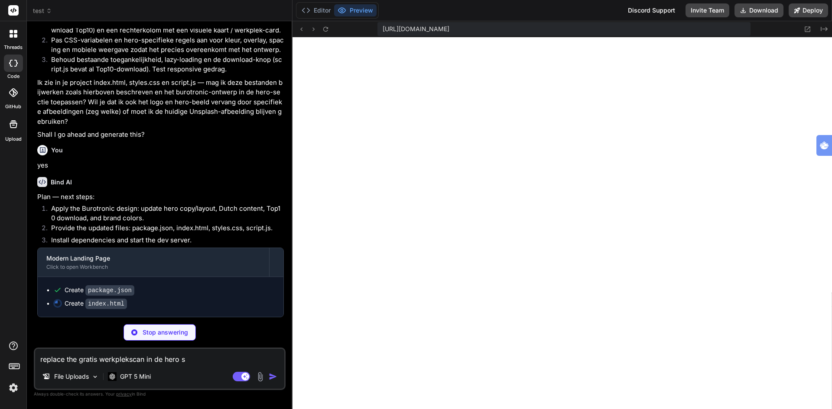
type textarea "replace the gratis werkplekscan in de hero se"
type textarea "x"
type textarea "replace the gratis werkplekscan in de hero sef"
type textarea "x"
type textarea "replace the gratis werkplekscan in de hero se"
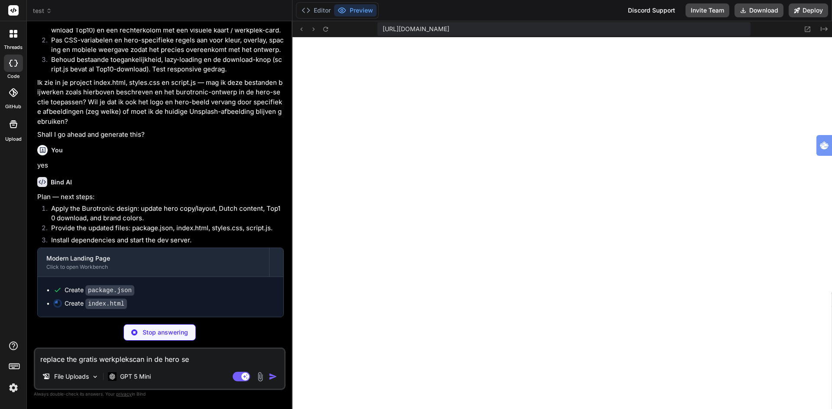
type textarea "x"
type textarea "replace the gratis werkplekscan in de hero sec"
type textarea "x"
type textarea "replace the gratis werkplekscan in de hero sect"
type textarea "x"
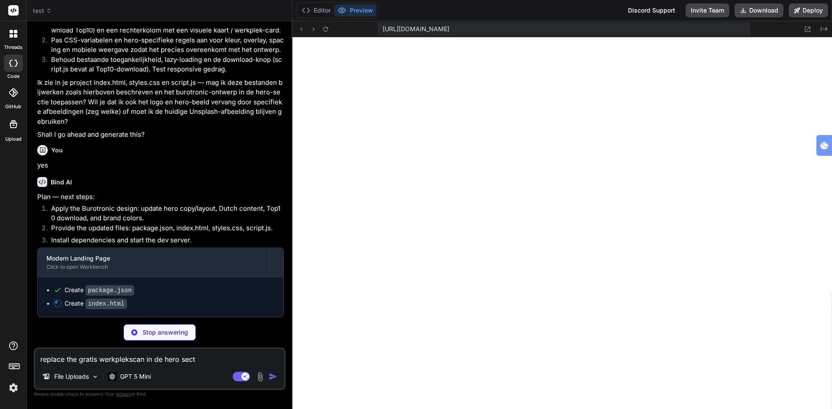
type textarea "replace the gratis werkplekscan in de hero secti"
type textarea "x"
type textarea "replace the gratis werkplekscan in de hero sectio"
type textarea "x"
type textarea "replace the gratis werkplekscan in de hero section"
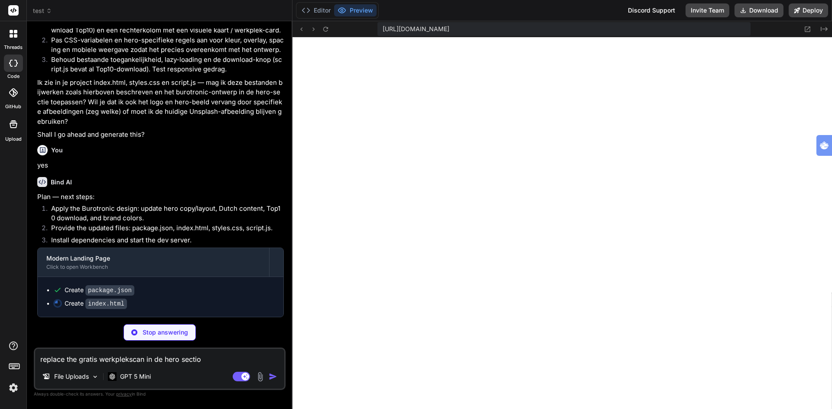
type textarea "x"
type textarea "replace the gratis werkplekscan in de hero section"
type textarea "x"
type textarea "replace the gratis werkplekscan in de hero section b"
type textarea "x"
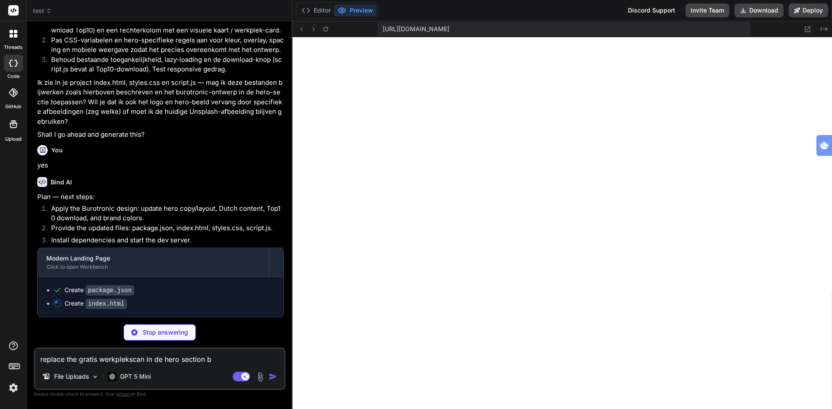
type textarea "replace the gratis werkplekscan in de hero section by"
type textarea "x"
type textarea "replace the gratis werkplekscan in de hero section by"
type textarea "x"
type textarea "replace the gratis werkplekscan in de hero section by a"
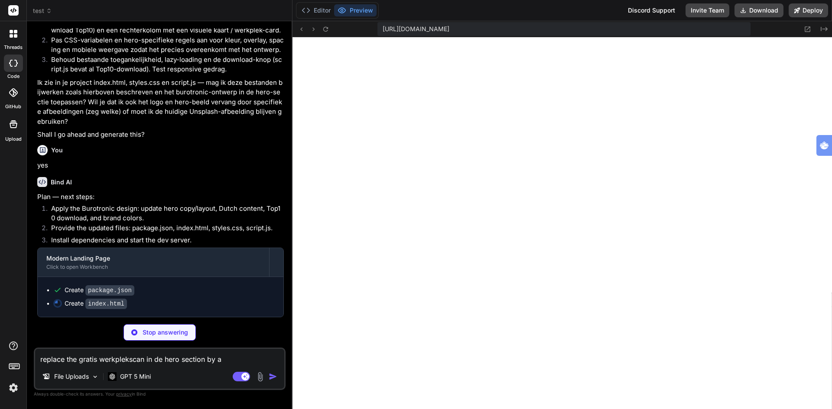
type textarea "x"
type textarea "replace the gratis werkplekscan in de hero section by an"
type textarea "x"
type textarea "replace the gratis werkplekscan in de hero section by an"
type textarea "x"
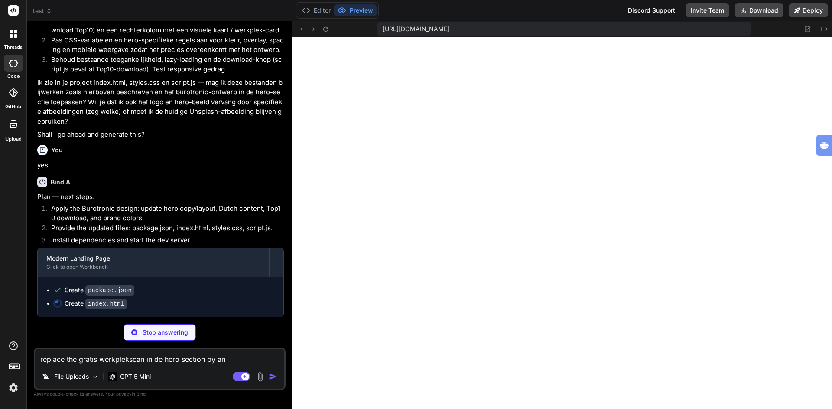
type textarea "replace the gratis werkplekscan in de hero section by an i"
type textarea "x"
type textarea "replace the gratis werkplekscan in de hero section by an im"
type textarea "x"
type textarea "replace the gratis werkplekscan in de hero section by an ima"
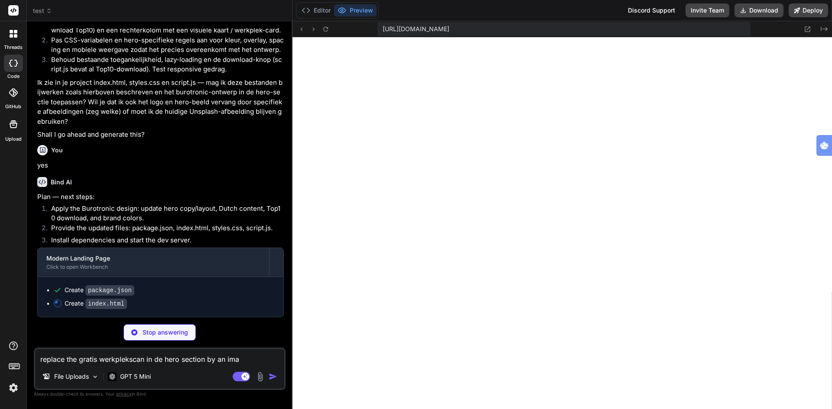
type textarea "x"
type textarea "replace the gratis werkplekscan in de hero section by an imag"
type textarea "x"
type textarea "replace the gratis werkplekscan in de hero section by an image"
type textarea "x"
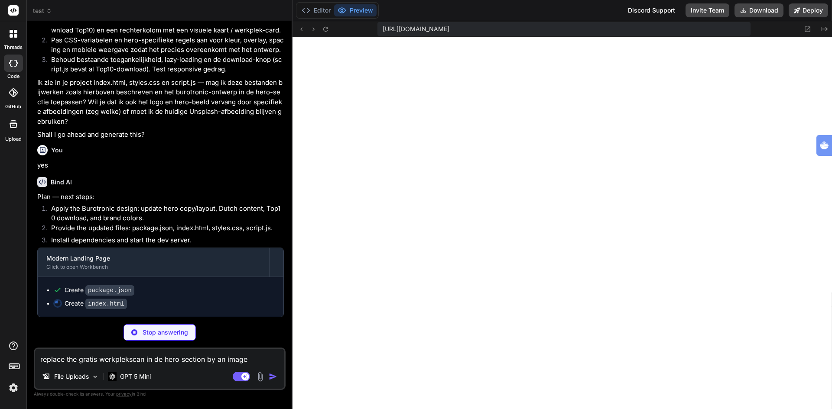
type textarea "replace the gratis werkplekscan in tde hero section by an image"
type textarea "x"
type textarea "replace the gratis werkplekscan in thde hero section by an image"
type textarea "x"
type textarea "replace the gratis werkplekscan in thede hero section by an image"
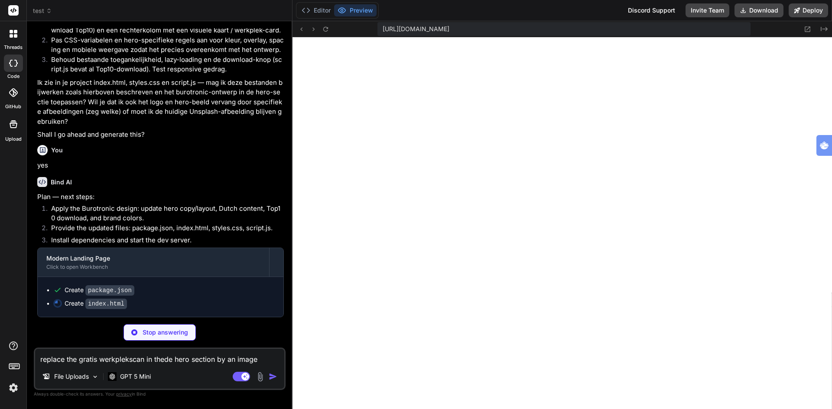
type textarea "x"
type textarea "replace the gratis werkplekscan in thee hero section by an image"
type textarea "x"
type textarea "replace the gratis werkplekscan in the hero section by an image"
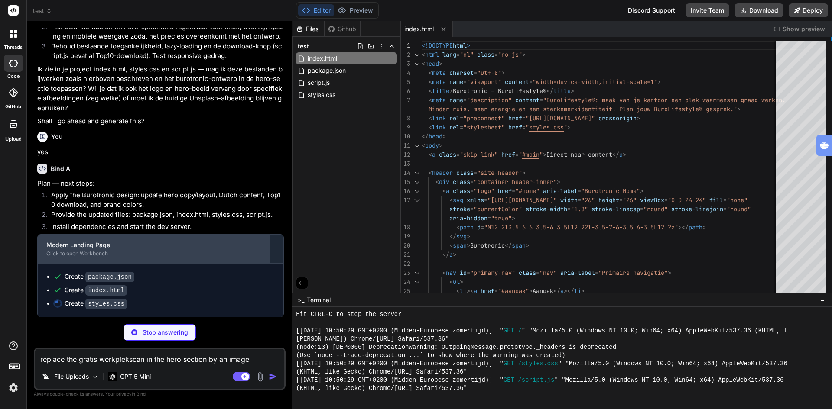
scroll to position [982, 0]
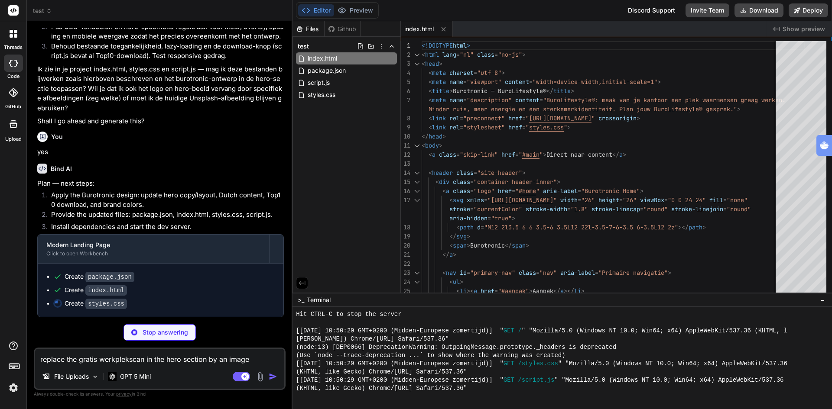
click at [250, 356] on textarea "replace the gratis werkplekscan in the hero section by an image" at bounding box center [159, 357] width 249 height 16
type textarea "x"
type textarea "replace the gratis werkplekscan in the hero section by an image."
type textarea "x"
type textarea "replace the gratis werkplekscan in the hero section by an image."
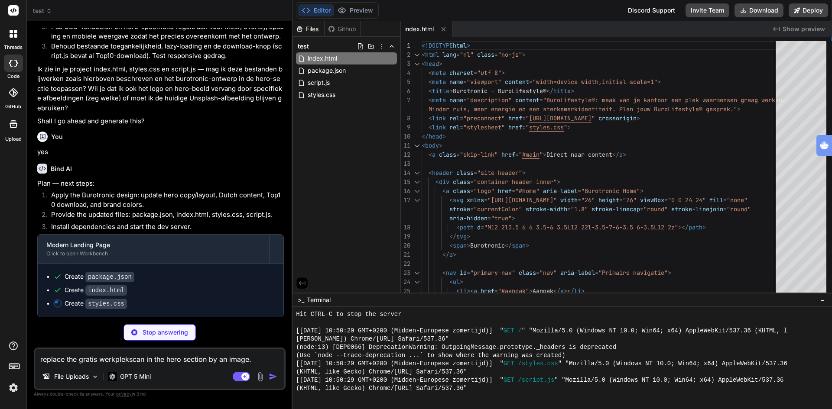
click at [346, 299] on div ">_ Terminal −" at bounding box center [561, 300] width 539 height 14
click at [380, 303] on div ">_ Terminal −" at bounding box center [561, 300] width 539 height 14
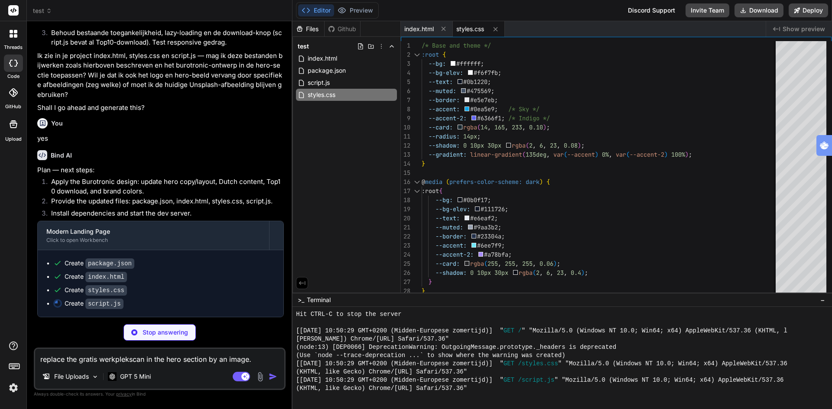
scroll to position [996, 0]
click at [359, 11] on button "Preview" at bounding box center [355, 10] width 42 height 12
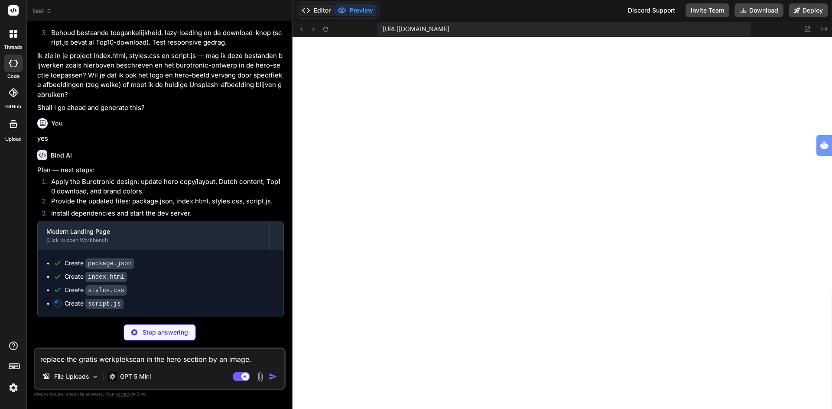
click at [322, 10] on button "Editor" at bounding box center [316, 10] width 36 height 12
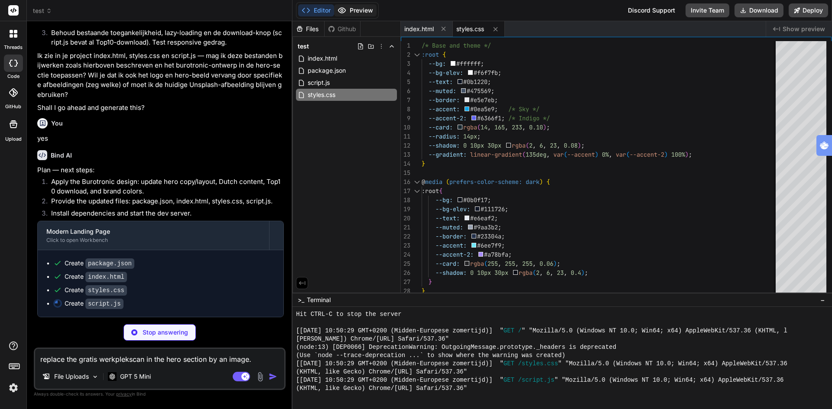
click at [363, 10] on button "Preview" at bounding box center [355, 10] width 42 height 12
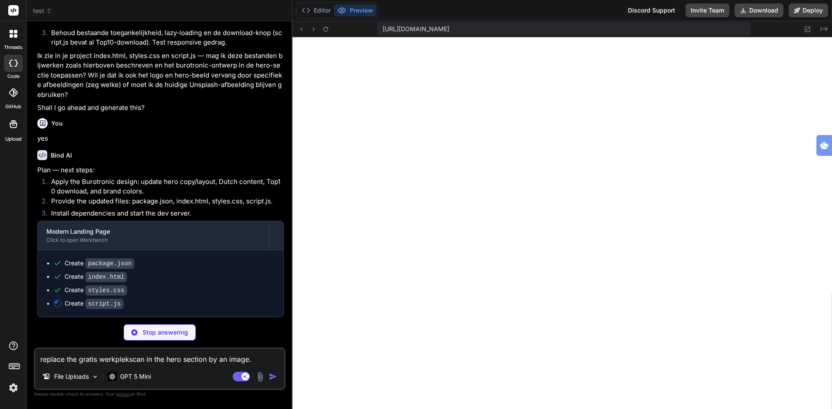
type textarea "x"
type textarea "}); // Clear error on input $$('input, textarea', form).forEach(input => { inpu…"
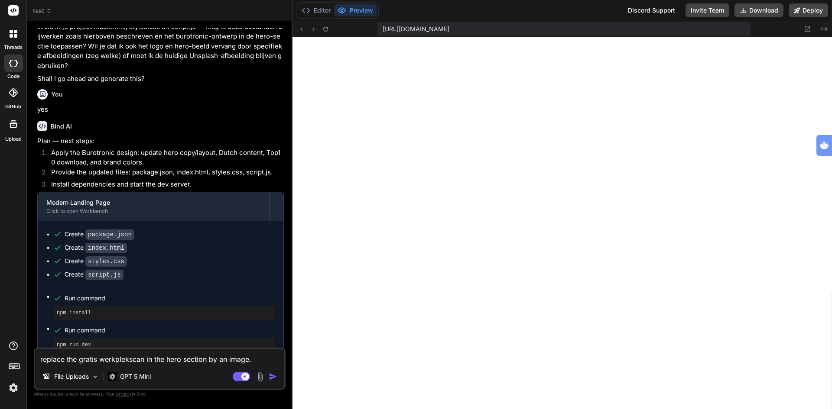
scroll to position [675, 0]
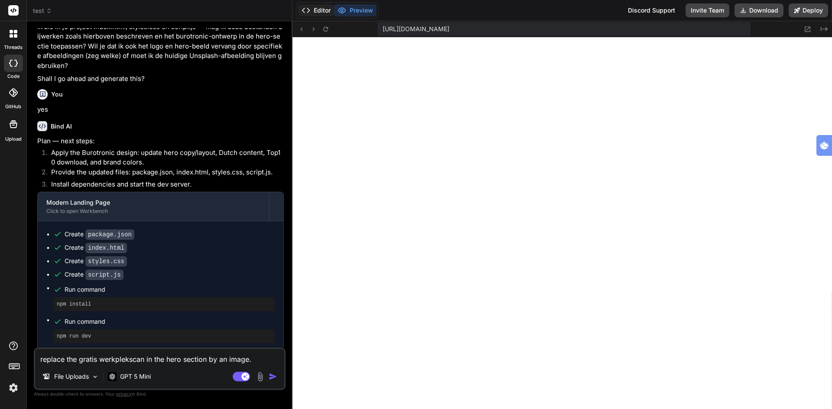
click at [312, 12] on button "Editor" at bounding box center [316, 10] width 36 height 12
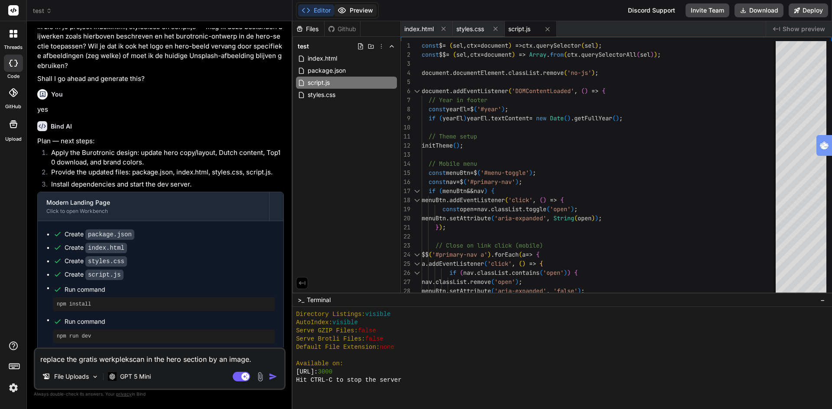
click at [357, 6] on button "Preview" at bounding box center [355, 10] width 42 height 12
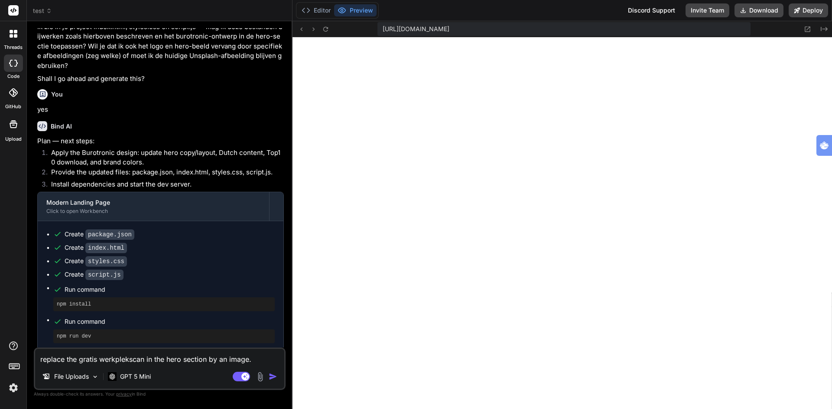
scroll to position [741, 0]
click at [273, 375] on img "button" at bounding box center [273, 377] width 9 height 9
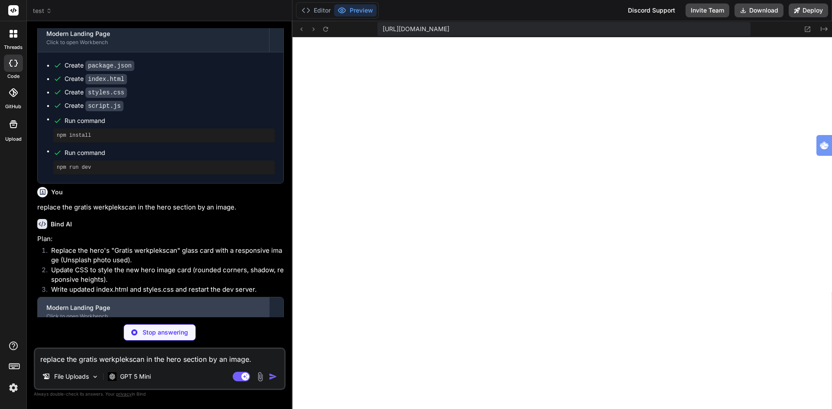
scroll to position [1230, 0]
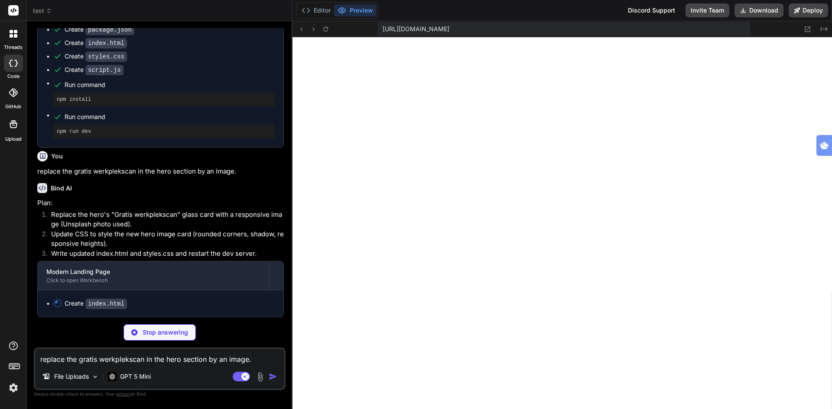
type textarea "x"
type textarea "<script src="script.js" defer></script> </body> </html>"
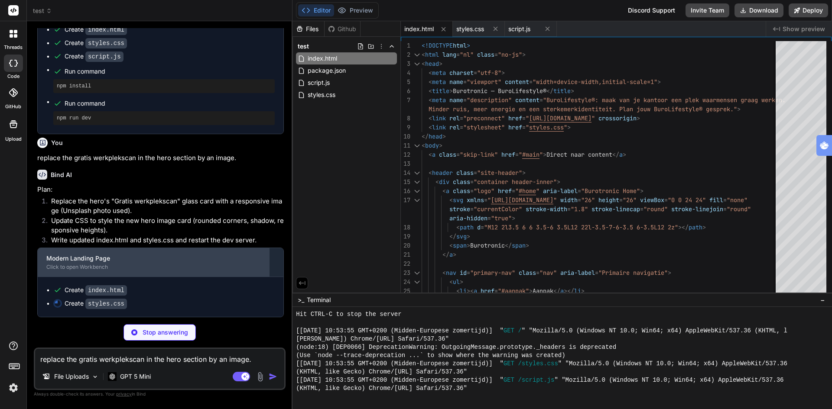
scroll to position [1243, 0]
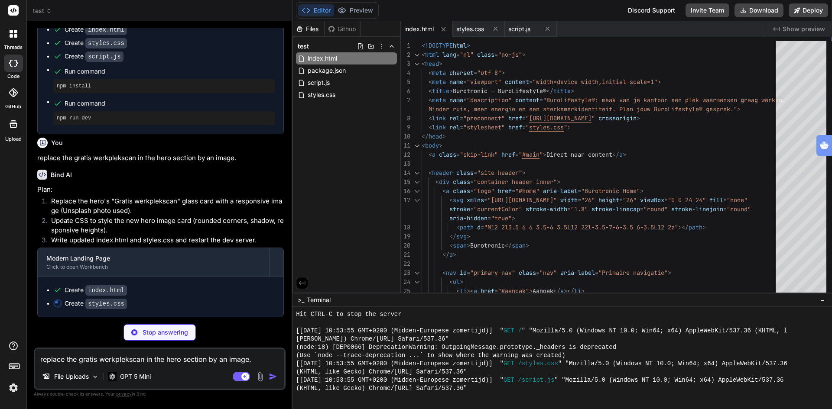
type textarea "x"
type textarea "/* Theme toggle icons */ .icon-sun { display: none; } .icon-moon { display: blo…"
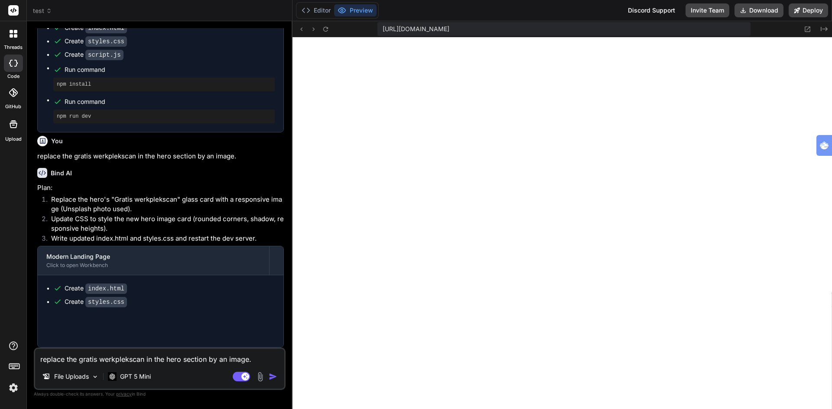
type textarea "x"
click at [145, 358] on textarea "replace the gratis werkplekscan in the hero section by an image." at bounding box center [159, 357] width 249 height 16
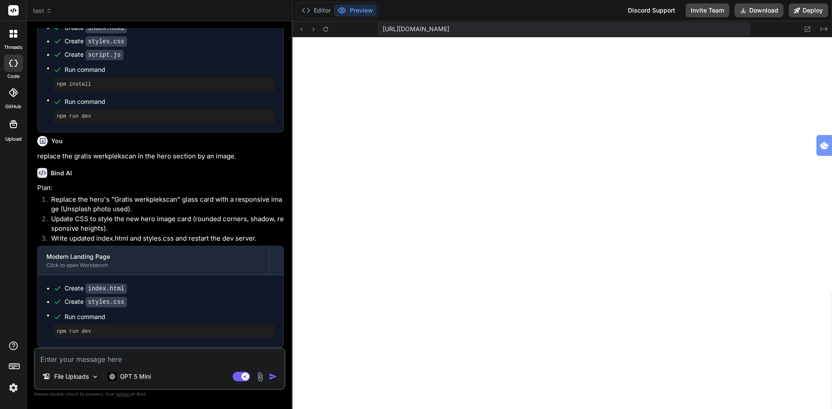
type textarea "u"
type textarea "x"
type textarea "us"
type textarea "x"
type textarea "use"
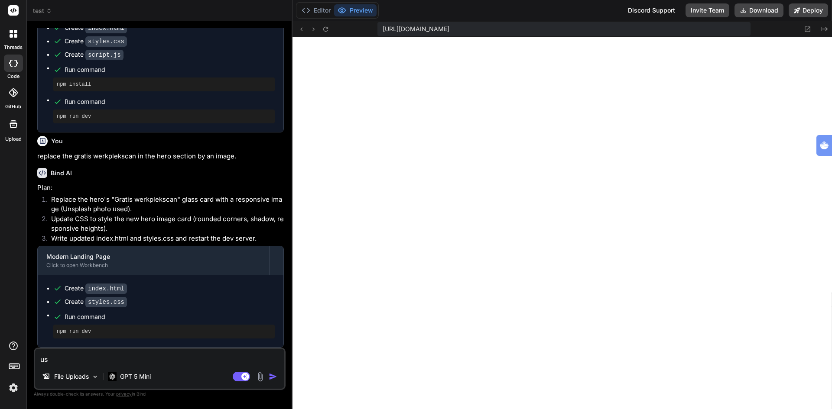
type textarea "x"
type textarea "use"
type textarea "x"
type textarea "use f"
type textarea "x"
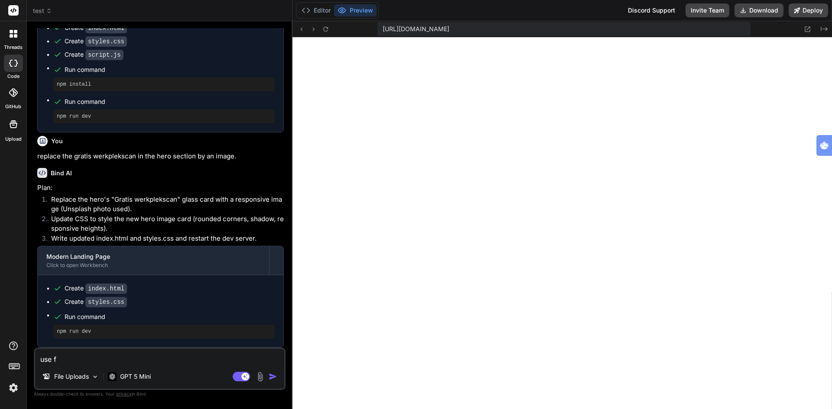
type textarea "use fo"
type textarea "x"
type textarea "use for"
type textarea "x"
type textarea "use for"
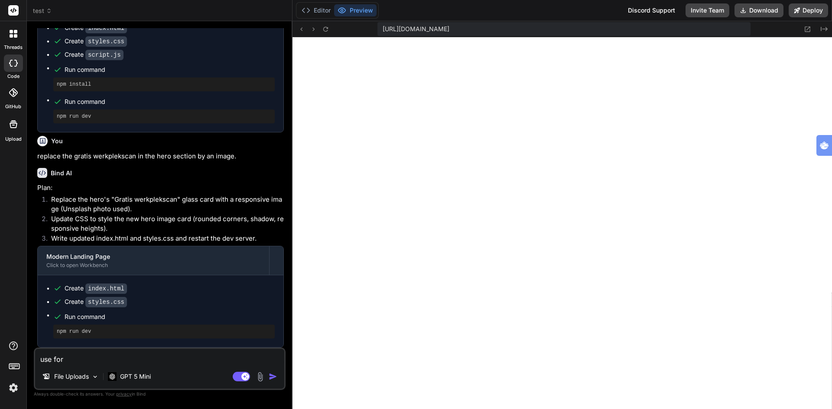
type textarea "x"
type textarea "use for t"
type textarea "x"
type textarea "use for th"
type textarea "x"
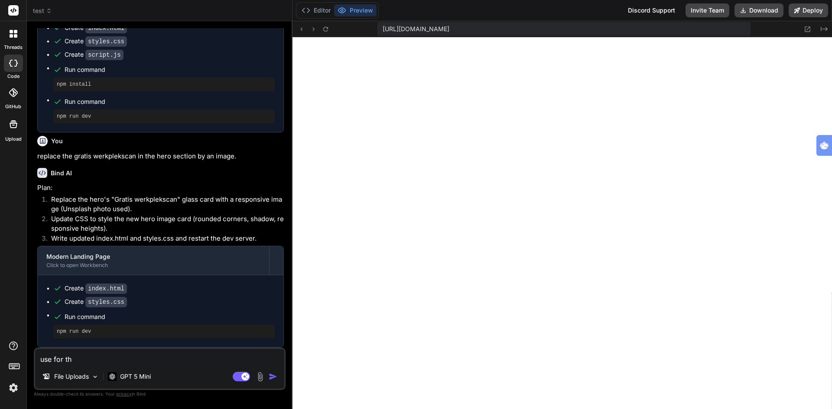
type textarea "use for the"
type textarea "x"
type textarea "use for the"
type textarea "x"
type textarea "use for the u"
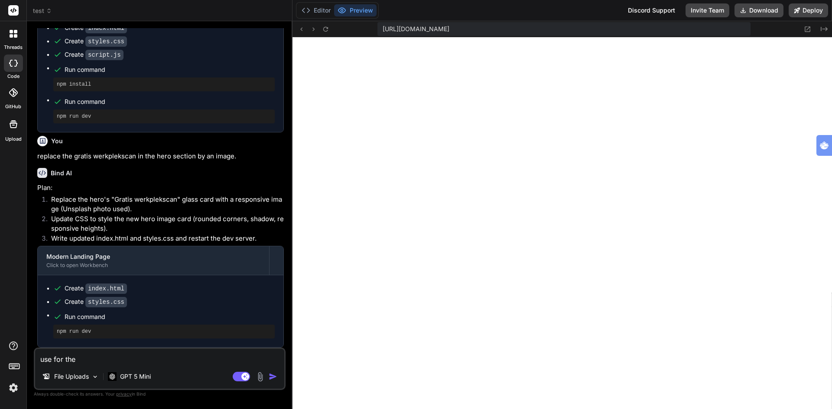
type textarea "x"
type textarea "use for the ui"
type textarea "x"
type textarea "use for the u"
type textarea "x"
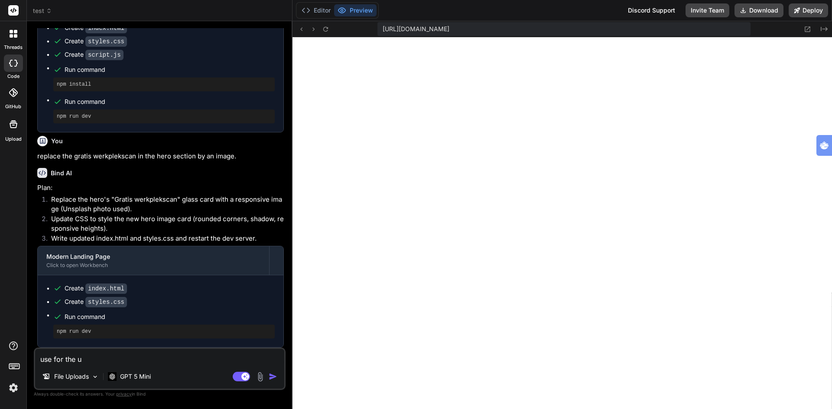
type textarea "use for the"
type textarea "x"
type textarea "use for the i"
type textarea "x"
type textarea "use for the im"
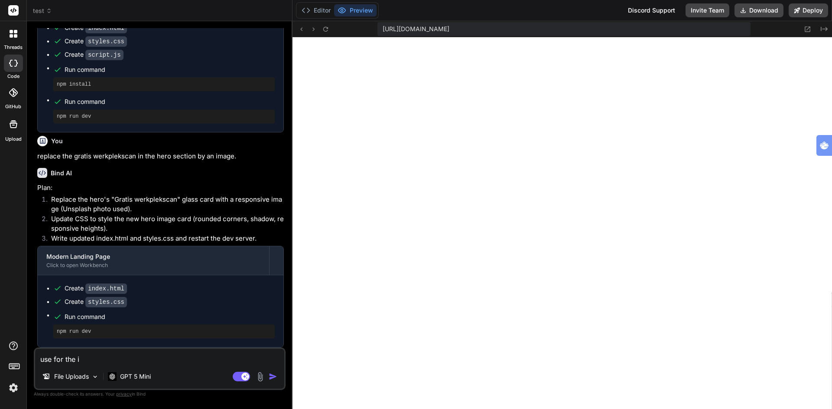
type textarea "x"
type textarea "use for the ima"
type textarea "x"
type textarea "use for the imag"
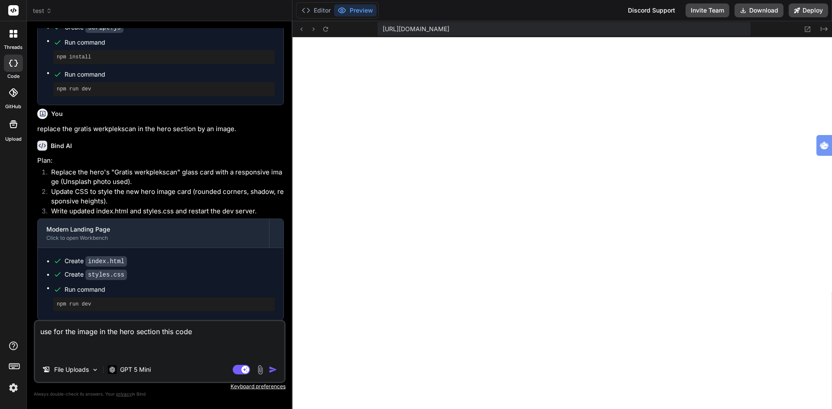
paste textarea "You are given a task to integrate an existing React component in the codebase T…"
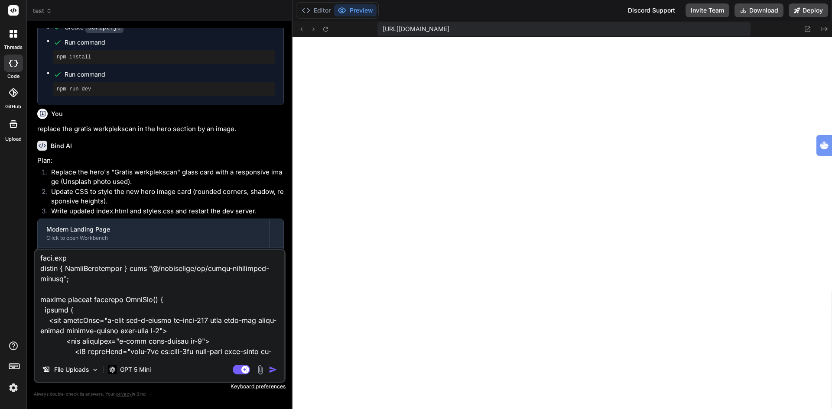
scroll to position [1289, 0]
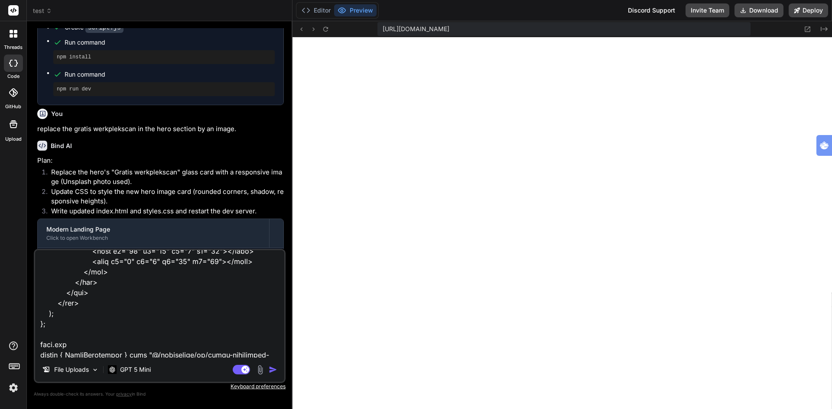
click at [267, 369] on div "Agent Mode. When this toggle is activated, AI automatically makes decisions, re…" at bounding box center [256, 370] width 50 height 10
click at [269, 369] on img "button" at bounding box center [273, 370] width 9 height 9
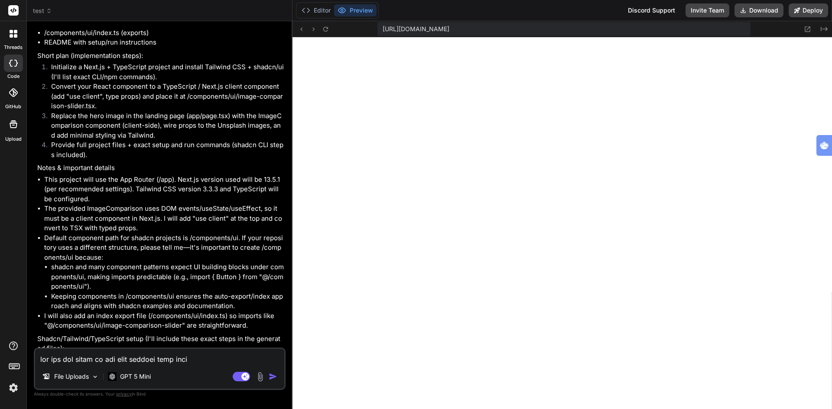
scroll to position [2581, 0]
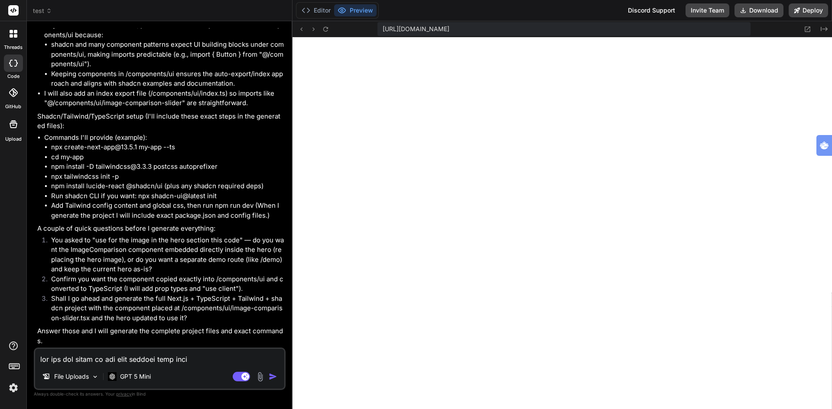
click at [78, 362] on textarea at bounding box center [159, 357] width 249 height 16
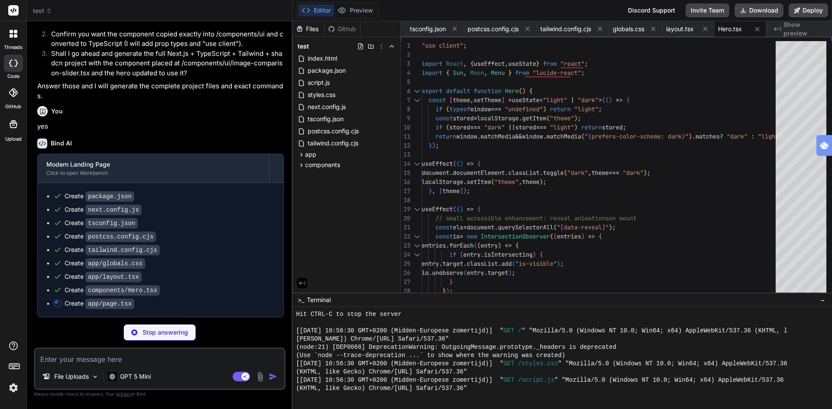
scroll to position [2826, 0]
click at [360, 8] on button "Preview" at bounding box center [355, 10] width 42 height 12
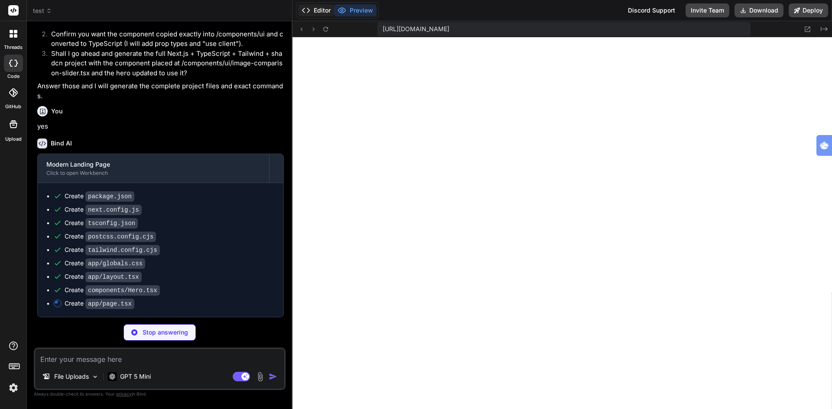
click at [314, 12] on button "Editor" at bounding box center [316, 10] width 36 height 12
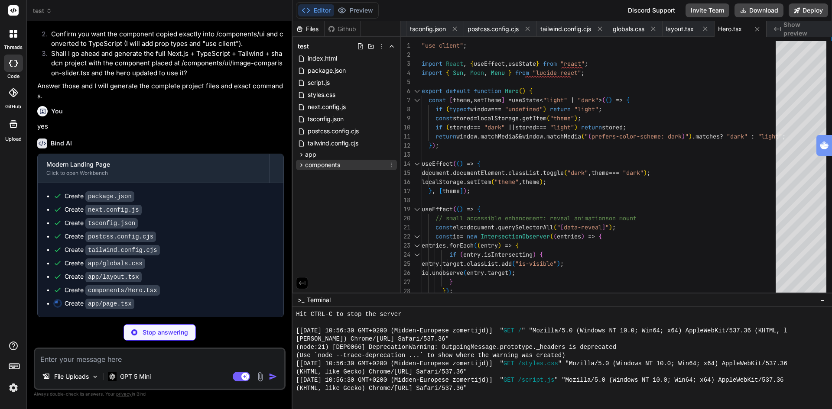
click at [300, 164] on icon at bounding box center [301, 165] width 7 height 7
click at [303, 155] on icon at bounding box center [301, 154] width 7 height 7
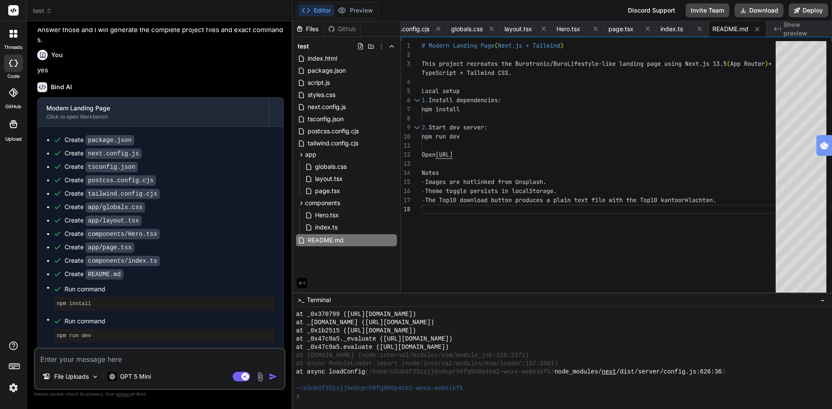
scroll to position [2887, 0]
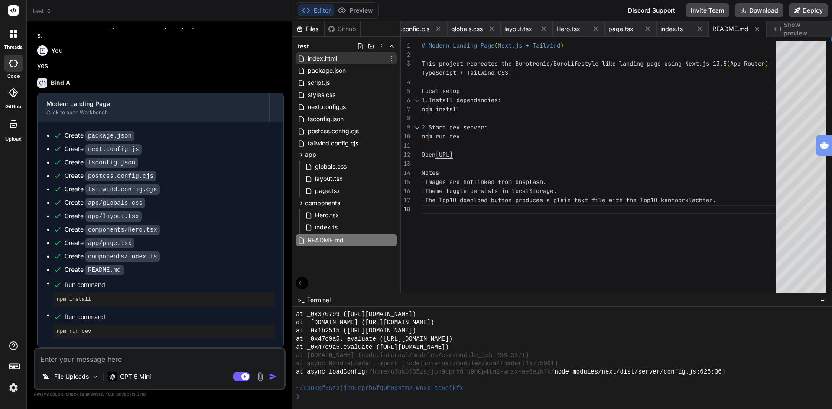
click at [322, 55] on span "index.html" at bounding box center [322, 58] width 31 height 10
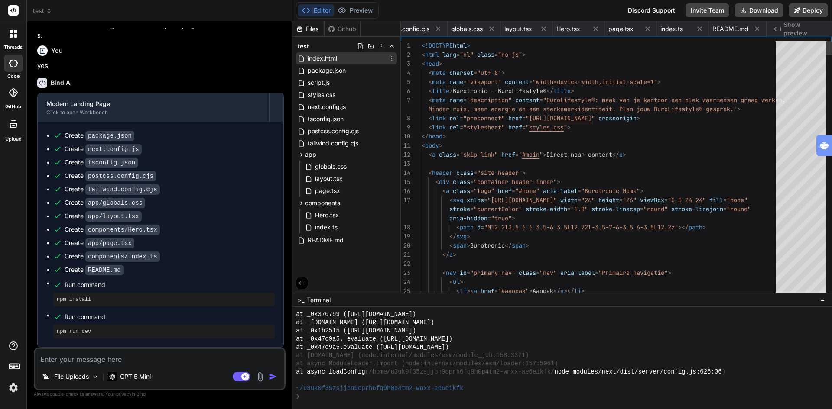
scroll to position [0, 0]
click at [808, 8] on button "Deploy" at bounding box center [808, 10] width 39 height 14
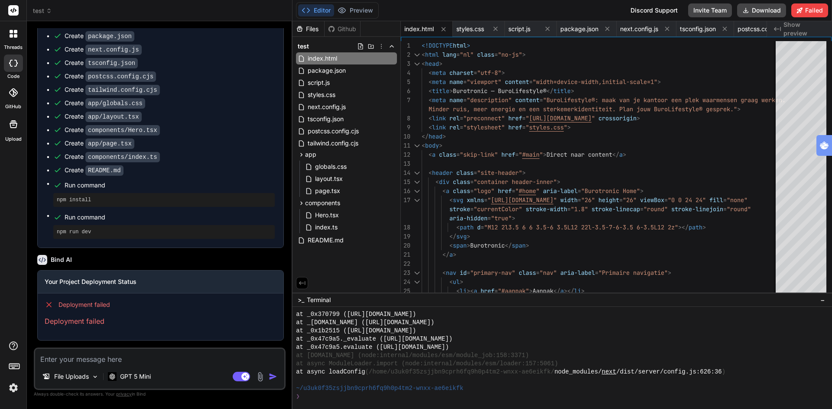
scroll to position [2986, 0]
click at [812, 9] on button "Failed" at bounding box center [809, 10] width 37 height 14
click at [318, 13] on button "Editor" at bounding box center [316, 10] width 36 height 12
click at [381, 44] on icon at bounding box center [381, 46] width 7 height 7
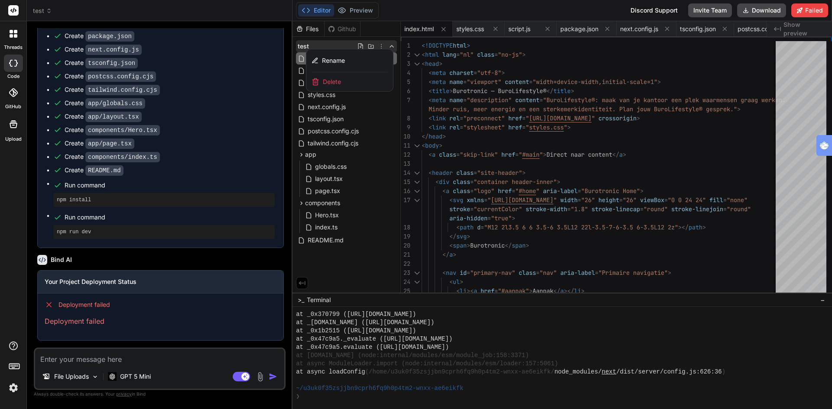
click at [330, 81] on span "Delete" at bounding box center [332, 82] width 18 height 9
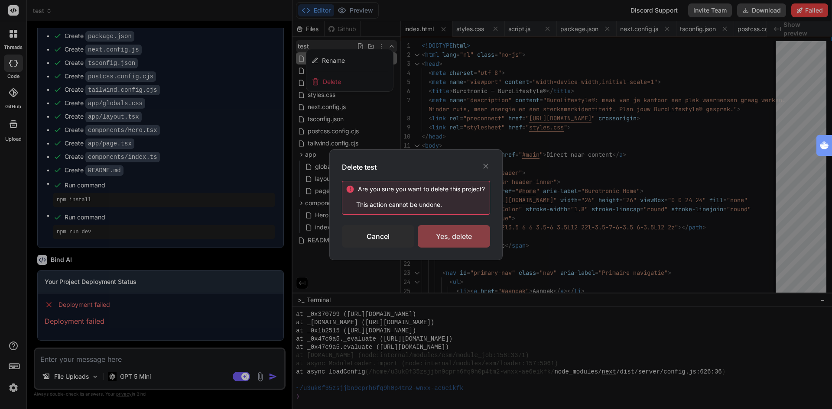
click at [461, 236] on div "Yes, delete" at bounding box center [454, 236] width 72 height 23
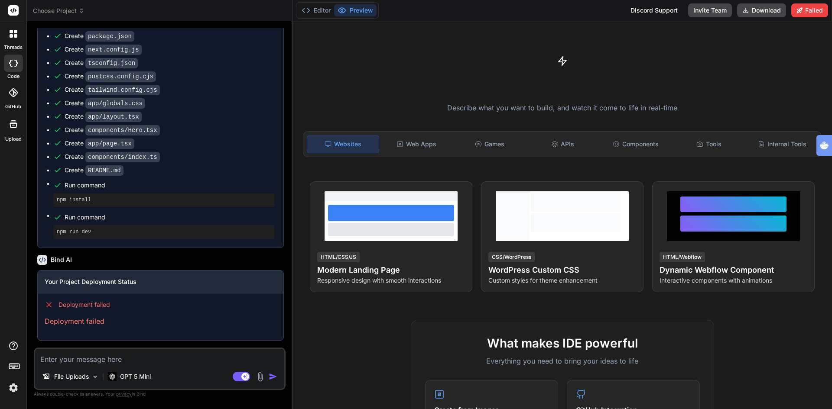
click at [55, 7] on span "Choose Project" at bounding box center [59, 10] width 52 height 9
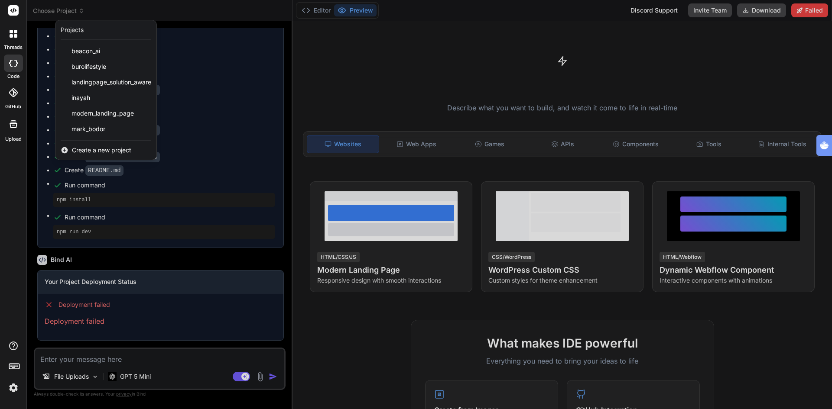
click at [84, 150] on span "Create a new project" at bounding box center [101, 150] width 59 height 9
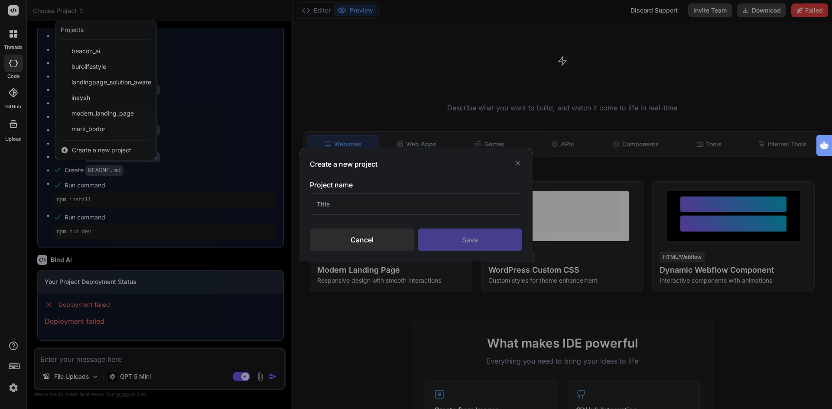
click at [334, 208] on input "text" at bounding box center [416, 204] width 212 height 21
click at [89, 150] on div "Create a new project Project name an Cancel Save" at bounding box center [416, 204] width 832 height 409
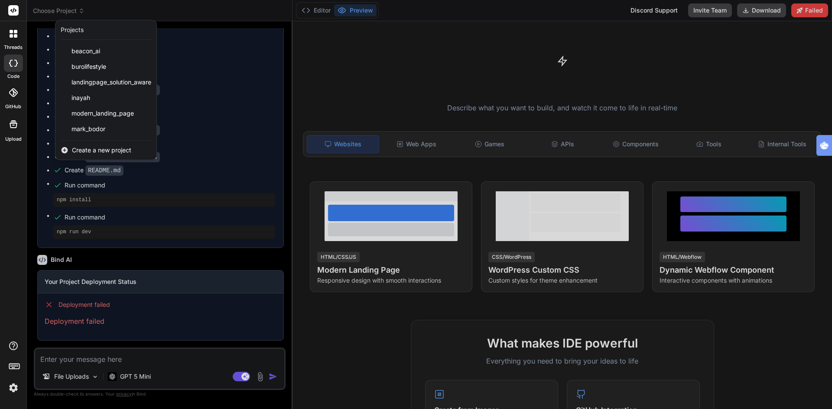
click at [94, 151] on span "Create a new project" at bounding box center [101, 150] width 59 height 9
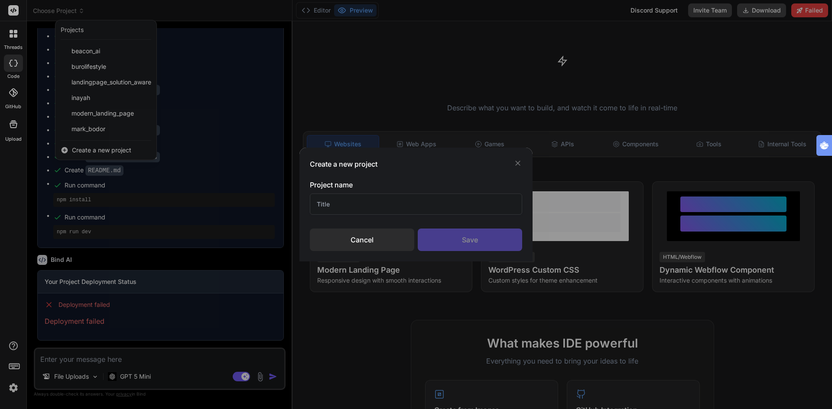
click at [346, 205] on input "text" at bounding box center [416, 204] width 212 height 21
click at [475, 240] on div "Save" at bounding box center [470, 240] width 104 height 23
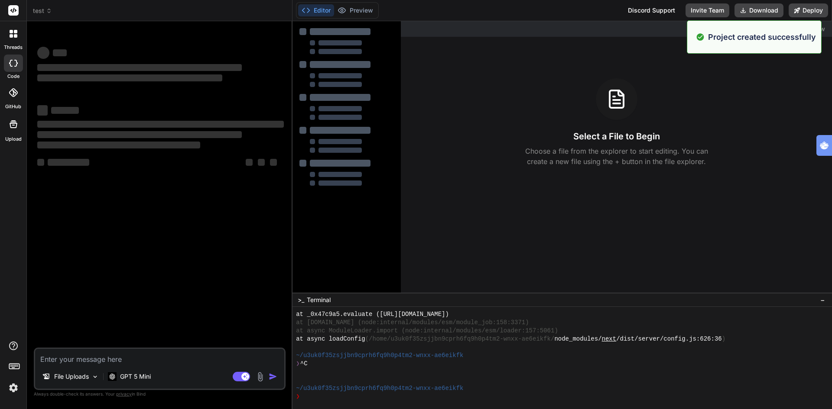
scroll to position [1424, 0]
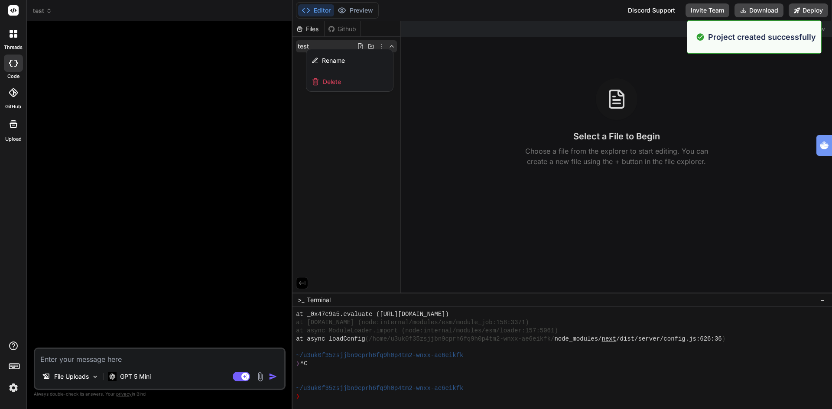
click at [143, 360] on textarea at bounding box center [159, 357] width 249 height 16
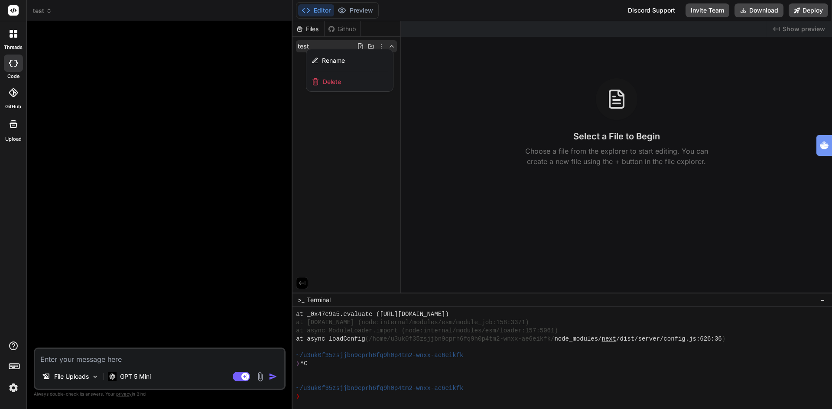
paste textarea "npx shadcn@latest add "[URL][DOMAIN_NAME][SECURITY_DATA]""
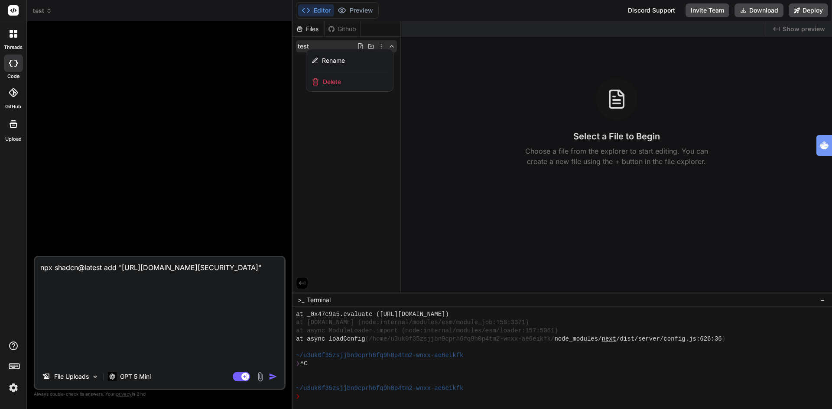
scroll to position [0, 0]
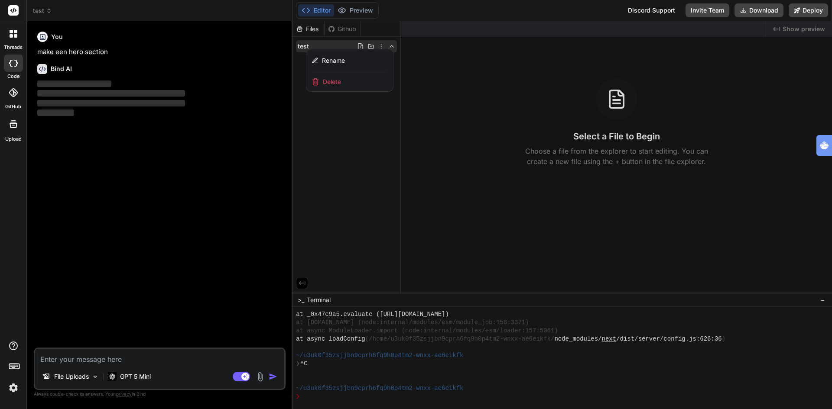
click at [405, 121] on div at bounding box center [561, 215] width 539 height 388
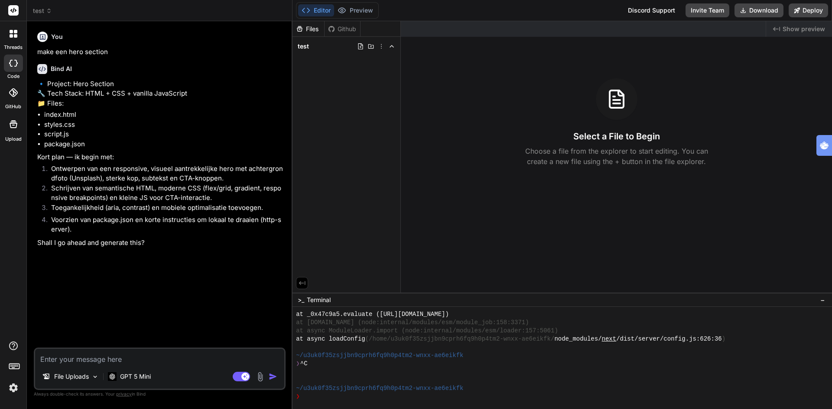
click at [117, 355] on textarea at bounding box center [159, 357] width 249 height 16
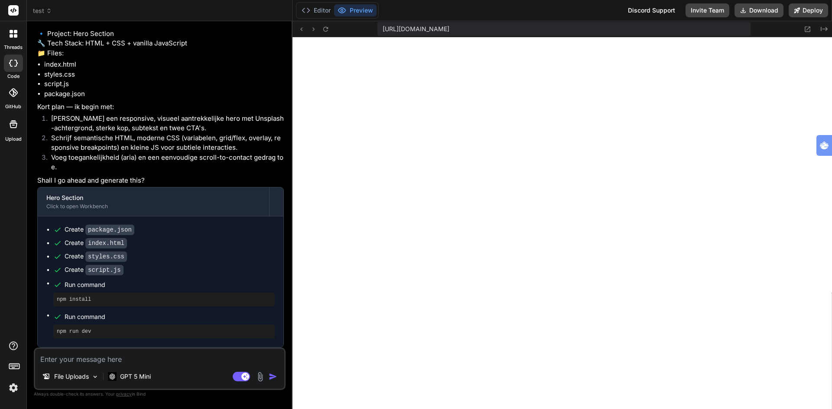
scroll to position [1967, 0]
click at [180, 364] on textarea at bounding box center [159, 357] width 249 height 16
paste textarea "npx shadcn@latest add "[URL][DOMAIN_NAME][SECURITY_DATA]""
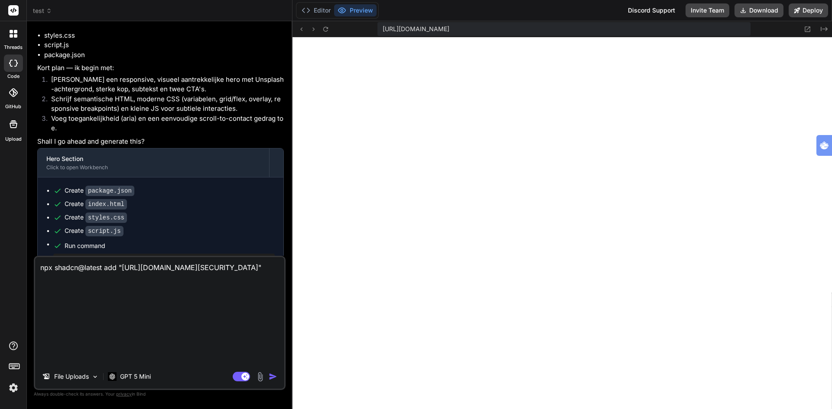
scroll to position [0, 0]
click at [271, 376] on img "button" at bounding box center [273, 377] width 9 height 9
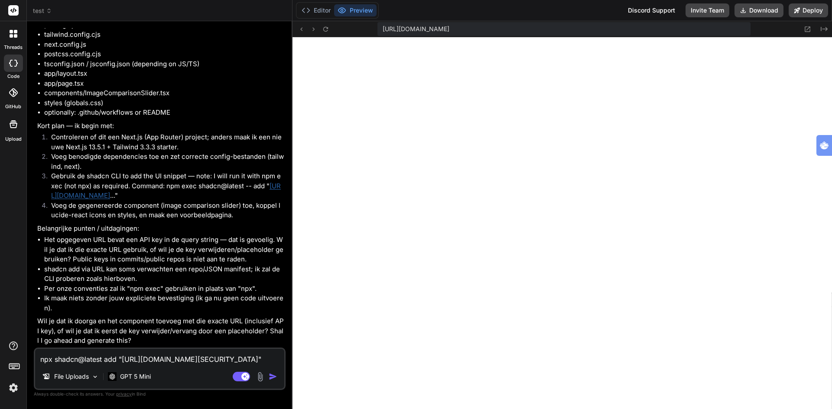
scroll to position [867, 0]
click at [156, 357] on textarea "npx shadcn@latest add "[URL][DOMAIN_NAME][SECURITY_DATA]"" at bounding box center [159, 357] width 249 height 16
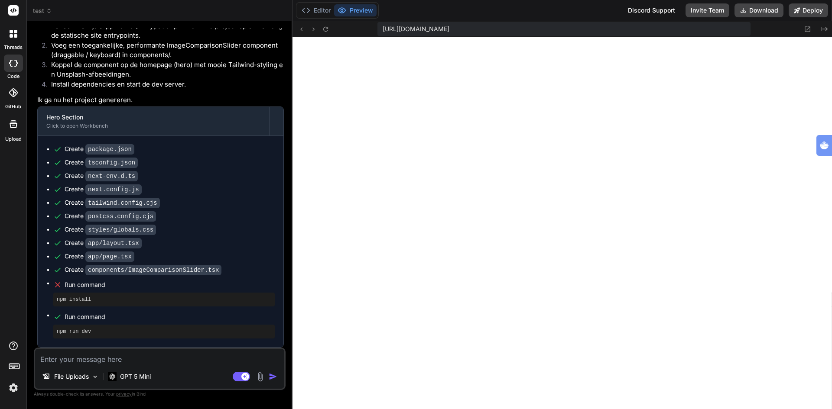
scroll to position [2033, 0]
click at [91, 360] on textarea at bounding box center [159, 357] width 249 height 16
paste textarea "import React, { useState, useRef, useCallback, useEffect } from 'react'; // Thi…"
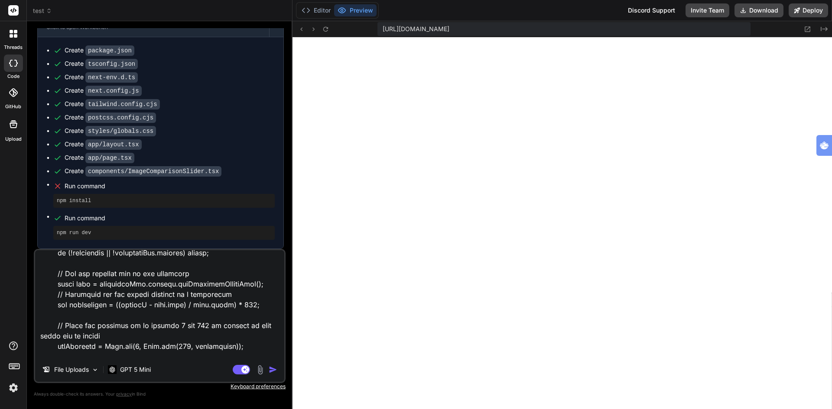
scroll to position [0, 0]
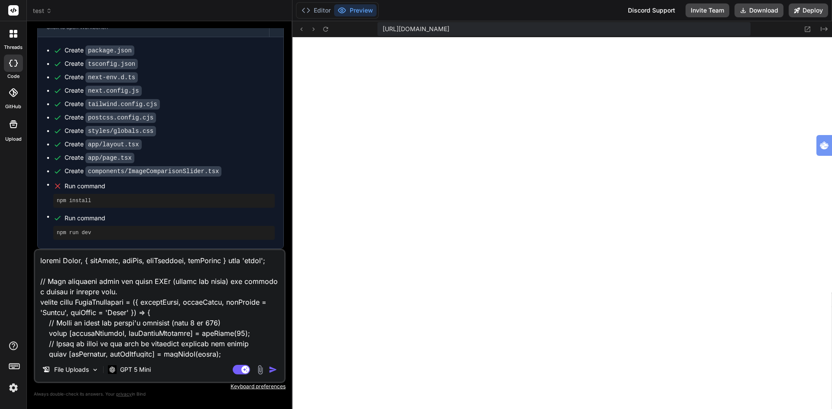
click at [77, 264] on textarea at bounding box center [159, 303] width 249 height 107
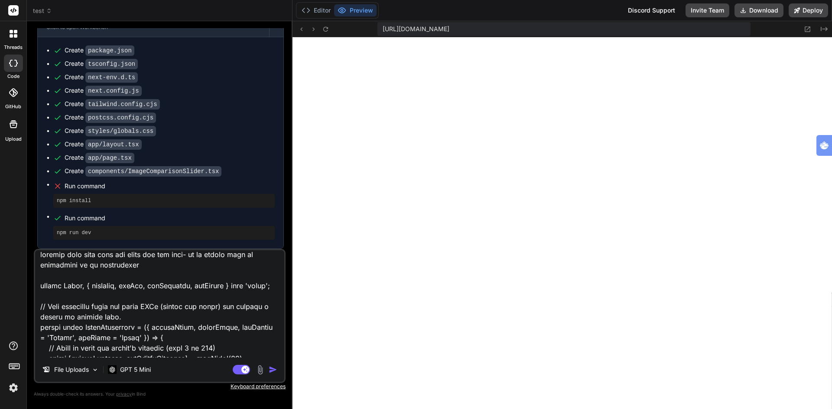
click at [41, 281] on textarea at bounding box center [159, 303] width 249 height 107
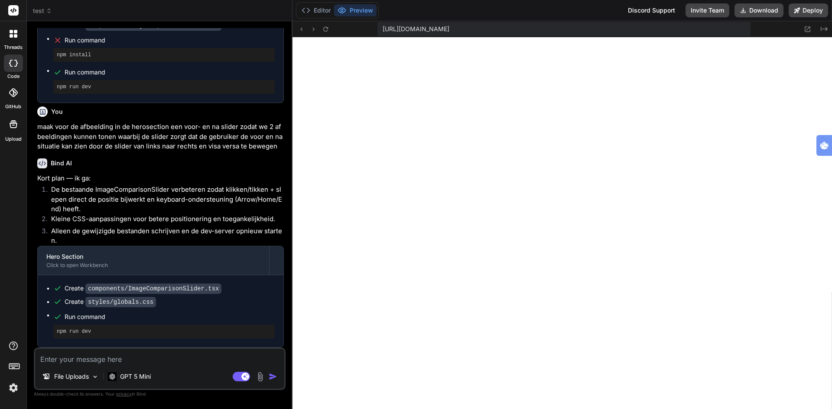
scroll to position [1662, 0]
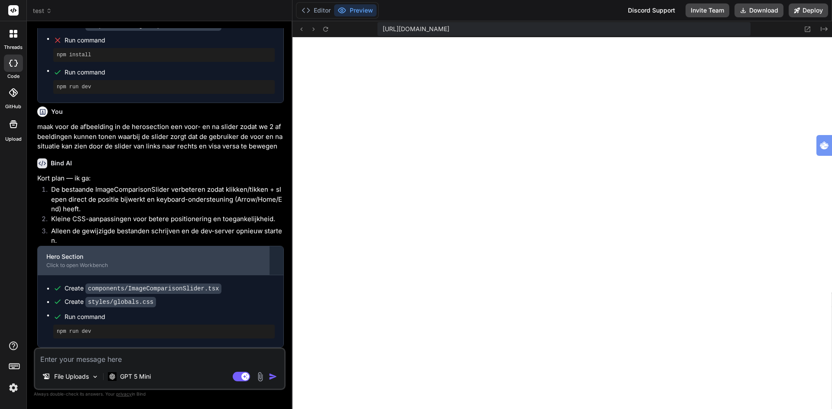
click at [100, 264] on div "Click to open Workbench" at bounding box center [153, 265] width 214 height 7
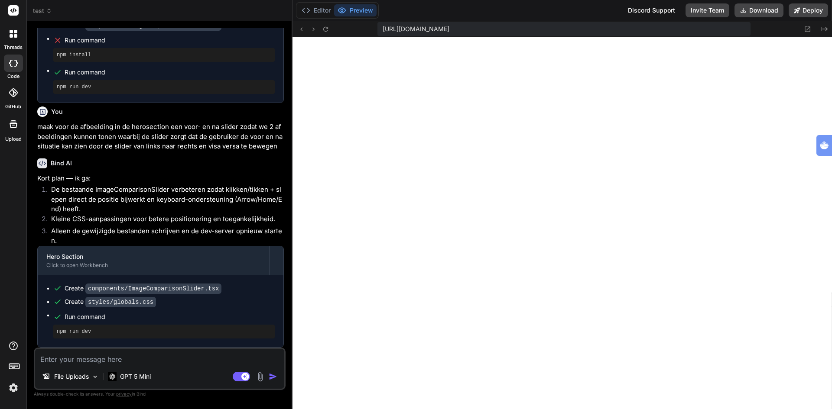
click at [82, 361] on textarea at bounding box center [159, 357] width 249 height 16
paste textarea "import React, { useState, useRef, useCallback, useEffect } from 'react'; // Thi…"
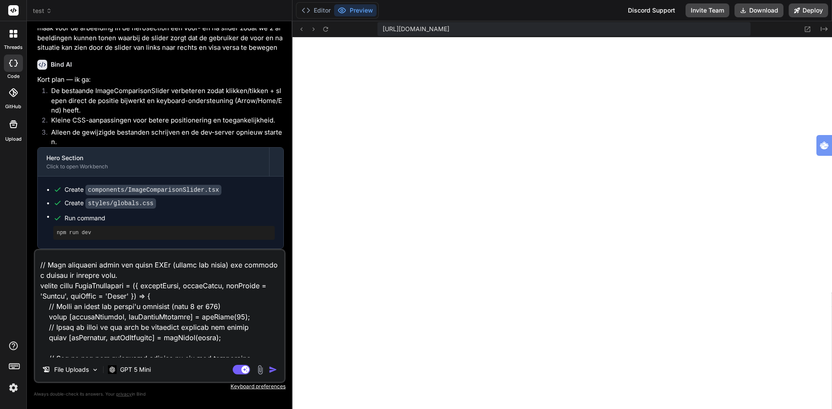
scroll to position [6, 0]
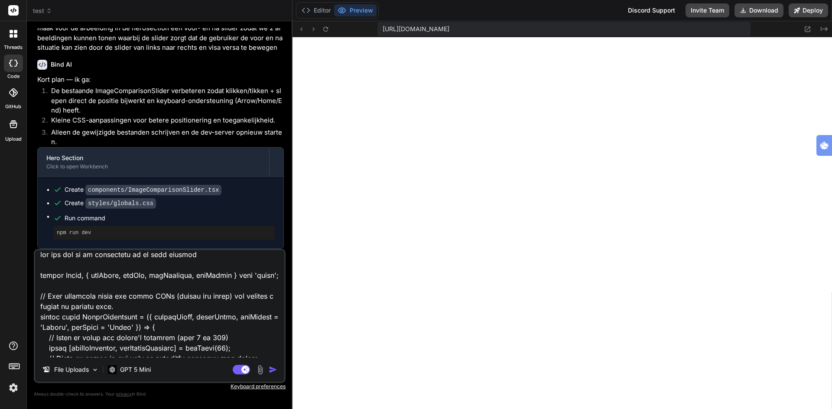
click at [64, 256] on textarea at bounding box center [159, 303] width 249 height 107
click at [270, 370] on img "button" at bounding box center [273, 370] width 9 height 9
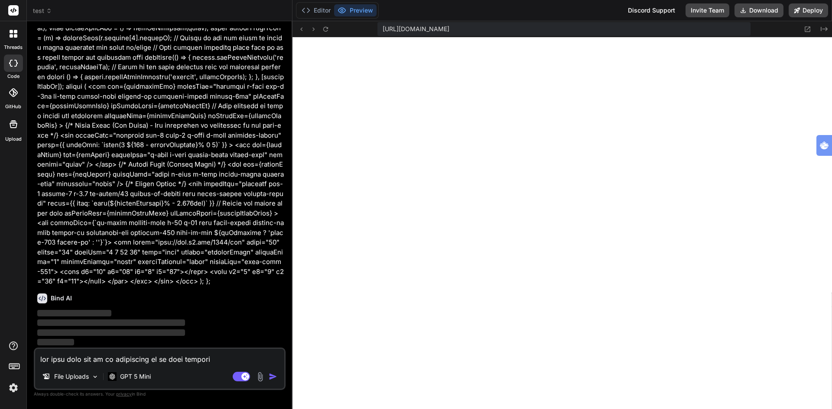
scroll to position [1973, 0]
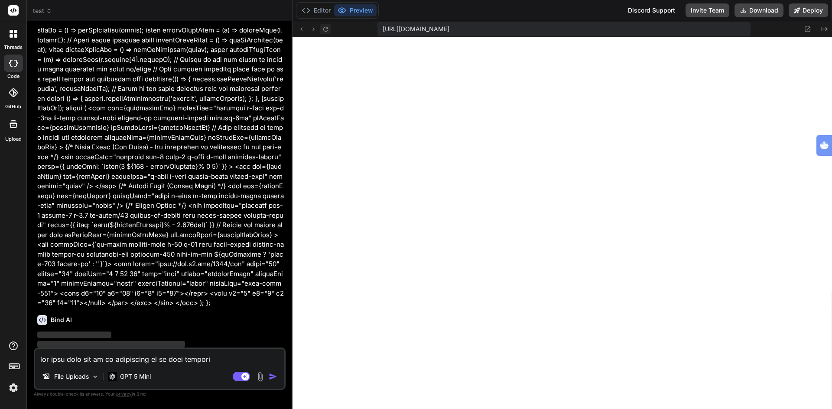
click at [327, 28] on icon at bounding box center [325, 28] width 5 height 5
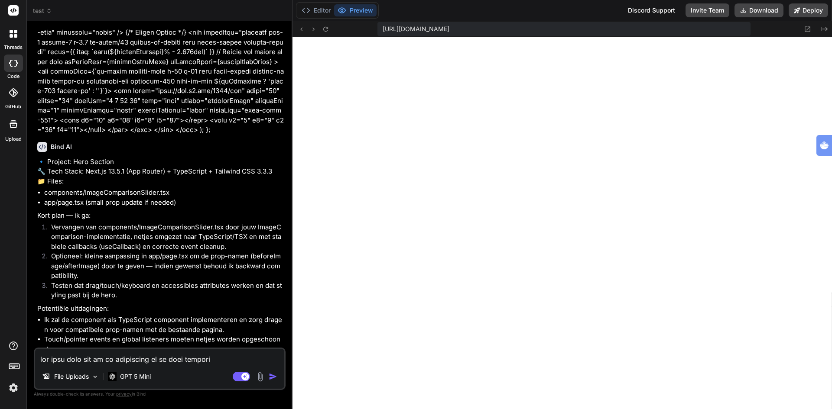
scroll to position [2373, 0]
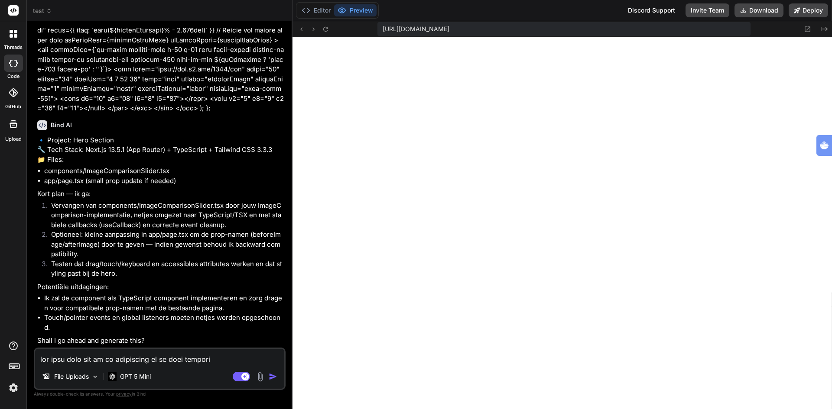
click at [144, 351] on textarea at bounding box center [159, 357] width 249 height 16
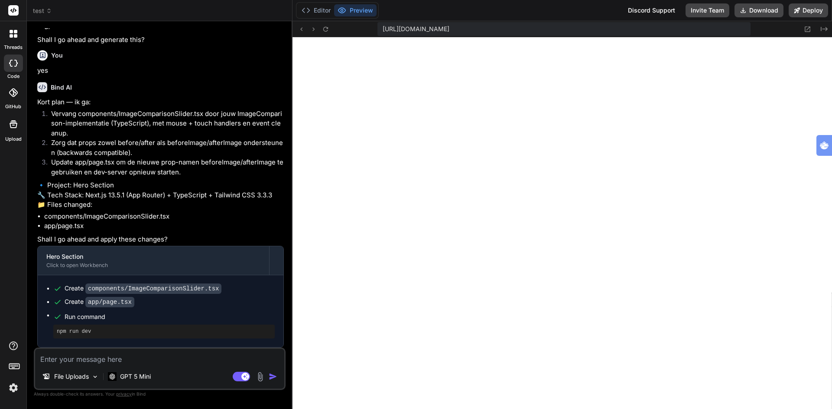
scroll to position [2694, 0]
click at [359, 9] on button "Preview" at bounding box center [355, 10] width 42 height 12
click at [325, 30] on icon at bounding box center [325, 29] width 7 height 7
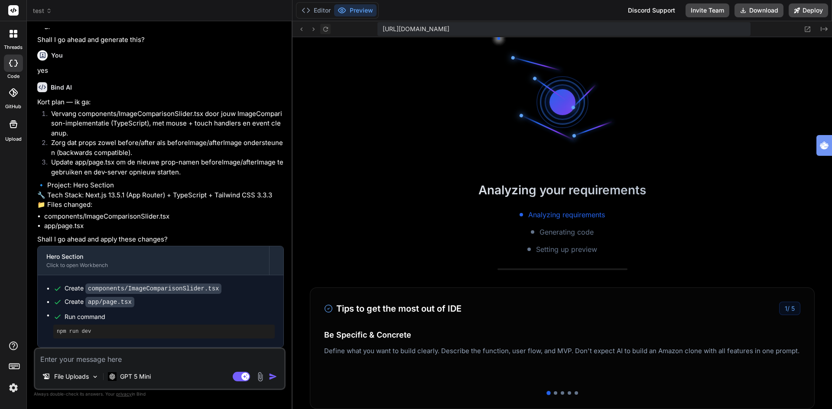
scroll to position [2149, 0]
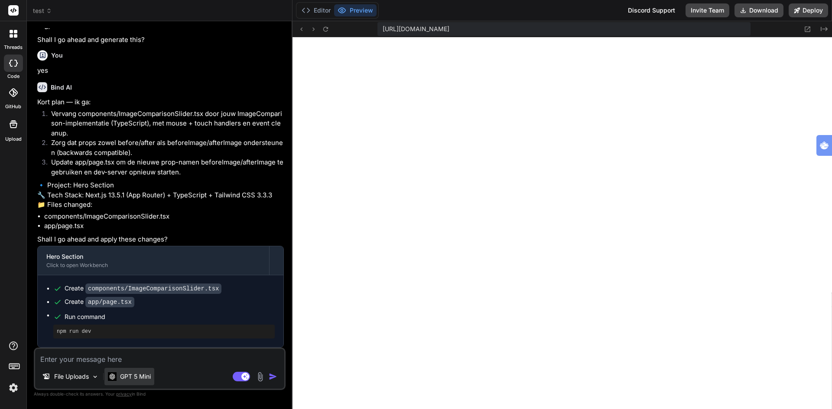
click at [133, 376] on p "GPT 5 Mini" at bounding box center [135, 377] width 31 height 9
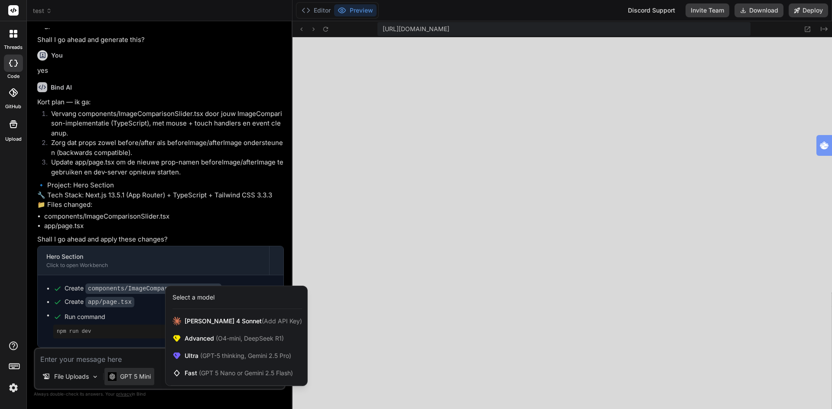
click at [199, 56] on div at bounding box center [416, 204] width 832 height 409
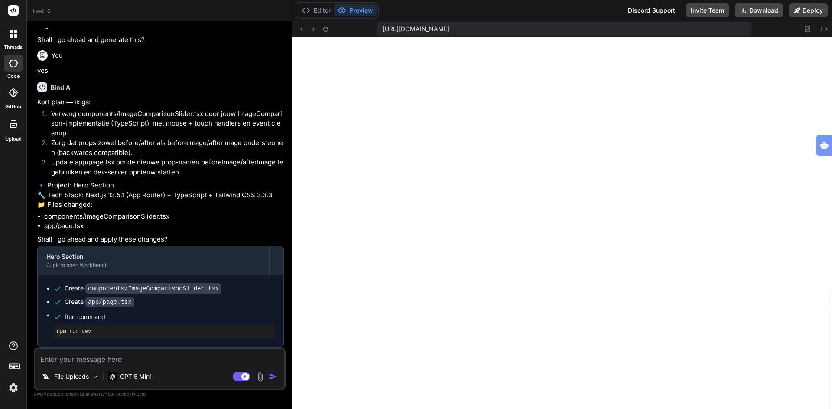
click at [118, 356] on textarea at bounding box center [159, 357] width 249 height 16
paste textarea "import { ImageComparison } from "@/components/ui/image-comparison-slider"; expo…"
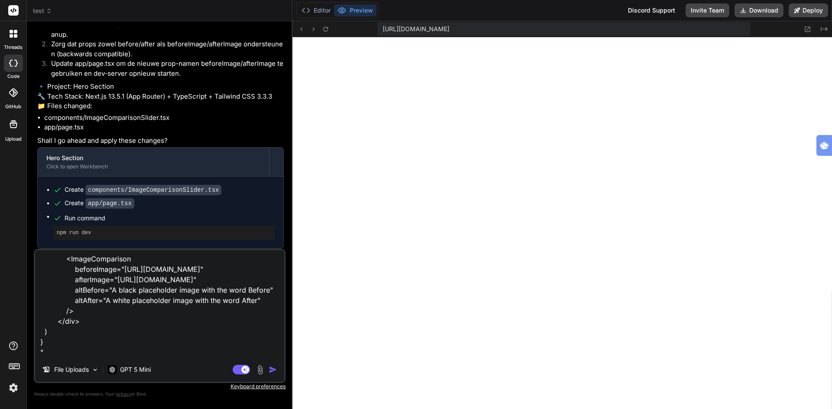
click at [273, 368] on img "button" at bounding box center [273, 370] width 9 height 9
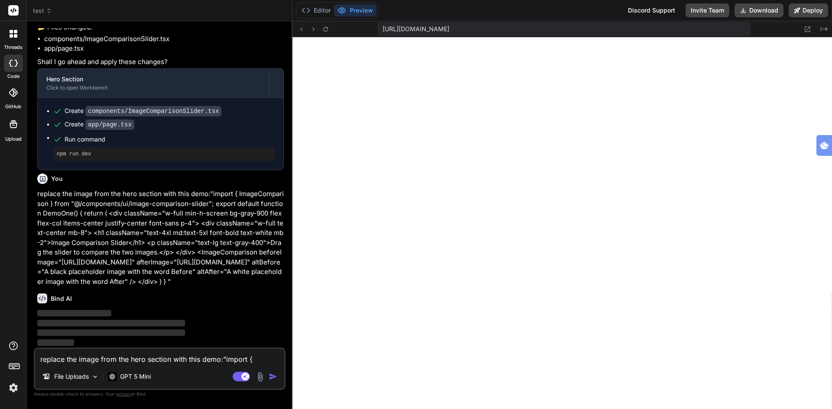
scroll to position [2881, 0]
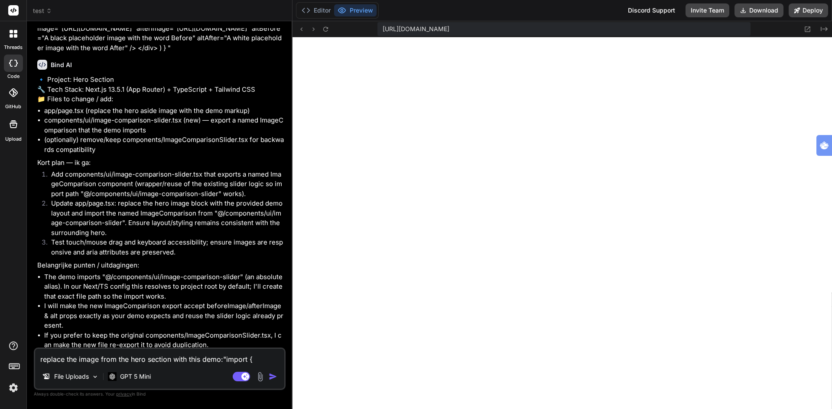
click at [171, 53] on p "replace the image from the hero section with this demo:"import { ImageCompariso…" at bounding box center [160, 3] width 247 height 97
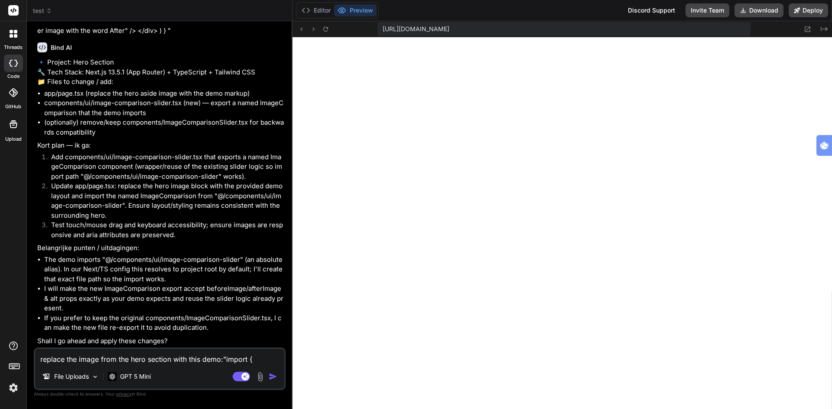
scroll to position [3152, 0]
click at [144, 360] on textarea "replace the image from the hero section with this demo:"import { ImageCompariso…" at bounding box center [159, 357] width 249 height 16
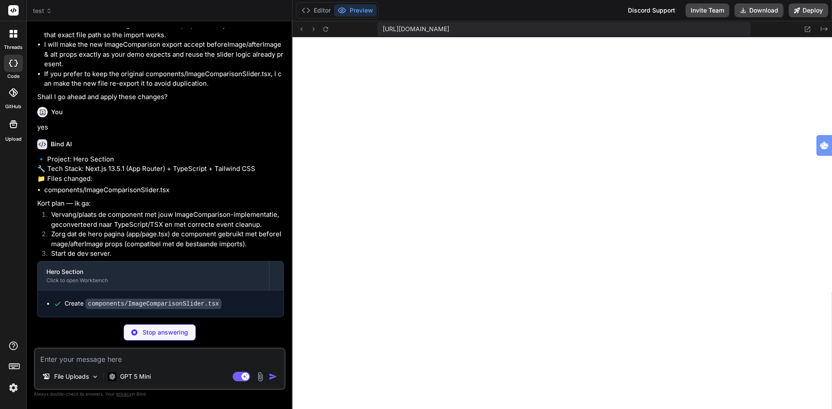
scroll to position [2157, 0]
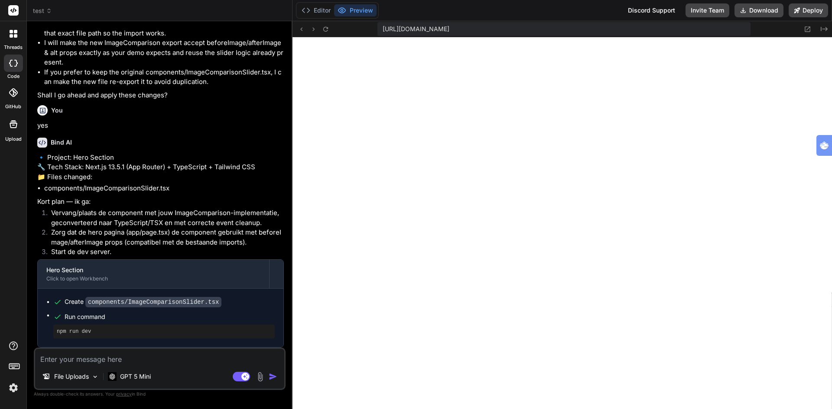
click at [148, 292] on div "Bind AI 🔹 Project: Hero Section 🔧 Tech Stack: Next.js 13.5.1 (App Router) + Typ…" at bounding box center [160, 239] width 247 height 217
click at [351, 10] on button "Preview" at bounding box center [355, 10] width 42 height 12
